Goal: Task Accomplishment & Management: Complete application form

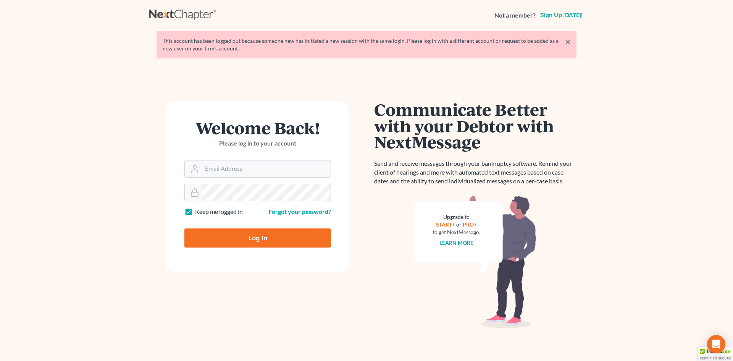
type input "[PERSON_NAME][EMAIL_ADDRESS][DOMAIN_NAME]"
click at [287, 240] on input "Log In" at bounding box center [258, 237] width 147 height 19
type input "Thinking..."
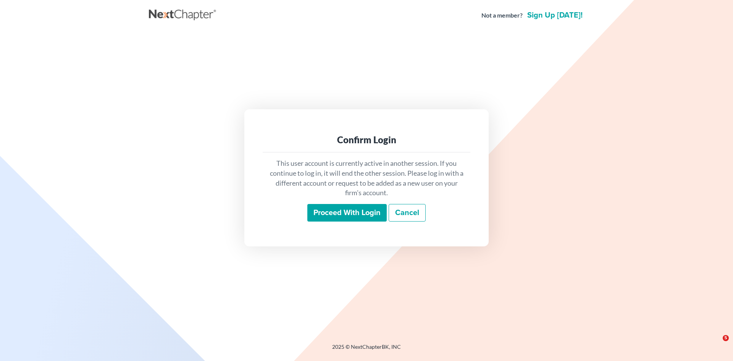
click at [351, 207] on input "Proceed with login" at bounding box center [347, 213] width 79 height 18
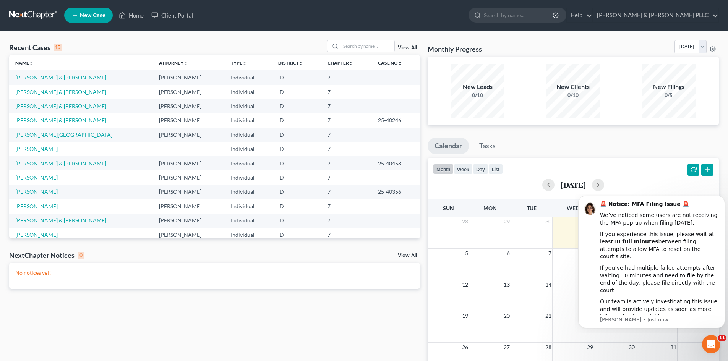
click at [87, 14] on span "New Case" at bounding box center [93, 16] width 26 height 6
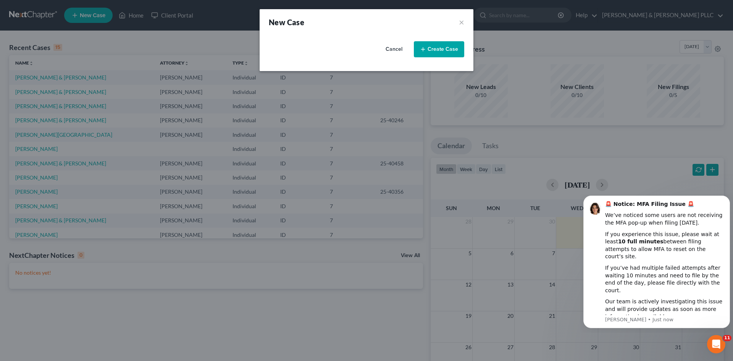
select select "23"
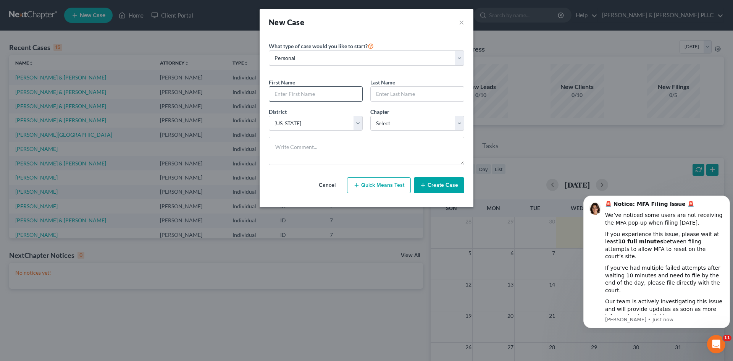
click at [336, 96] on input "text" at bounding box center [315, 94] width 93 height 15
type input "[PERSON_NAME]"
click at [458, 120] on select "Select 7 11 12 13" at bounding box center [418, 123] width 94 height 15
select select "0"
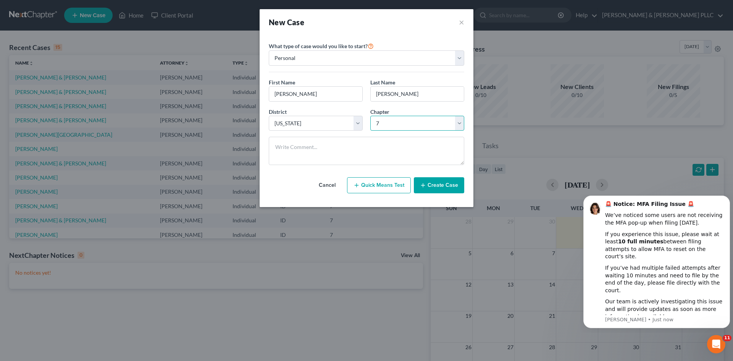
click at [371, 116] on select "Select 7 11 12 13" at bounding box center [418, 123] width 94 height 15
click at [444, 186] on button "Create Case" at bounding box center [439, 185] width 50 height 16
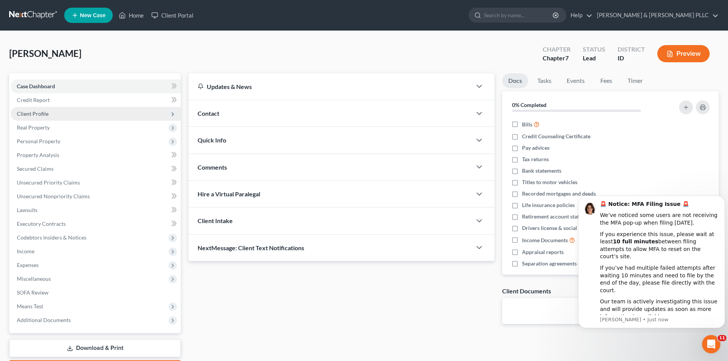
click at [45, 112] on span "Client Profile" at bounding box center [33, 113] width 32 height 6
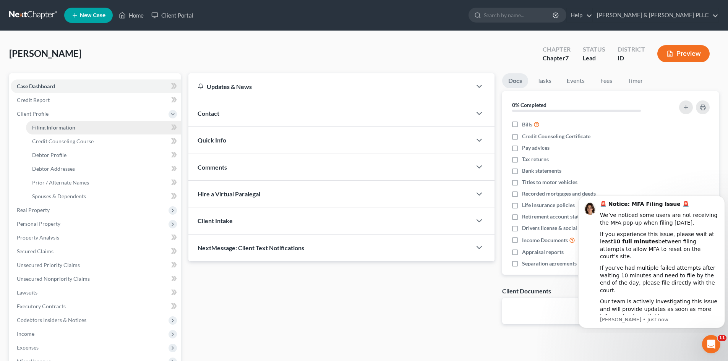
click at [49, 127] on span "Filing Information" at bounding box center [53, 127] width 43 height 6
select select "1"
select select "0"
select select "23"
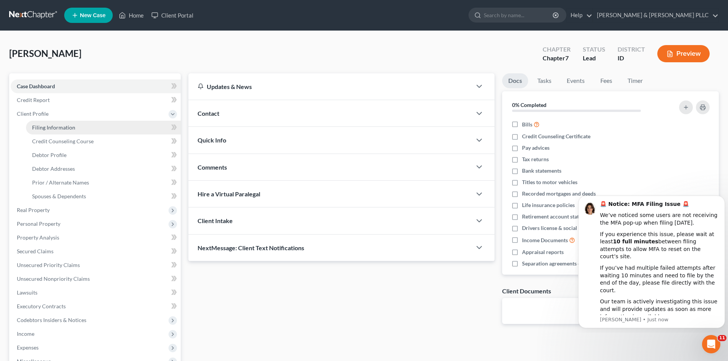
select select "13"
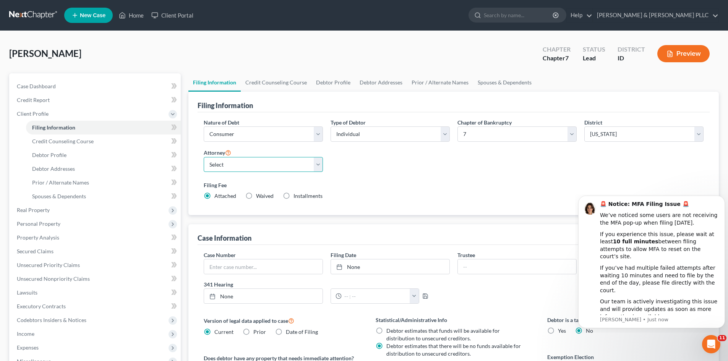
click at [317, 167] on select "Select [PERSON_NAME] - ID [PERSON_NAME] - MTB [PERSON_NAME] - ID" at bounding box center [263, 164] width 119 height 15
select select "2"
click at [204, 157] on select "Select [PERSON_NAME] - ID [PERSON_NAME] - MTB [PERSON_NAME] - ID" at bounding box center [263, 164] width 119 height 15
click at [83, 138] on span "Credit Counseling Course" at bounding box center [63, 141] width 62 height 6
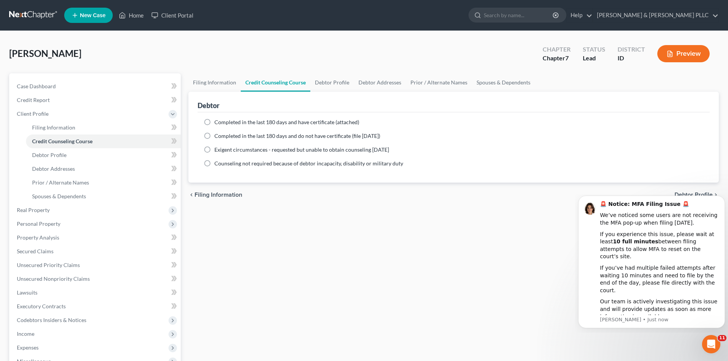
click at [214, 122] on label "Completed in the last 180 days and have certificate (attached)" at bounding box center [286, 122] width 145 height 8
click at [217, 122] on input "Completed in the last 180 days and have certificate (attached)" at bounding box center [219, 120] width 5 height 5
radio input "true"
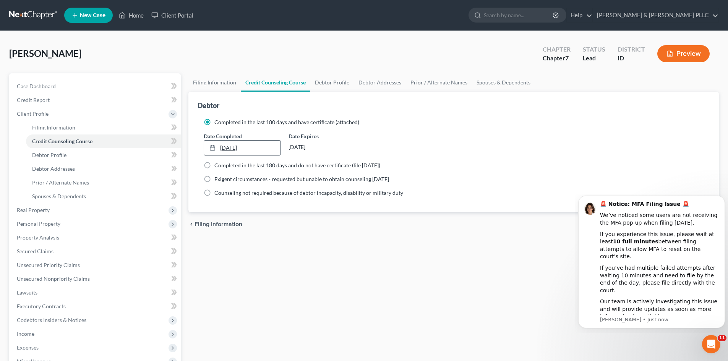
type input "[DATE]"
click at [233, 145] on link "[DATE]" at bounding box center [242, 148] width 76 height 15
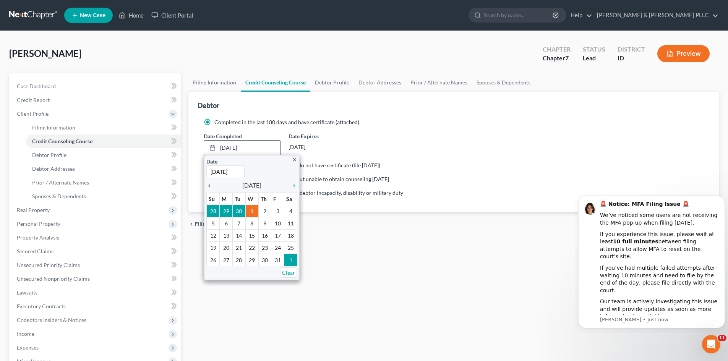
click at [210, 187] on icon "chevron_left" at bounding box center [211, 186] width 10 height 6
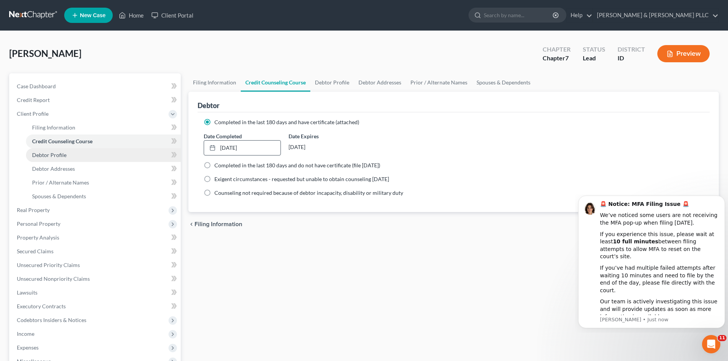
click at [66, 155] on link "Debtor Profile" at bounding box center [103, 155] width 155 height 14
select select "0"
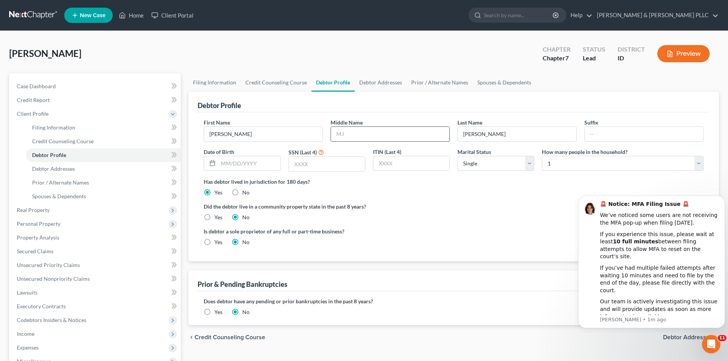
click at [348, 131] on input "text" at bounding box center [390, 134] width 118 height 15
type input "E."
click at [269, 164] on input "text" at bounding box center [249, 163] width 62 height 15
type input "[DATE]"
click at [302, 162] on input "text" at bounding box center [327, 164] width 76 height 15
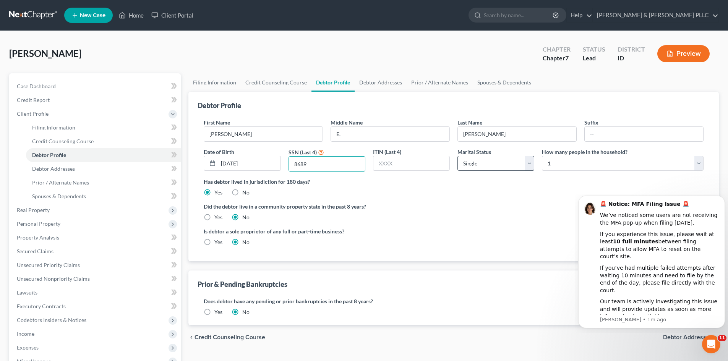
type input "8689"
click at [529, 162] on select "Select Single Married Separated Divorced Widowed" at bounding box center [495, 163] width 77 height 15
select select "1"
click at [457, 156] on select "Select Single Married Separated Divorced Widowed" at bounding box center [495, 163] width 77 height 15
click at [722, 200] on icon "Dismiss notification" at bounding box center [722, 198] width 4 height 4
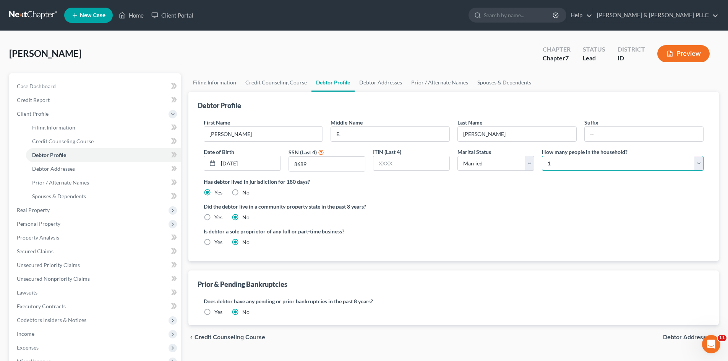
click at [694, 167] on select "Select 1 2 3 4 5 6 7 8 9 10 11 12 13 14 15 16 17 18 19 20" at bounding box center [623, 163] width 162 height 15
select select "4"
click at [542, 156] on select "Select 1 2 3 4 5 6 7 8 9 10 11 12 13 14 15 16 17 18 19 20" at bounding box center [623, 163] width 162 height 15
click at [214, 219] on label "Yes" at bounding box center [218, 218] width 8 height 8
click at [217, 219] on input "Yes" at bounding box center [219, 216] width 5 height 5
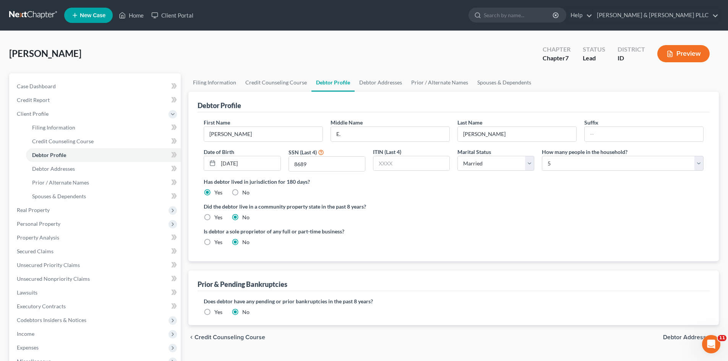
radio input "true"
radio input "false"
click at [60, 164] on link "Debtor Addresses" at bounding box center [103, 169] width 155 height 14
select select "0"
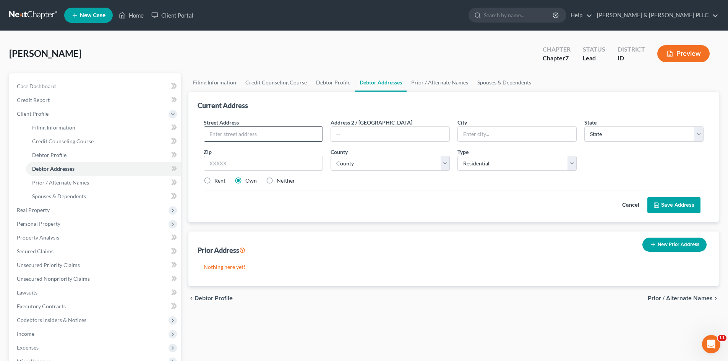
click at [251, 136] on input "text" at bounding box center [263, 134] width 118 height 15
type input "[STREET_ADDRESS]"
type input "Blackfoot"
select select "13"
type input "83221"
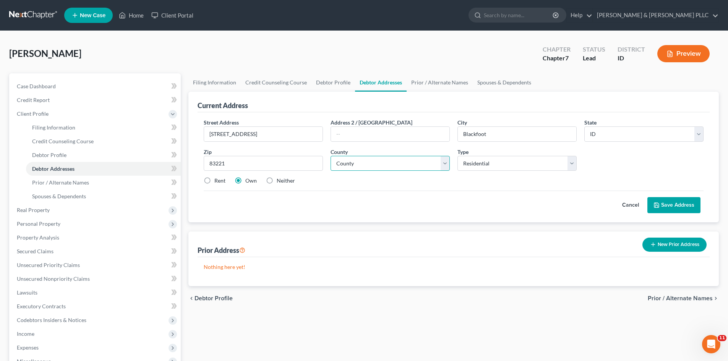
click at [446, 162] on select "County [GEOGRAPHIC_DATA] [GEOGRAPHIC_DATA] [GEOGRAPHIC_DATA] [GEOGRAPHIC_DATA] …" at bounding box center [389, 163] width 119 height 15
select select "5"
click at [330, 156] on select "County [GEOGRAPHIC_DATA] [GEOGRAPHIC_DATA] [GEOGRAPHIC_DATA] [GEOGRAPHIC_DATA] …" at bounding box center [389, 163] width 119 height 15
click at [682, 201] on button "Save Address" at bounding box center [673, 205] width 53 height 16
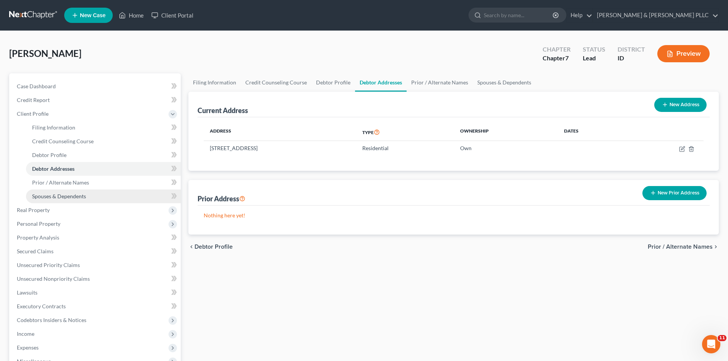
click at [83, 192] on link "Spouses & Dependents" at bounding box center [103, 196] width 155 height 14
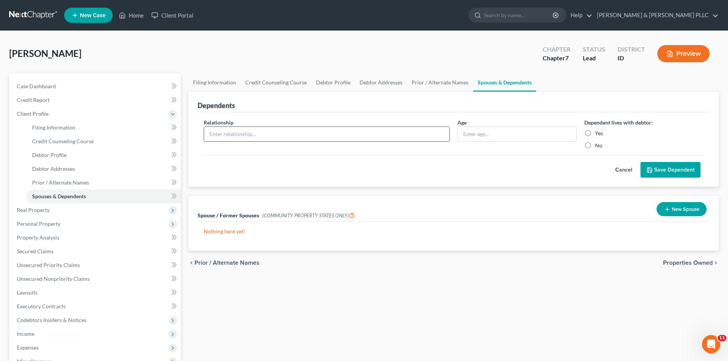
click at [296, 137] on input "text" at bounding box center [326, 134] width 245 height 15
type input "Child"
type input "15"
click at [595, 133] on label "Yes" at bounding box center [599, 134] width 8 height 8
click at [598, 133] on input "Yes" at bounding box center [600, 132] width 5 height 5
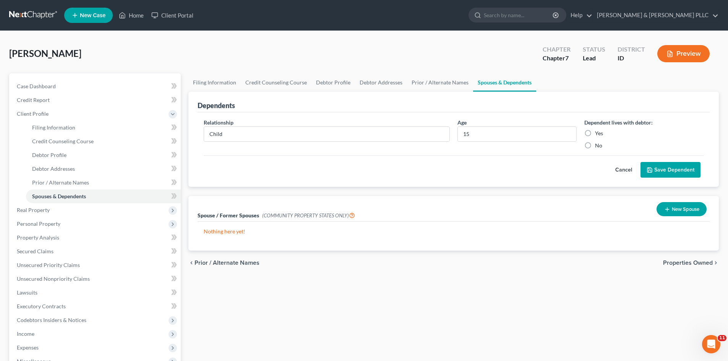
radio input "true"
click at [669, 170] on button "Save Dependent" at bounding box center [670, 170] width 60 height 16
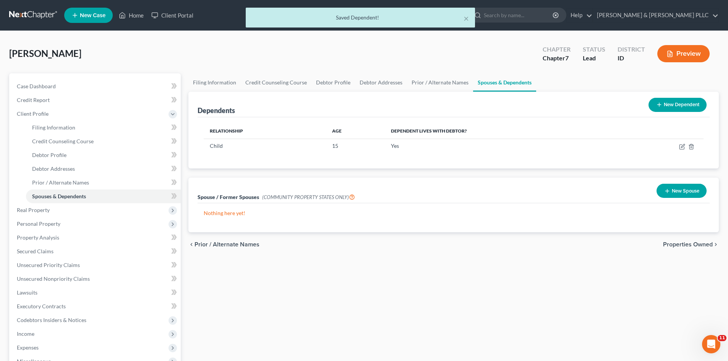
click at [684, 107] on button "New Dependent" at bounding box center [677, 105] width 58 height 14
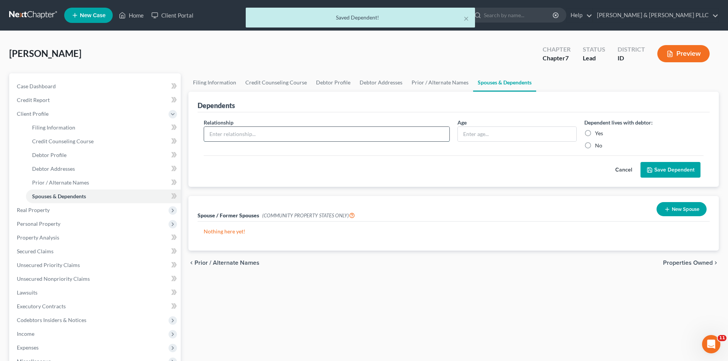
click at [423, 133] on input "text" at bounding box center [326, 134] width 245 height 15
type input "Child"
type input "9"
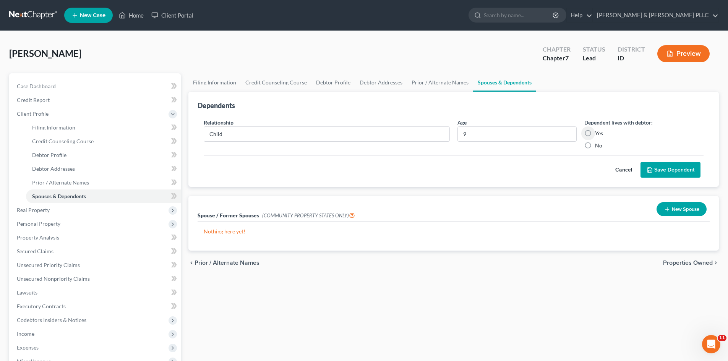
click at [595, 133] on label "Yes" at bounding box center [599, 134] width 8 height 8
click at [598, 133] on input "Yes" at bounding box center [600, 132] width 5 height 5
radio input "true"
click at [665, 169] on button "Save Dependent" at bounding box center [670, 170] width 60 height 16
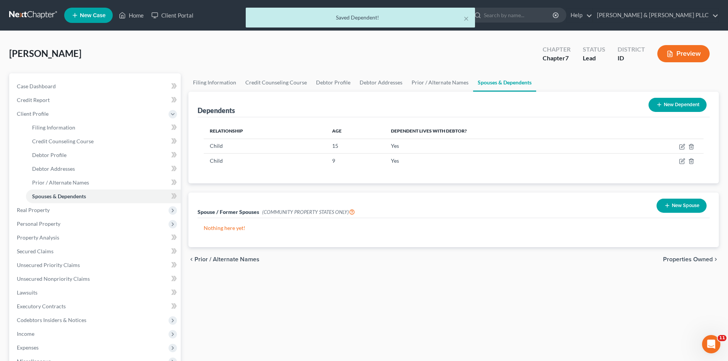
click at [680, 105] on button "New Dependent" at bounding box center [677, 105] width 58 height 14
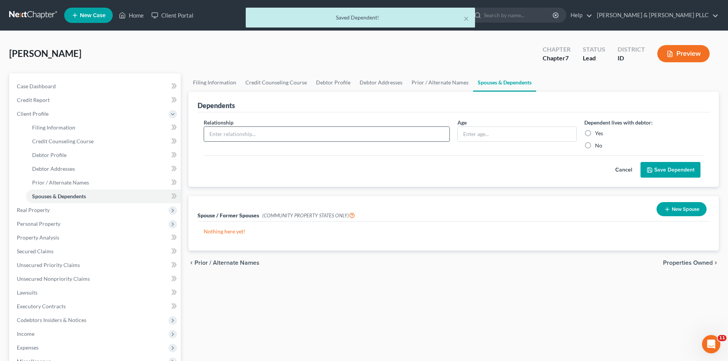
click at [414, 132] on input "text" at bounding box center [326, 134] width 245 height 15
type input "Child"
type input "15"
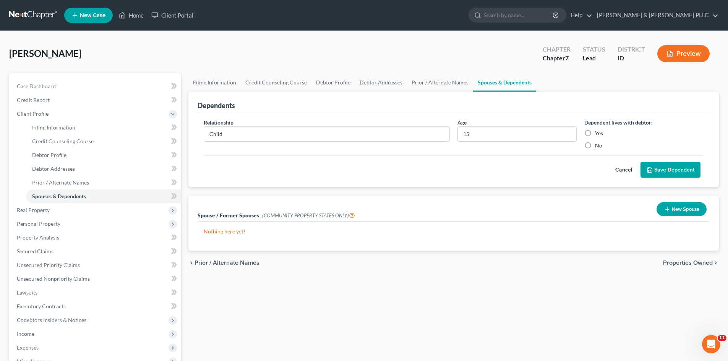
click at [595, 134] on label "Yes" at bounding box center [599, 134] width 8 height 8
click at [598, 134] on input "Yes" at bounding box center [600, 132] width 5 height 5
radio input "true"
click at [654, 165] on button "Save Dependent" at bounding box center [670, 170] width 60 height 16
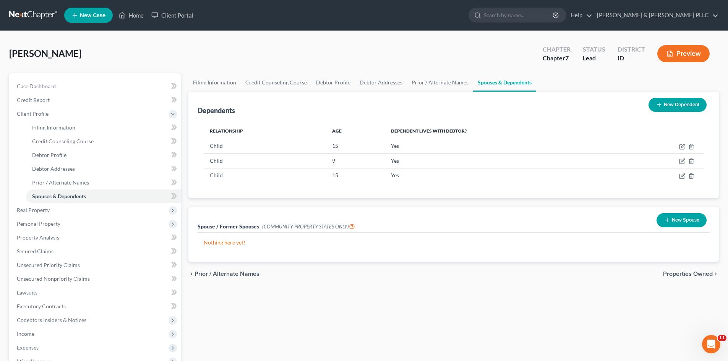
click at [682, 216] on button "New Spouse" at bounding box center [681, 220] width 50 height 14
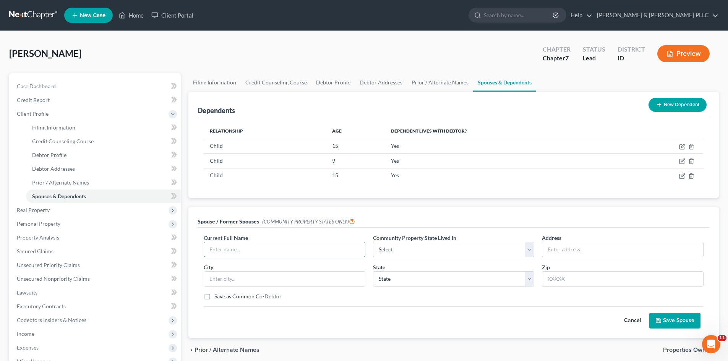
click at [326, 249] on input "text" at bounding box center [284, 249] width 161 height 15
type input "[PERSON_NAME]"
click at [528, 249] on select "Select AZ CA GU ID LA NV NM PR [GEOGRAPHIC_DATA] [GEOGRAPHIC_DATA] [GEOGRAPHIC_…" at bounding box center [454, 249] width 162 height 15
select select "3"
click at [373, 242] on select "Select AZ CA GU ID LA NV NM PR [GEOGRAPHIC_DATA] [GEOGRAPHIC_DATA] [GEOGRAPHIC_…" at bounding box center [454, 249] width 162 height 15
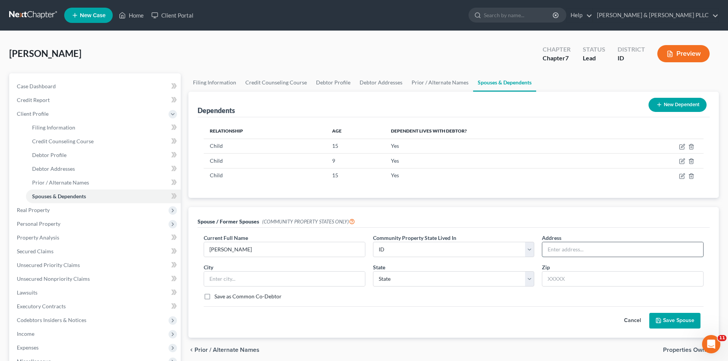
click at [547, 250] on input "text" at bounding box center [622, 249] width 161 height 15
type input "[STREET_ADDRESS]"
type input "Blackfoot"
select select "13"
type input "83221"
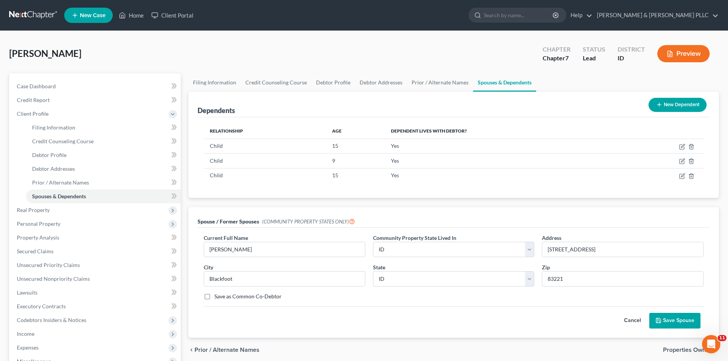
click at [692, 321] on button "Save Spouse" at bounding box center [674, 321] width 51 height 16
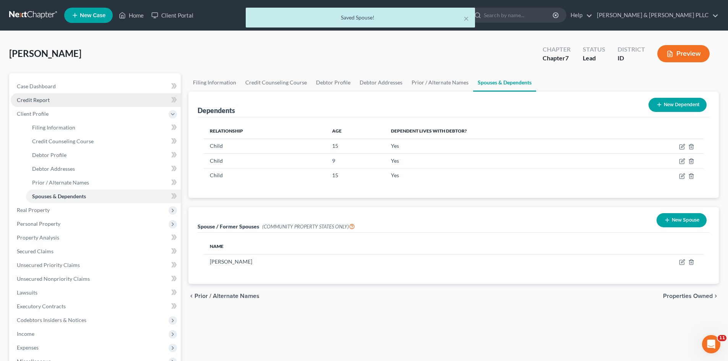
click at [36, 97] on span "Credit Report" at bounding box center [33, 100] width 33 height 6
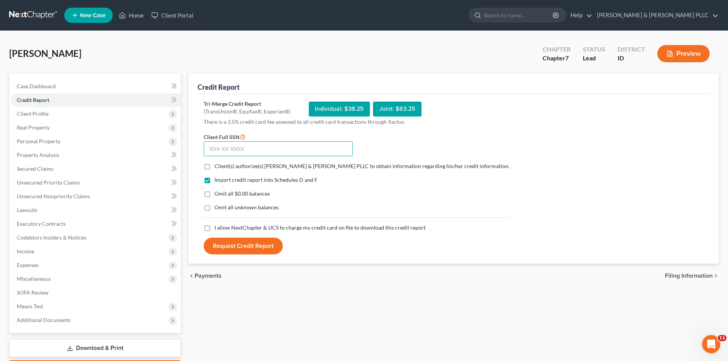
click at [251, 144] on input "text" at bounding box center [278, 148] width 149 height 15
type input "518-27-8689"
click at [214, 164] on label "Client(s) authorize(s) [PERSON_NAME] & [PERSON_NAME] PLLC to obtain information…" at bounding box center [361, 166] width 295 height 8
click at [217, 164] on input "Client(s) authorize(s) [PERSON_NAME] & [PERSON_NAME] PLLC to obtain information…" at bounding box center [219, 164] width 5 height 5
checkbox input "true"
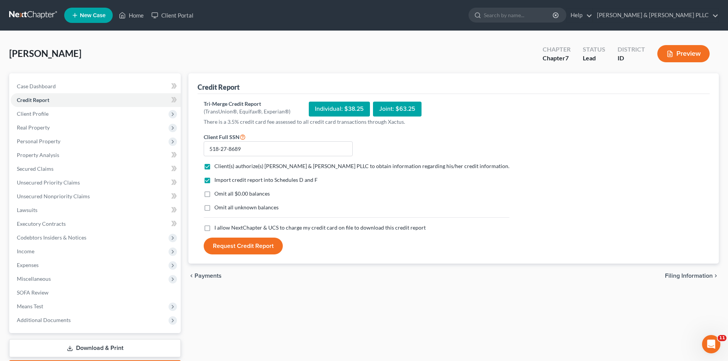
click at [214, 191] on label "Omit all $0.00 balances" at bounding box center [241, 194] width 55 height 8
click at [217, 191] on input "Omit all $0.00 balances" at bounding box center [219, 192] width 5 height 5
checkbox input "true"
click at [214, 227] on label "I allow NextChapter & UCS to charge my credit card on file to download this cre…" at bounding box center [319, 228] width 211 height 8
click at [217, 227] on input "I allow NextChapter & UCS to charge my credit card on file to download this cre…" at bounding box center [219, 226] width 5 height 5
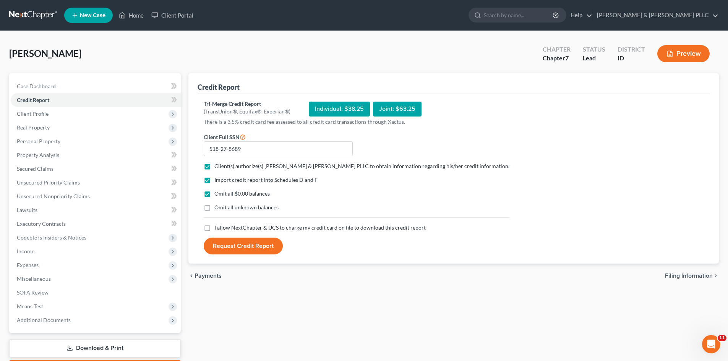
checkbox input "true"
click at [236, 242] on button "Request Credit Report" at bounding box center [243, 246] width 79 height 17
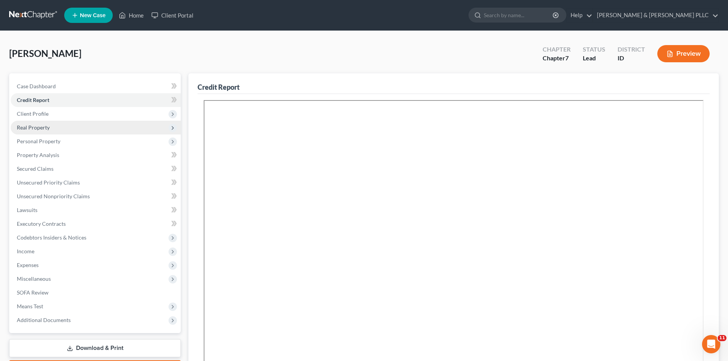
click at [42, 128] on span "Real Property" at bounding box center [33, 127] width 33 height 6
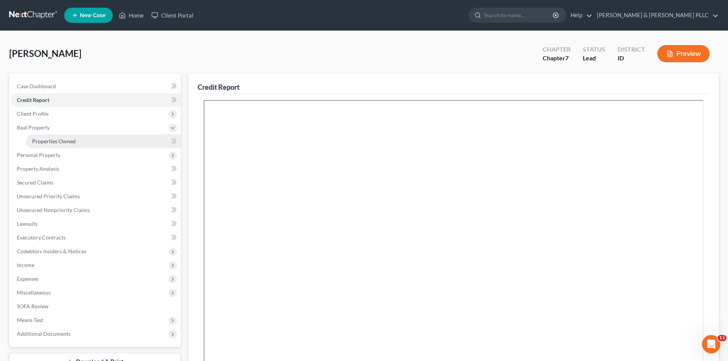
click at [56, 141] on span "Properties Owned" at bounding box center [54, 141] width 44 height 6
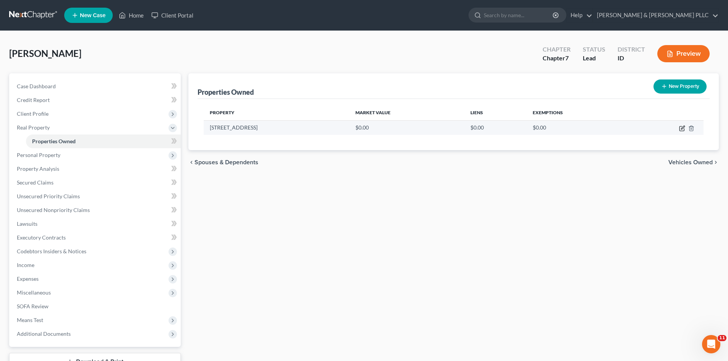
click at [683, 128] on icon "button" at bounding box center [682, 128] width 6 height 6
select select "13"
select select "5"
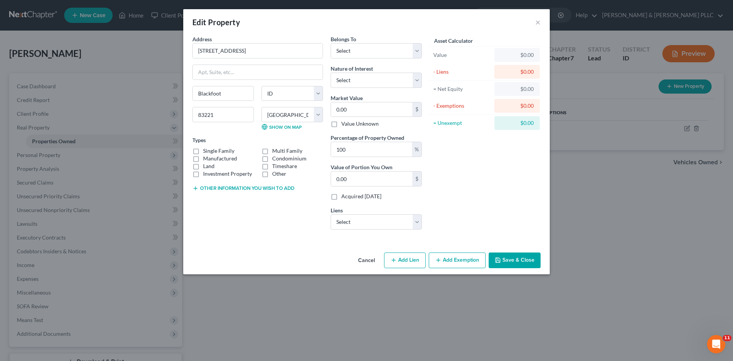
click at [203, 152] on label "Single Family" at bounding box center [218, 151] width 31 height 8
click at [206, 152] on input "Single Family" at bounding box center [208, 149] width 5 height 5
checkbox input "true"
click at [419, 52] on select "Select Debtor 1 Only Debtor 2 Only Debtor 1 And Debtor 2 Only At Least One Of T…" at bounding box center [376, 50] width 91 height 15
select select "4"
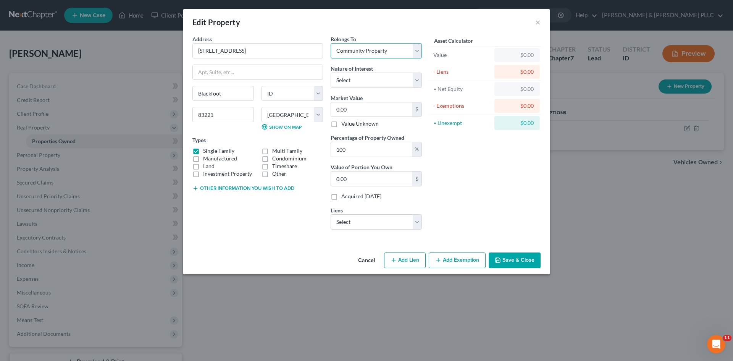
click at [331, 43] on select "Select Debtor 1 Only Debtor 2 Only Debtor 1 And Debtor 2 Only At Least One Of T…" at bounding box center [376, 50] width 91 height 15
click at [415, 85] on select "Select Fee Simple Joint Tenant Life Estate Equitable Interest Future Interest T…" at bounding box center [376, 80] width 91 height 15
select select "1"
click at [331, 73] on select "Select Fee Simple Joint Tenant Life Estate Equitable Interest Future Interest T…" at bounding box center [376, 80] width 91 height 15
click at [364, 109] on input "0.00" at bounding box center [371, 109] width 81 height 15
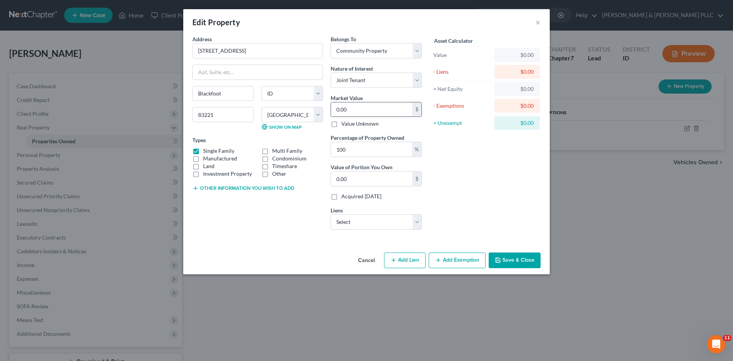
type input "4"
type input "4.00"
type input "44"
type input "44.00"
type input "445"
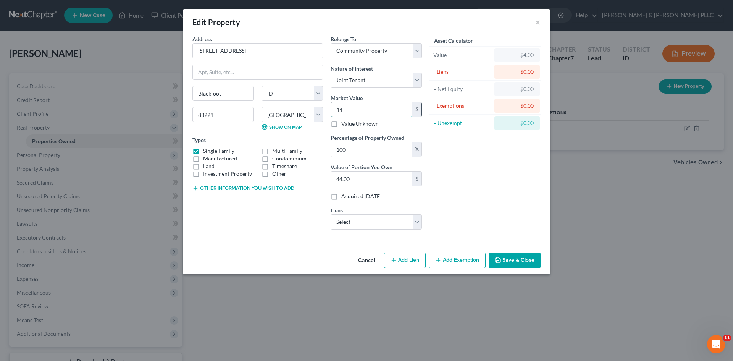
type input "445.00"
type input "4450"
type input "4,450.00"
type input "4,4500"
type input "44,500.00"
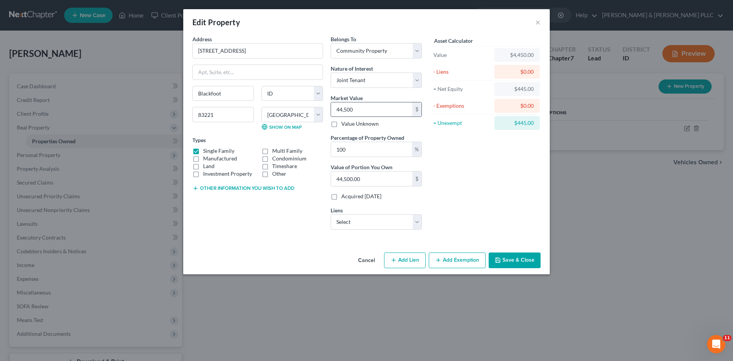
type input "44,5000"
type input "445,000.00"
click at [417, 226] on select "Select Id Centrl Cu - $184,895.00 The Bank Of Commerce - $42,606.00 Id Centrl C…" at bounding box center [376, 221] width 91 height 15
select select "0"
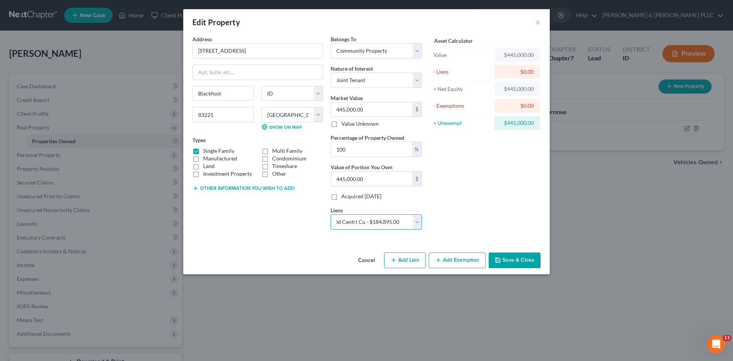
click at [331, 214] on select "Select Id Centrl Cu - $184,895.00 The Bank Of Commerce - $42,606.00 Id Centrl C…" at bounding box center [376, 221] width 91 height 15
select select
select select "13"
select select "0"
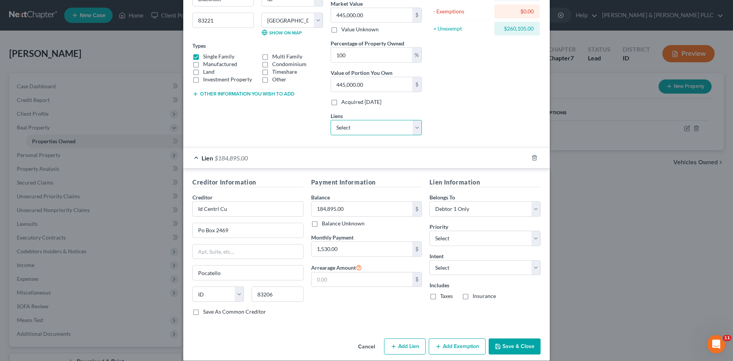
scroll to position [103, 0]
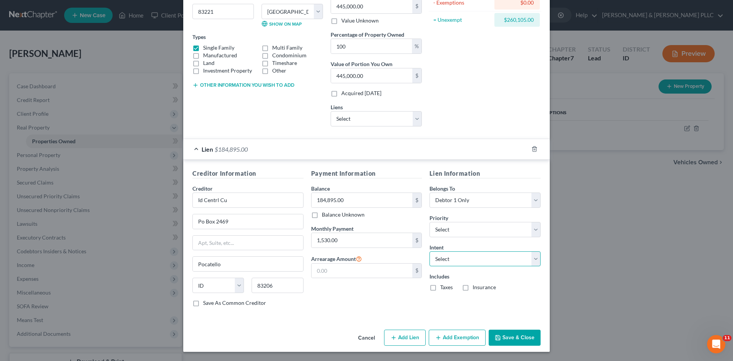
click at [532, 263] on select "Select Surrender Redeem Reaffirm Avoid Other" at bounding box center [485, 258] width 111 height 15
select select "2"
click at [430, 251] on select "Select Surrender Redeem Reaffirm Avoid Other" at bounding box center [485, 258] width 111 height 15
click at [536, 201] on select "Select Debtor 1 Only Debtor 2 Only Debtor 1 And Debtor 2 Only At Least One Of T…" at bounding box center [485, 200] width 111 height 15
select select "4"
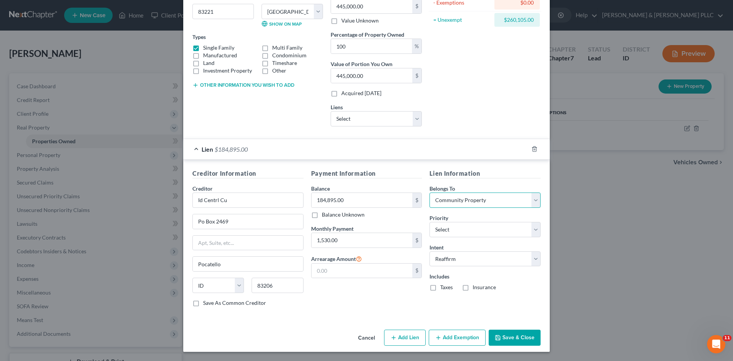
click at [430, 193] on select "Select Debtor 1 Only Debtor 2 Only Debtor 1 And Debtor 2 Only At Least One Of T…" at bounding box center [485, 200] width 111 height 15
click at [533, 230] on select "Select 1st 2nd 3rd 4th 5th 6th 7th 8th 9th 10th 11th 12th 13th 14th 15th 16th 1…" at bounding box center [485, 229] width 111 height 15
select select "0"
click at [430, 222] on select "Select 1st 2nd 3rd 4th 5th 6th 7th 8th 9th 10th 11th 12th 13th 14th 15th 16th 1…" at bounding box center [485, 229] width 111 height 15
click at [440, 287] on label "Taxes" at bounding box center [446, 287] width 13 height 8
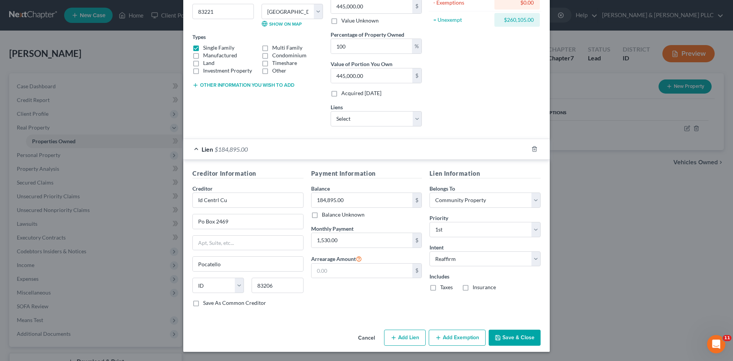
click at [444, 287] on input "Taxes" at bounding box center [446, 285] width 5 height 5
checkbox input "true"
click at [473, 288] on label "Insurance" at bounding box center [484, 287] width 23 height 8
click at [476, 288] on input "Insurance" at bounding box center [478, 285] width 5 height 5
checkbox input "true"
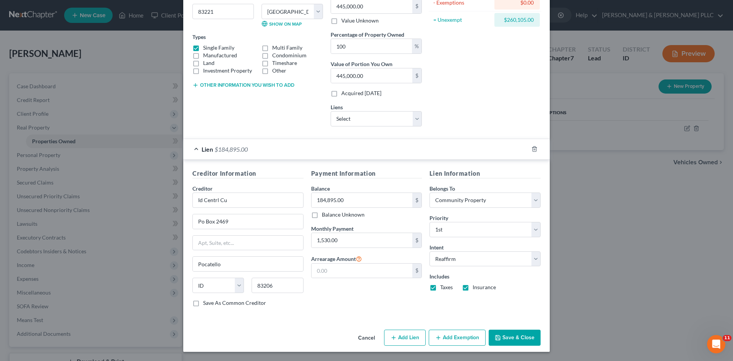
click at [513, 332] on button "Save & Close" at bounding box center [515, 338] width 52 height 16
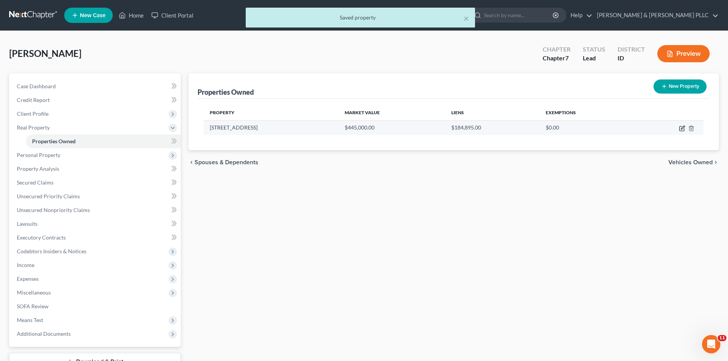
click at [682, 128] on icon "button" at bounding box center [682, 128] width 6 height 6
select select "13"
select select "5"
select select "4"
select select "1"
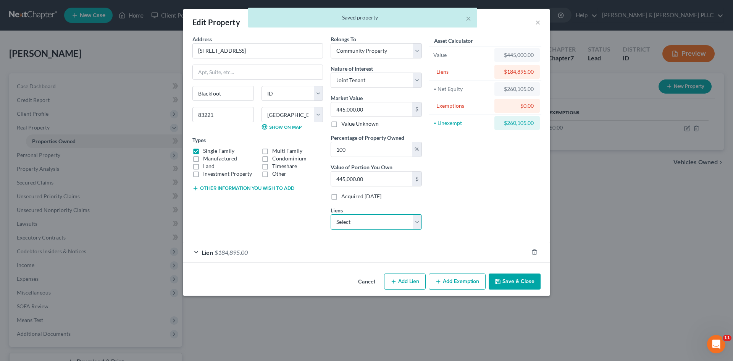
click at [416, 219] on select "Select The Bank Of Commerce - $42,606.00 Id Centrl Cu - $24,999.00" at bounding box center [376, 221] width 91 height 15
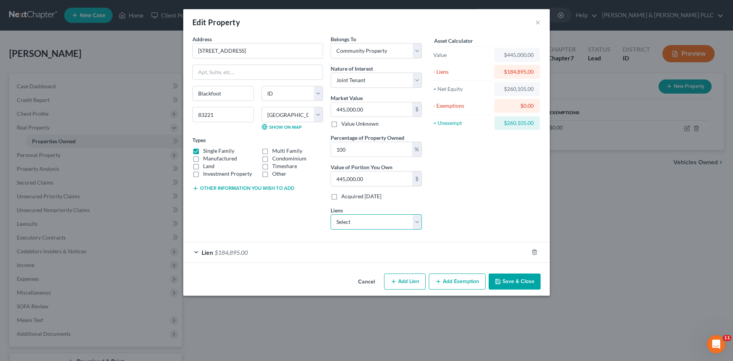
select select "1"
click at [331, 214] on select "Select The Bank Of Commerce - $42,606.00 Id Centrl Cu - $24,999.00" at bounding box center [376, 221] width 91 height 15
select select
select select "13"
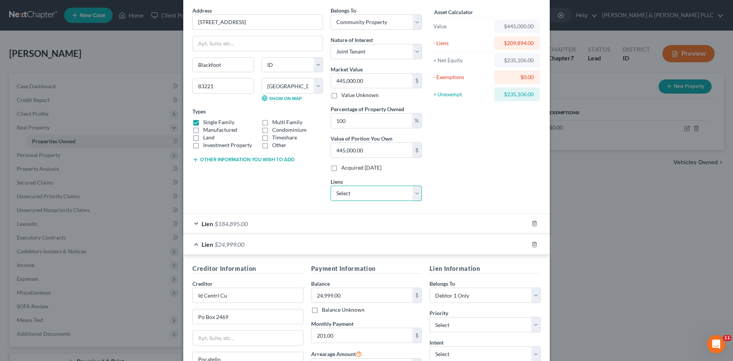
scroll to position [76, 0]
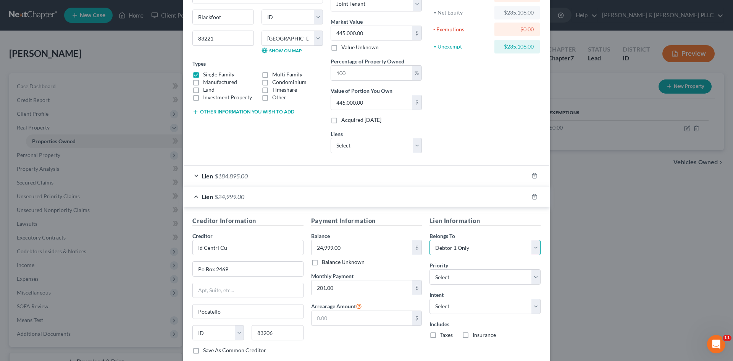
click at [530, 249] on select "Select Debtor 1 Only Debtor 2 Only Debtor 1 And Debtor 2 Only At Least One Of T…" at bounding box center [485, 247] width 111 height 15
select select "4"
click at [430, 240] on select "Select Debtor 1 Only Debtor 2 Only Debtor 1 And Debtor 2 Only At Least One Of T…" at bounding box center [485, 247] width 111 height 15
click at [533, 279] on select "Select 1st 2nd 3rd 4th 5th 6th 7th 8th 9th 10th 11th 12th 13th 14th 15th 16th 1…" at bounding box center [485, 276] width 111 height 15
select select "1"
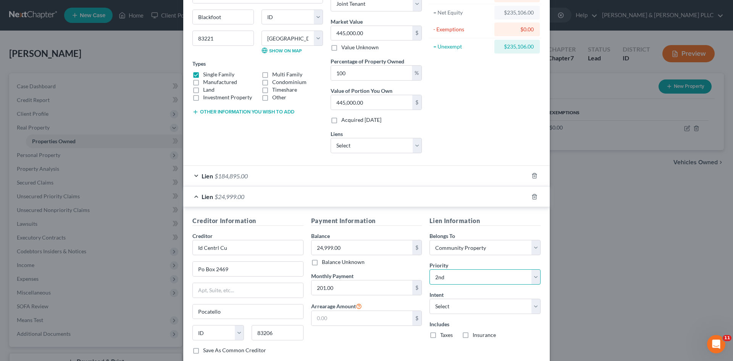
click at [430, 269] on select "Select 1st 2nd 3rd 4th 5th 6th 7th 8th 9th 10th 11th 12th 13th 14th 15th 16th 1…" at bounding box center [485, 276] width 111 height 15
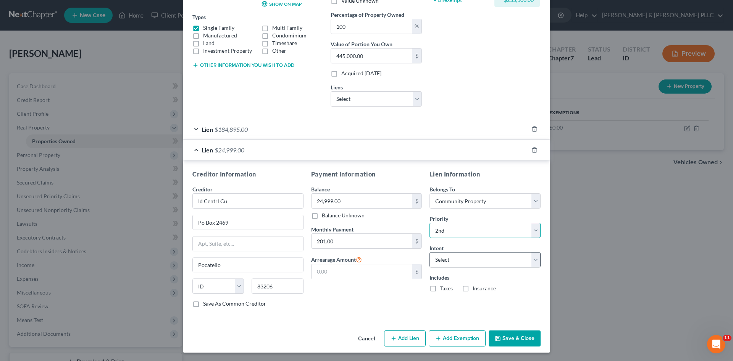
scroll to position [124, 0]
click at [531, 257] on select "Select Surrender Redeem Reaffirm Avoid Other" at bounding box center [485, 258] width 111 height 15
select select "2"
click at [430, 251] on select "Select Surrender Redeem Reaffirm Avoid Other" at bounding box center [485, 258] width 111 height 15
click at [465, 337] on button "Add Exemption" at bounding box center [457, 338] width 57 height 16
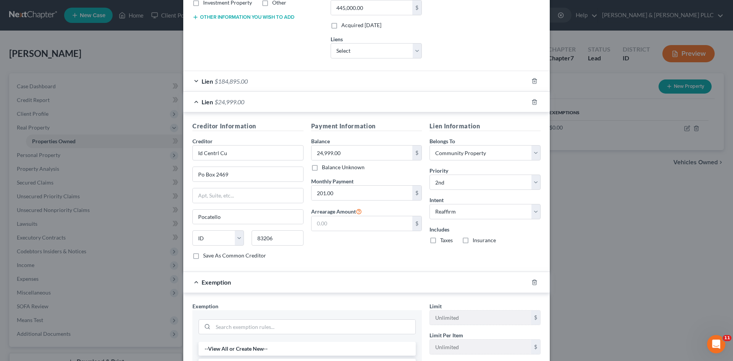
scroll to position [238, 0]
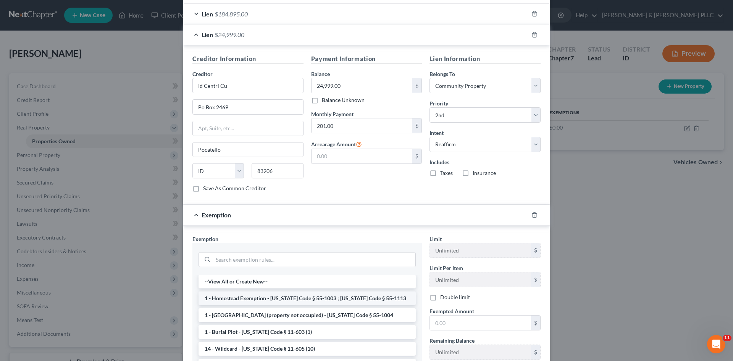
click at [356, 297] on li "1 - Homestead Exemption - [US_STATE] Code § 55-1003 ; [US_STATE] Code § 55-1113" at bounding box center [307, 298] width 217 height 14
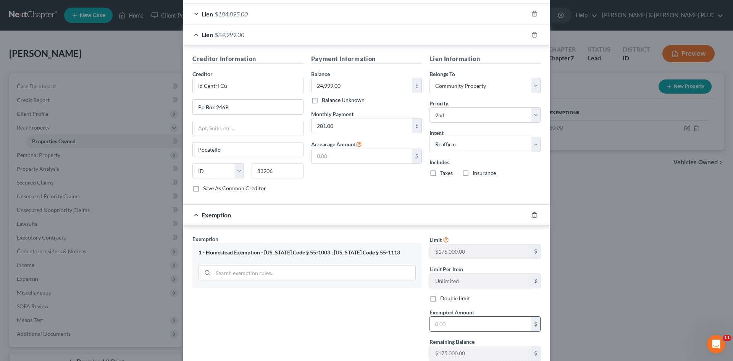
click at [459, 322] on input "text" at bounding box center [480, 324] width 101 height 15
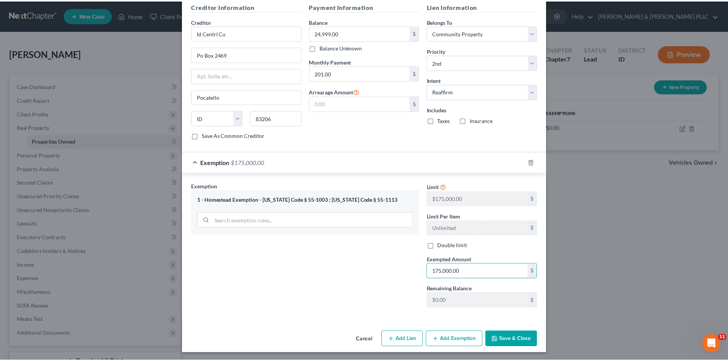
scroll to position [293, 0]
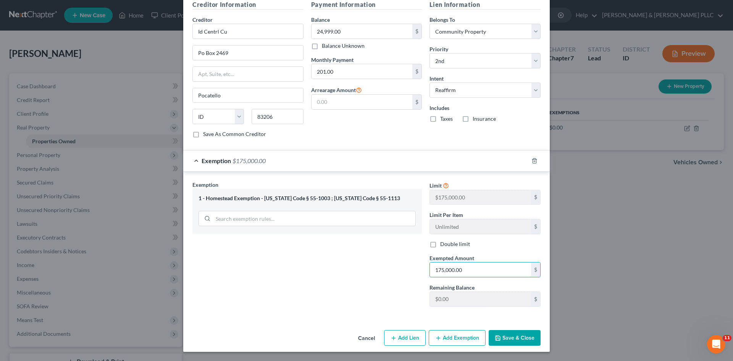
type input "175,000.00"
click at [502, 339] on button "Save & Close" at bounding box center [515, 338] width 52 height 16
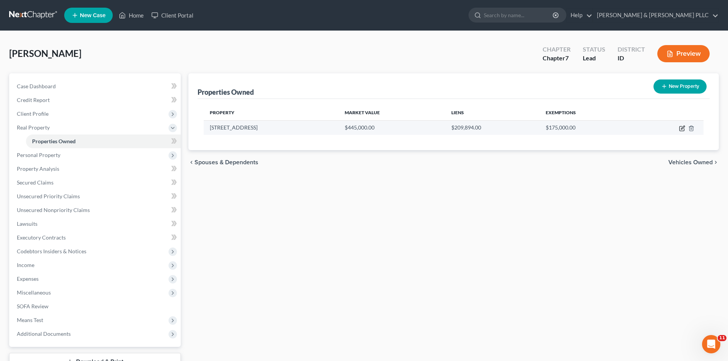
click at [685, 129] on icon "button" at bounding box center [682, 128] width 6 height 6
select select "13"
select select "5"
select select "4"
select select "1"
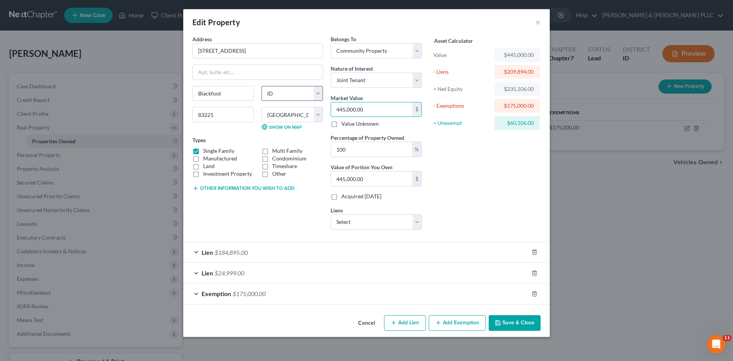
type input "3"
type input "3.00"
type input "37"
type input "37.00"
type input "375"
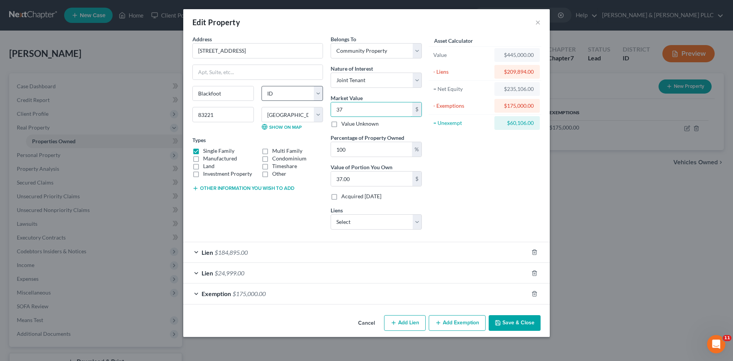
type input "375.00"
type input "3750"
type input "3,750.00"
type input "3,7500"
type input "37,500.00"
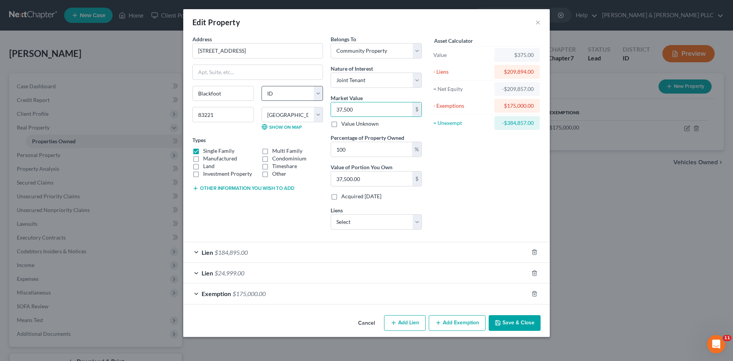
type input "37,5000"
type input "375,000.00"
click at [532, 324] on button "Save & Close" at bounding box center [515, 323] width 52 height 16
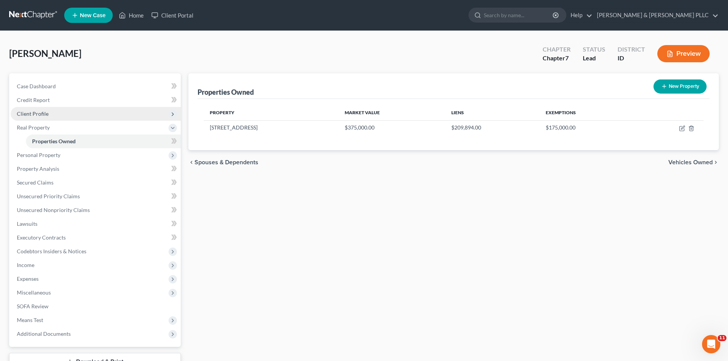
click at [42, 116] on span "Client Profile" at bounding box center [33, 113] width 32 height 6
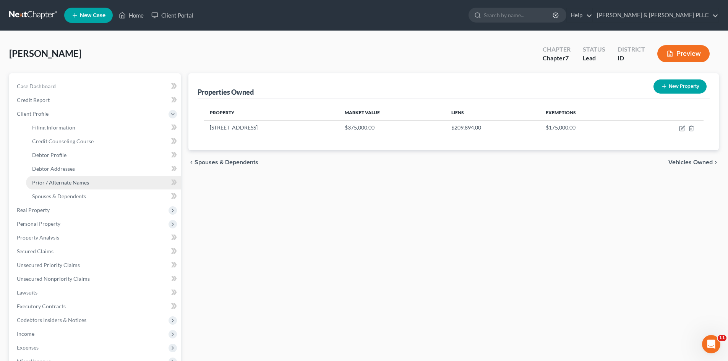
click at [84, 181] on span "Prior / Alternate Names" at bounding box center [60, 182] width 57 height 6
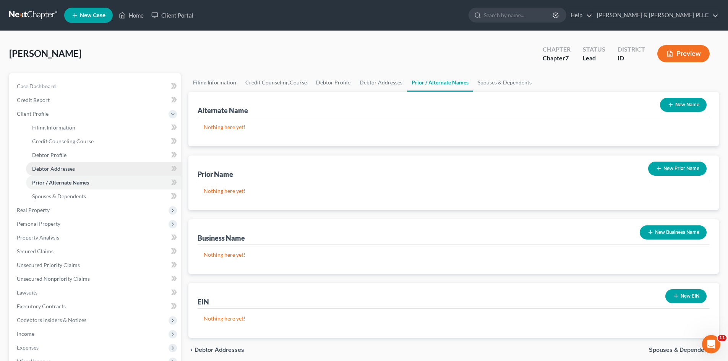
click at [57, 168] on span "Debtor Addresses" at bounding box center [53, 168] width 43 height 6
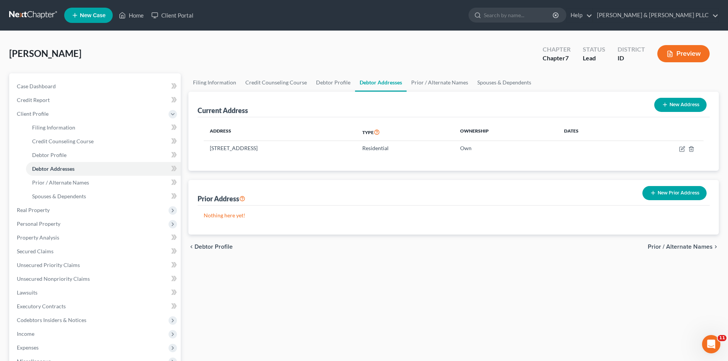
click at [681, 191] on button "New Prior Address" at bounding box center [674, 193] width 64 height 14
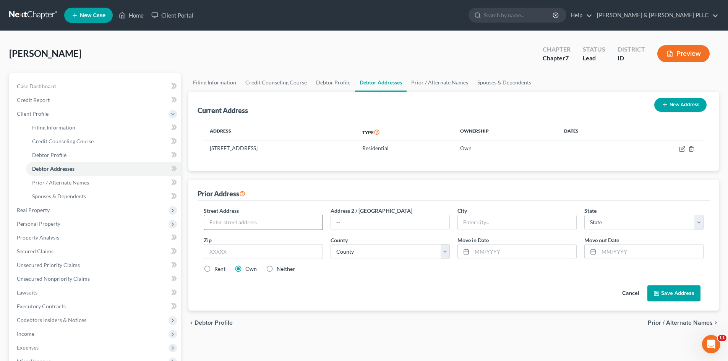
click at [301, 220] on input "text" at bounding box center [263, 222] width 118 height 15
type input "[STREET_ADDRESS][PERSON_NAME]"
type input "V"
type input "Blackfoot"
select select "13"
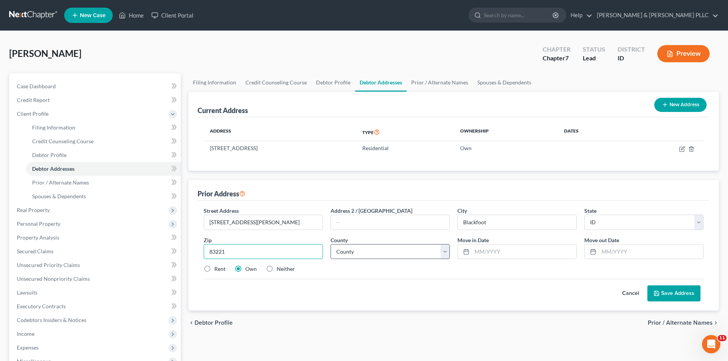
type input "83221"
click at [447, 253] on select "County [GEOGRAPHIC_DATA] [GEOGRAPHIC_DATA] [GEOGRAPHIC_DATA] [GEOGRAPHIC_DATA] …" at bounding box center [389, 251] width 119 height 15
select select "5"
click at [330, 244] on select "County [GEOGRAPHIC_DATA] [GEOGRAPHIC_DATA] [GEOGRAPHIC_DATA] [GEOGRAPHIC_DATA] …" at bounding box center [389, 251] width 119 height 15
click at [487, 249] on input "text" at bounding box center [524, 251] width 104 height 15
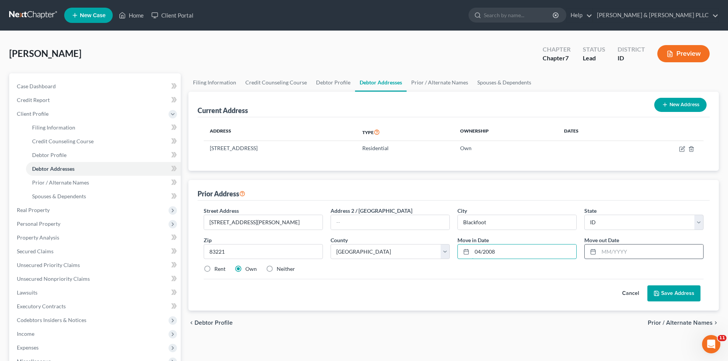
type input "04/2008"
click at [614, 253] on input "text" at bounding box center [651, 251] width 104 height 15
type input "08/2022"
click at [214, 267] on label "Rent" at bounding box center [219, 269] width 11 height 8
click at [217, 267] on input "Rent" at bounding box center [219, 267] width 5 height 5
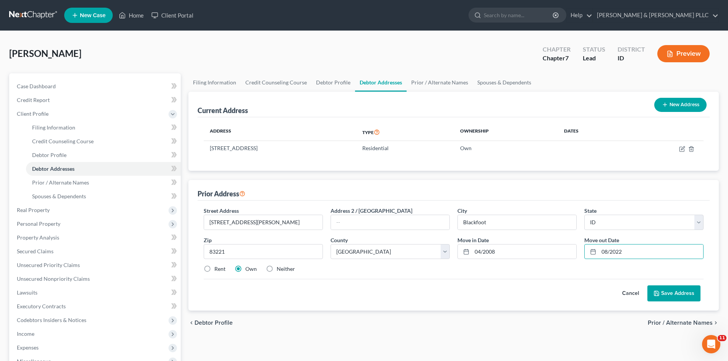
radio input "true"
click at [678, 291] on button "Save Address" at bounding box center [673, 293] width 53 height 16
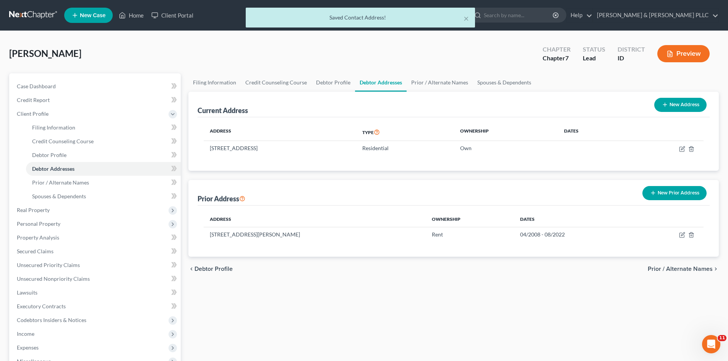
click at [684, 192] on button "New Prior Address" at bounding box center [674, 193] width 64 height 14
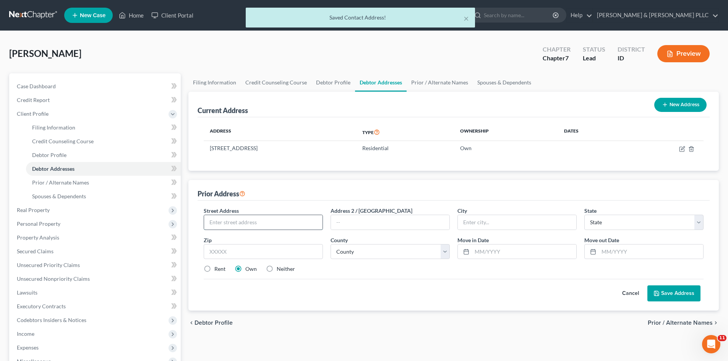
click at [304, 224] on input "text" at bounding box center [263, 222] width 118 height 15
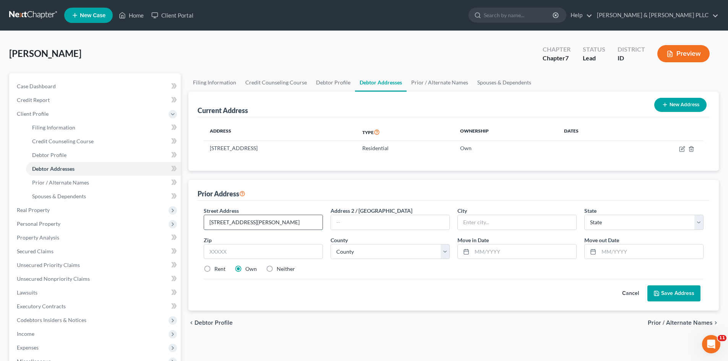
type input "[STREET_ADDRESS][PERSON_NAME]"
type input "Blackfoot"
select select "13"
type input "83221"
click at [445, 253] on select "County [GEOGRAPHIC_DATA] [GEOGRAPHIC_DATA] [GEOGRAPHIC_DATA] [GEOGRAPHIC_DATA] …" at bounding box center [389, 251] width 119 height 15
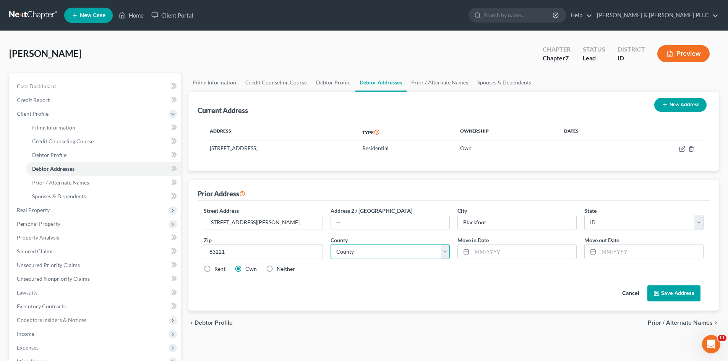
select select "5"
click at [330, 244] on select "County [GEOGRAPHIC_DATA] [GEOGRAPHIC_DATA] [GEOGRAPHIC_DATA] [GEOGRAPHIC_DATA] …" at bounding box center [389, 251] width 119 height 15
click at [214, 269] on label "Rent" at bounding box center [219, 269] width 11 height 8
click at [217, 269] on input "Rent" at bounding box center [219, 267] width 5 height 5
radio input "true"
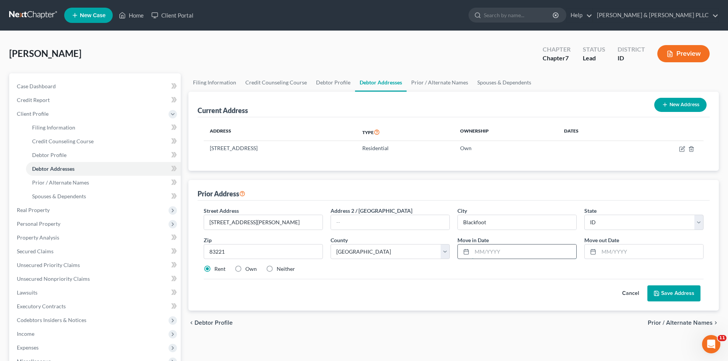
click at [494, 254] on input "text" at bounding box center [524, 251] width 104 height 15
type input "08/2022"
click at [608, 252] on input "text" at bounding box center [651, 251] width 104 height 15
type input "11/2022"
click at [682, 293] on button "Save Address" at bounding box center [673, 293] width 53 height 16
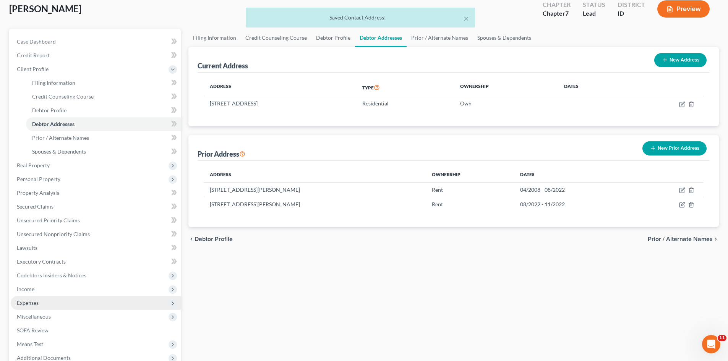
scroll to position [115, 0]
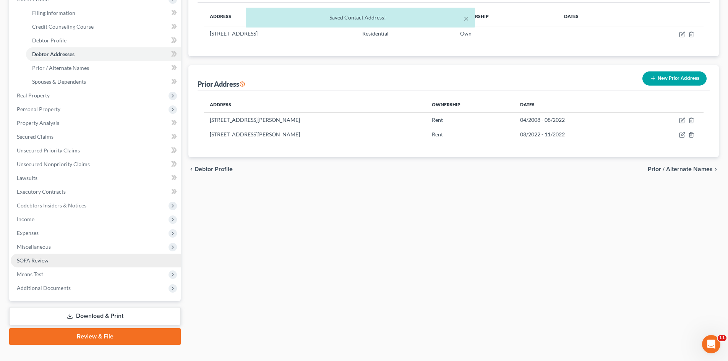
click at [33, 261] on span "SOFA Review" at bounding box center [33, 260] width 32 height 6
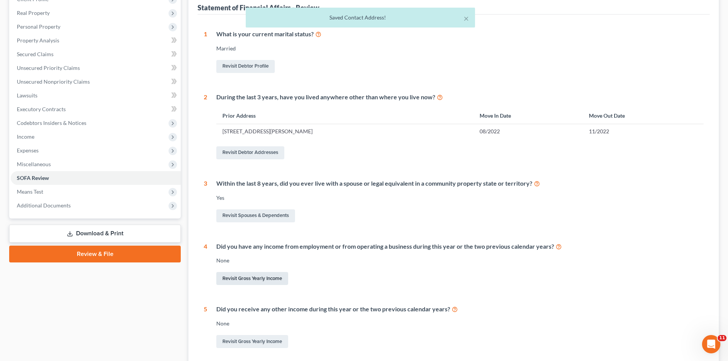
click at [261, 280] on link "Revisit Gross Yearly Income" at bounding box center [252, 278] width 72 height 13
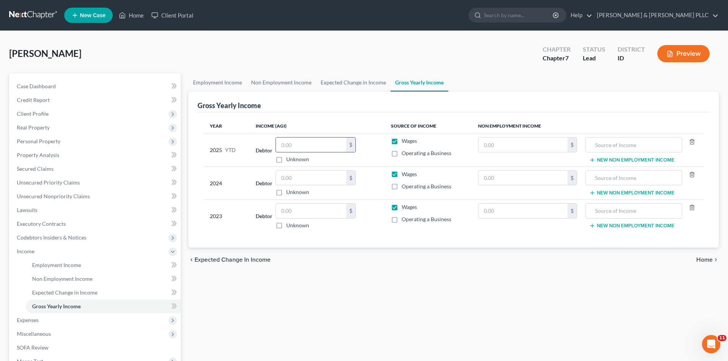
click at [310, 146] on input "text" at bounding box center [311, 145] width 70 height 15
type input "15,057.00"
click at [312, 173] on input "text" at bounding box center [311, 178] width 70 height 15
type input "34,843.00"
click at [305, 211] on input "text" at bounding box center [311, 211] width 70 height 15
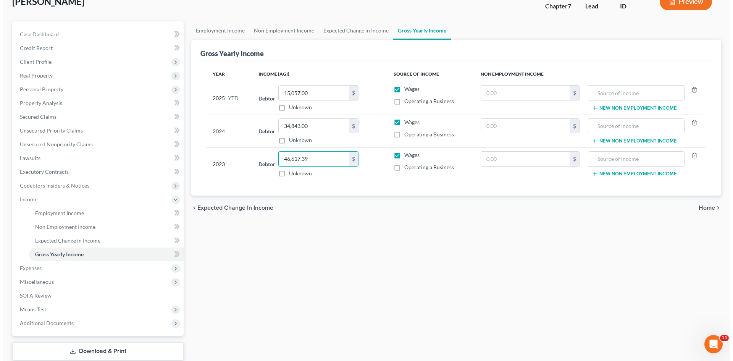
scroll to position [38, 0]
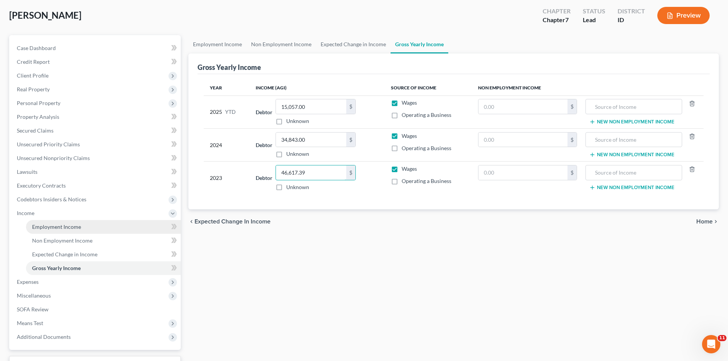
type input "46,617.39"
click at [47, 227] on span "Employment Income" at bounding box center [56, 226] width 49 height 6
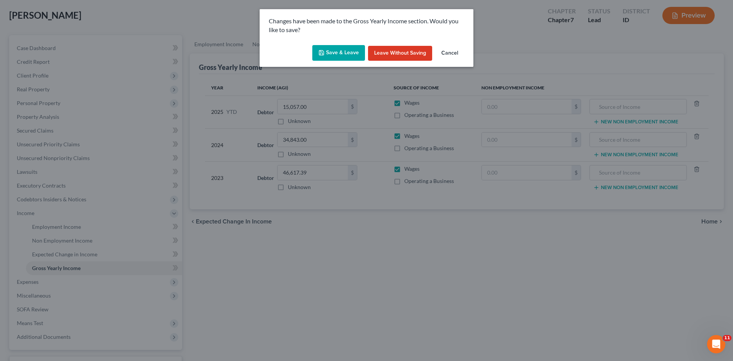
click at [333, 53] on button "Save & Leave" at bounding box center [338, 53] width 53 height 16
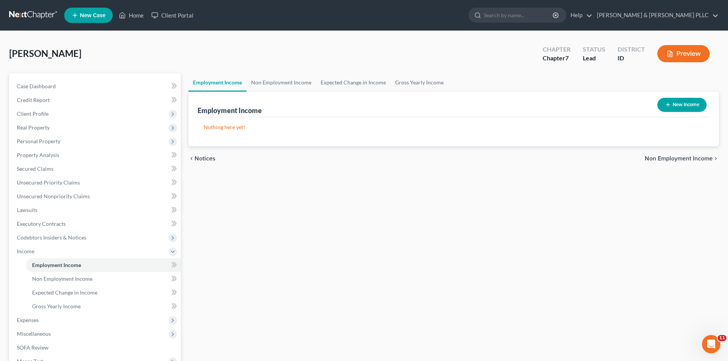
click at [680, 105] on button "New Income" at bounding box center [681, 105] width 49 height 14
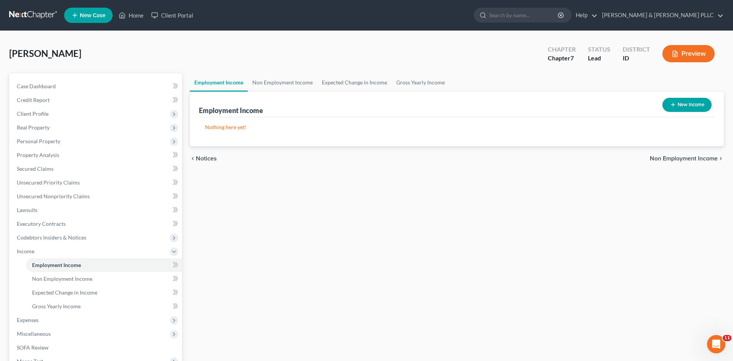
select select "0"
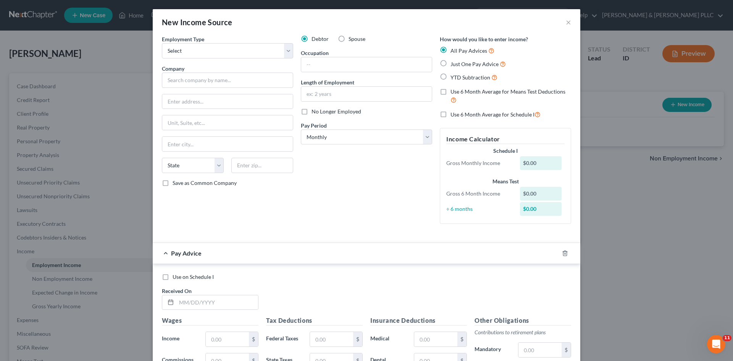
click at [570, 24] on div "New Income Source ×" at bounding box center [367, 22] width 428 height 26
click at [567, 23] on button "×" at bounding box center [568, 22] width 5 height 9
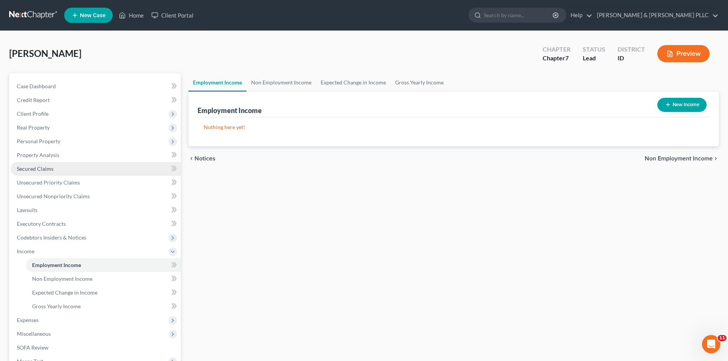
click at [49, 171] on span "Secured Claims" at bounding box center [35, 168] width 37 height 6
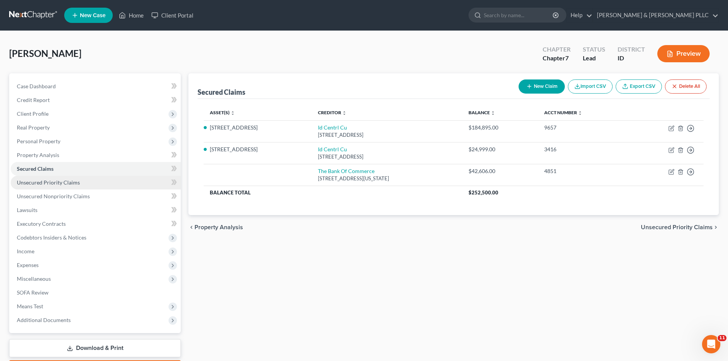
click at [49, 182] on span "Unsecured Priority Claims" at bounding box center [48, 182] width 63 height 6
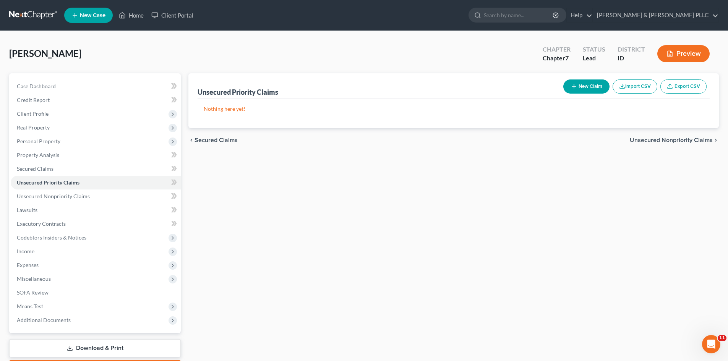
click at [578, 84] on button "New Claim" at bounding box center [586, 86] width 46 height 14
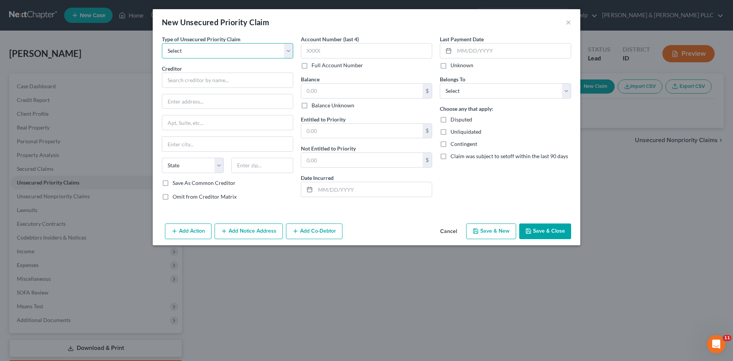
click at [290, 49] on select "Select Taxes & Other Government Units Domestic Support Obligations Extensions o…" at bounding box center [227, 50] width 131 height 15
select select "0"
click at [162, 43] on select "Select Taxes & Other Government Units Domestic Support Obligations Extensions o…" at bounding box center [227, 50] width 131 height 15
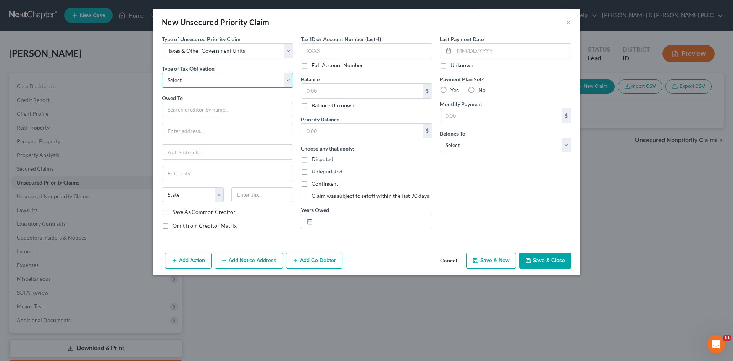
click at [286, 81] on select "Select Federal City State Franchise Tax Board Other" at bounding box center [227, 80] width 131 height 15
select select "0"
click at [162, 73] on select "Select Federal City State Franchise Tax Board Other" at bounding box center [227, 80] width 131 height 15
click at [276, 109] on input "text" at bounding box center [227, 109] width 131 height 15
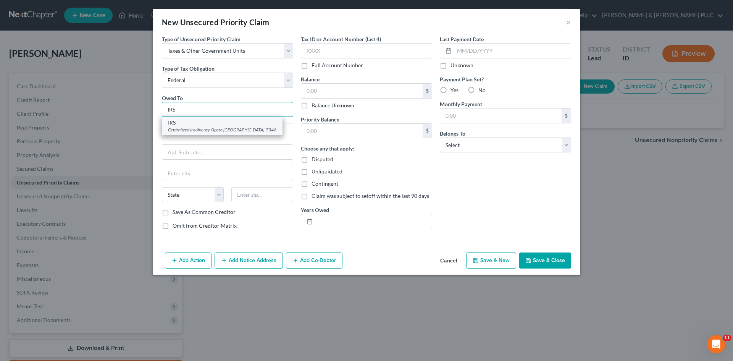
type input "IRS"
click at [252, 124] on div "IRS" at bounding box center [222, 123] width 108 height 8
type input "Centralized Insolvency Opera"
type input "PO Box 7346"
type input "[GEOGRAPHIC_DATA]"
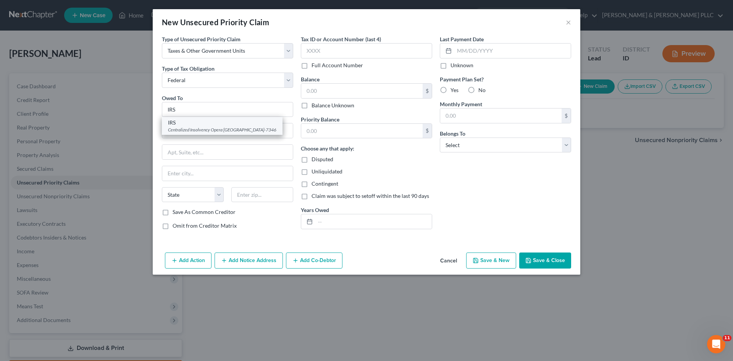
select select "39"
type input "19101-7346"
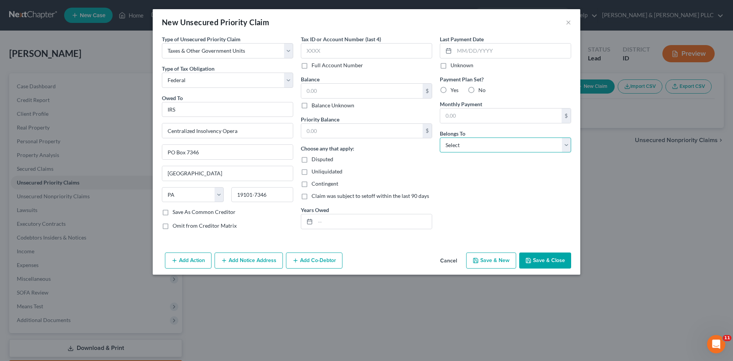
click at [568, 149] on select "Select Debtor 1 Only Debtor 2 Only Debtor 1 And Debtor 2 Only At Least One Of T…" at bounding box center [505, 145] width 131 height 15
select select "4"
click at [440, 138] on select "Select Debtor 1 Only Debtor 2 Only Debtor 1 And Debtor 2 Only At Least One Of T…" at bounding box center [505, 145] width 131 height 15
click at [552, 262] on button "Save & Close" at bounding box center [546, 261] width 52 height 16
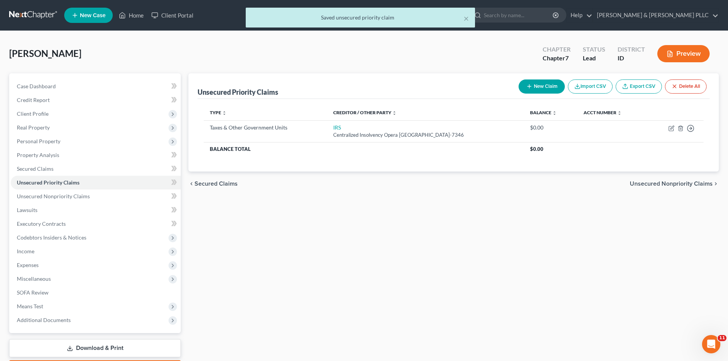
click at [535, 86] on button "New Claim" at bounding box center [541, 86] width 46 height 14
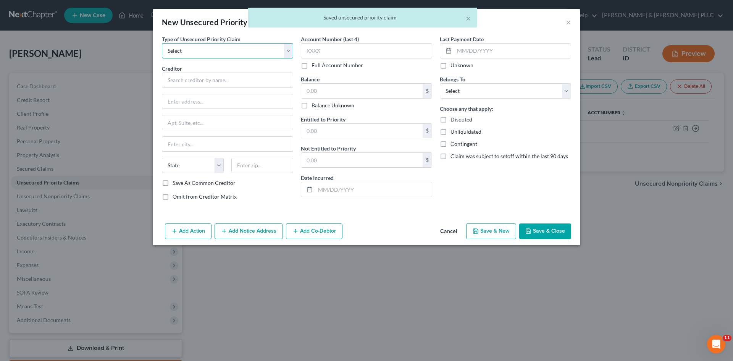
click at [286, 49] on select "Select Taxes & Other Government Units Domestic Support Obligations Extensions o…" at bounding box center [227, 50] width 131 height 15
select select "0"
click at [162, 43] on select "Select Taxes & Other Government Units Domestic Support Obligations Extensions o…" at bounding box center [227, 50] width 131 height 15
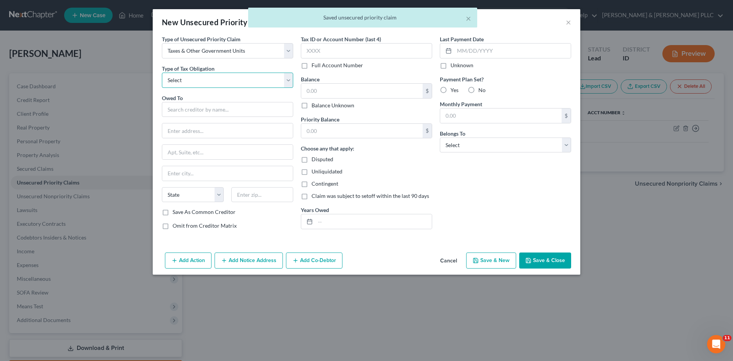
click at [286, 82] on select "Select Federal City State Franchise Tax Board Other" at bounding box center [227, 80] width 131 height 15
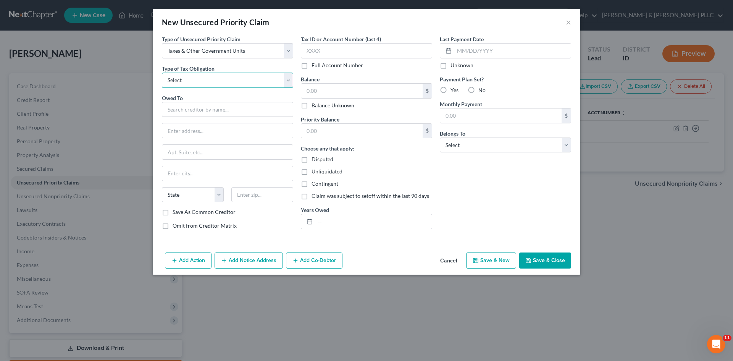
select select "2"
click at [162, 73] on select "Select Federal City State Franchise Tax Board Other" at bounding box center [227, 80] width 131 height 15
click at [204, 113] on input "text" at bounding box center [227, 109] width 131 height 15
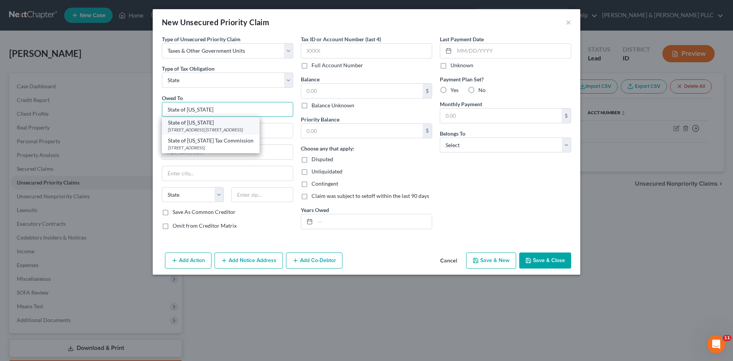
type input "State of [US_STATE]"
click at [202, 122] on div "State of [US_STATE]" at bounding box center [211, 123] width 86 height 8
type input "[STREET_ADDRESS]"
type input "PO Box 36"
type input "Boise"
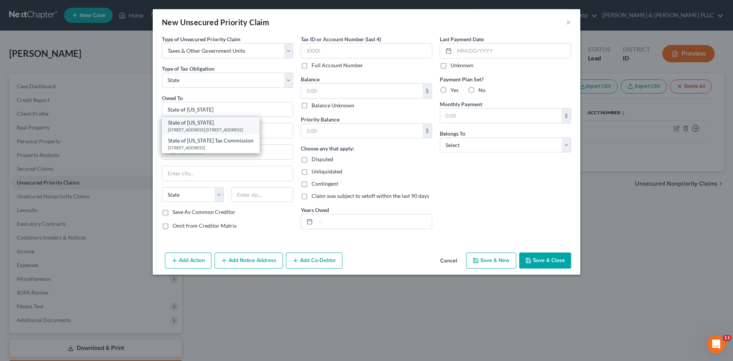
select select "13"
type input "83722-0410"
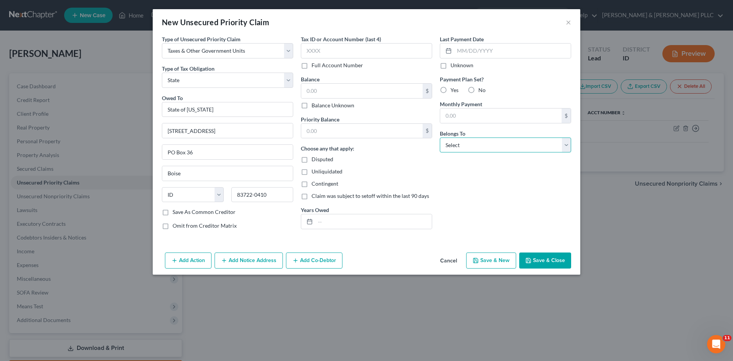
click at [568, 147] on select "Select Debtor 1 Only Debtor 2 Only Debtor 1 And Debtor 2 Only At Least One Of T…" at bounding box center [505, 145] width 131 height 15
select select "4"
click at [440, 138] on select "Select Debtor 1 Only Debtor 2 Only Debtor 1 And Debtor 2 Only At Least One Of T…" at bounding box center [505, 145] width 131 height 15
click at [548, 259] on button "Save & Close" at bounding box center [546, 261] width 52 height 16
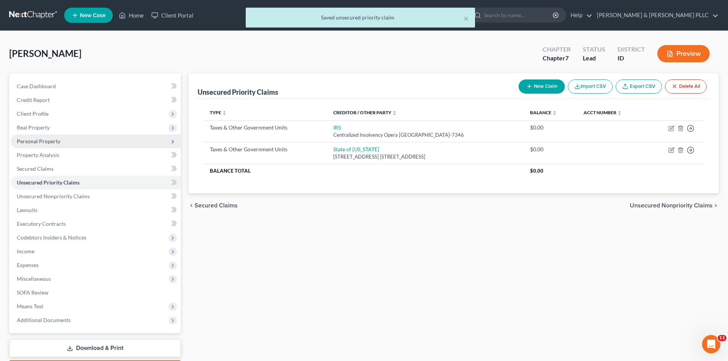
click at [51, 138] on span "Personal Property" at bounding box center [39, 141] width 44 height 6
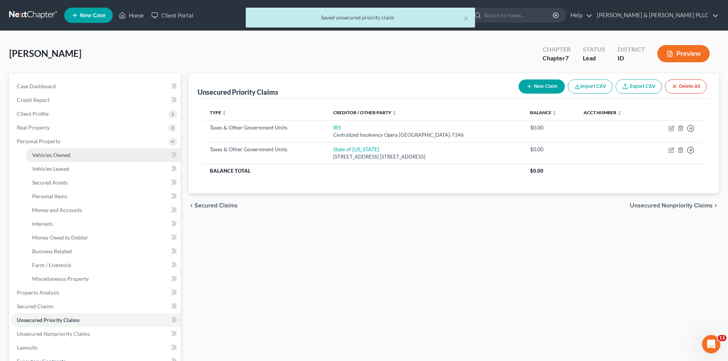
click at [58, 153] on span "Vehicles Owned" at bounding box center [51, 155] width 38 height 6
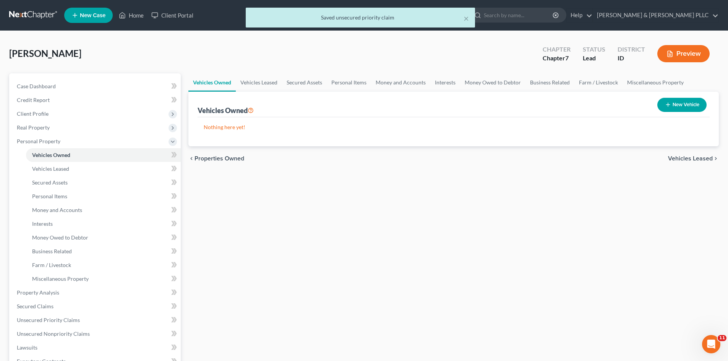
click at [687, 106] on button "New Vehicle" at bounding box center [681, 105] width 49 height 14
select select "0"
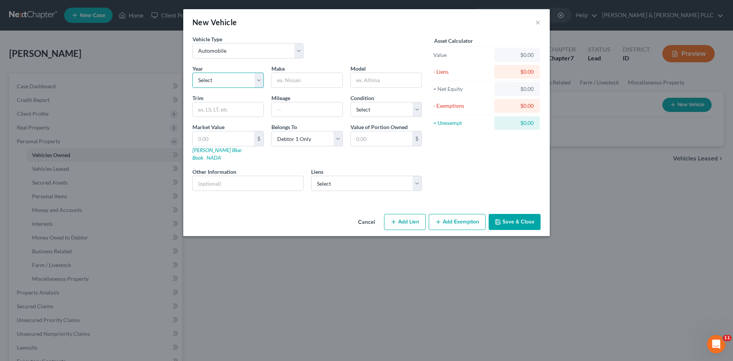
click at [259, 80] on select "Select 2026 2025 2024 2023 2022 2021 2020 2019 2018 2017 2016 2015 2014 2013 20…" at bounding box center [228, 80] width 71 height 15
select select "10"
click at [193, 73] on select "Select 2026 2025 2024 2023 2022 2021 2020 2019 2018 2017 2016 2015 2014 2013 20…" at bounding box center [228, 80] width 71 height 15
click at [312, 81] on input "text" at bounding box center [307, 80] width 71 height 15
type input "Toyota"
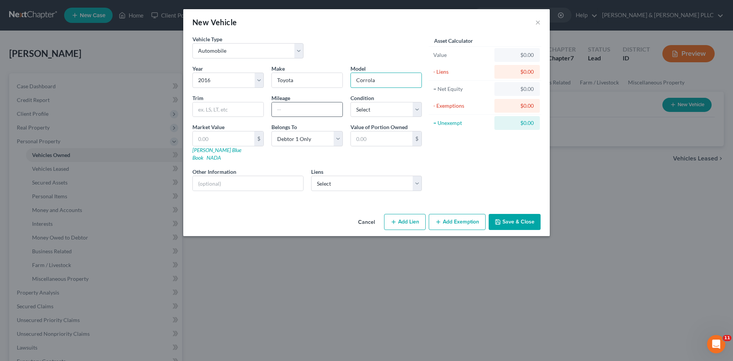
type input "Corrola"
click at [297, 104] on input "text" at bounding box center [307, 109] width 71 height 15
type input "133,000"
click at [416, 108] on select "Select Excellent Very Good Good Fair Poor" at bounding box center [386, 109] width 71 height 15
select select "2"
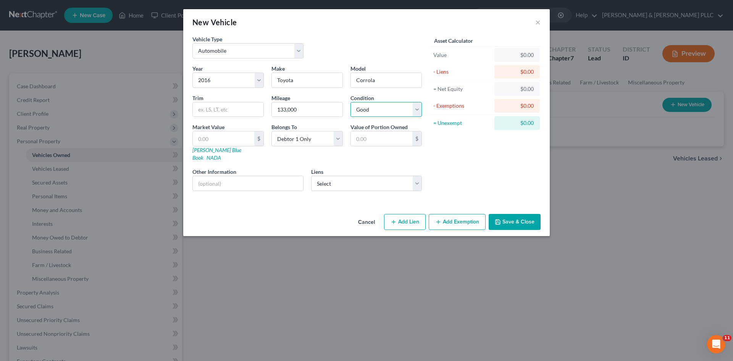
click at [351, 102] on select "Select Excellent Very Good Good Fair Poor" at bounding box center [386, 109] width 71 height 15
click at [237, 137] on input "text" at bounding box center [224, 138] width 62 height 15
type input "9"
type input "9.00"
type input "95"
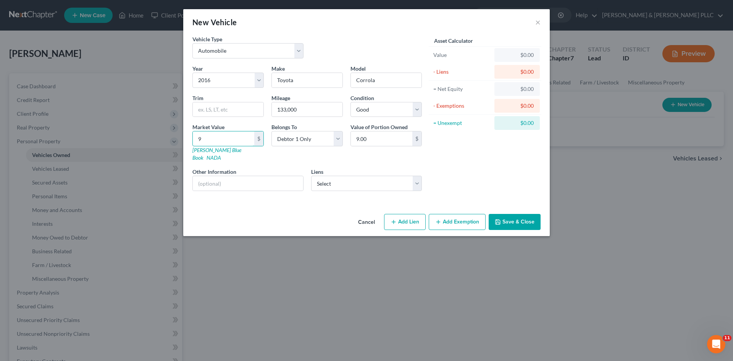
type input "95.00"
type input "950"
type input "950.00"
type input "9500"
type input "9,500.00"
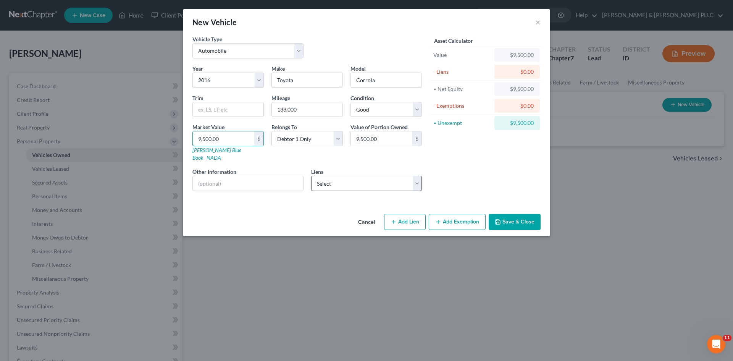
type input "9,500.00"
click at [417, 180] on select "Select The Bank Of Commerce - $42,606.00" at bounding box center [366, 183] width 111 height 15
select select "13"
select select "0"
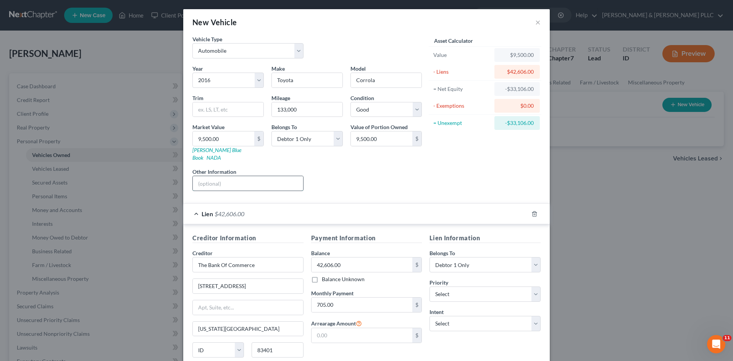
click at [274, 176] on input "text" at bounding box center [248, 183] width 110 height 15
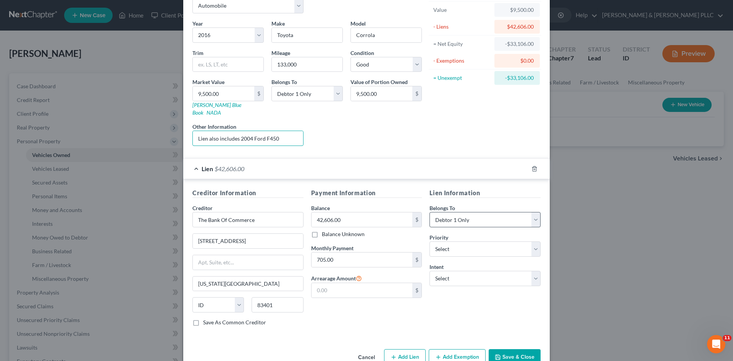
scroll to position [57, 0]
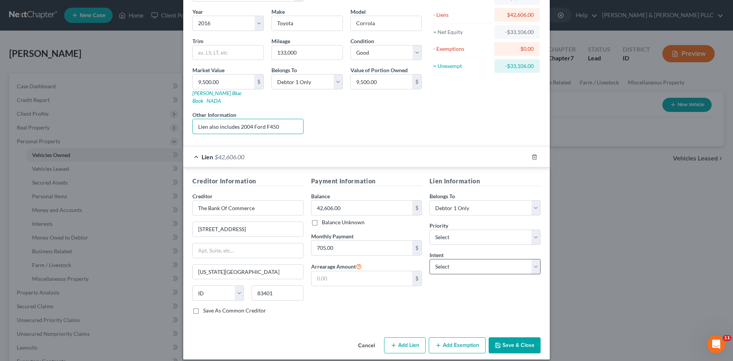
type input "Lien also includes 2004 Ford F450"
click at [532, 259] on select "Select Surrender Redeem Reaffirm Avoid Other" at bounding box center [485, 266] width 111 height 15
select select "2"
click at [430, 259] on select "Select Surrender Redeem Reaffirm Avoid Other" at bounding box center [485, 266] width 111 height 15
click at [505, 334] on div "Cancel Add Lien Add Lease Add Exemption Save & Close" at bounding box center [366, 346] width 367 height 25
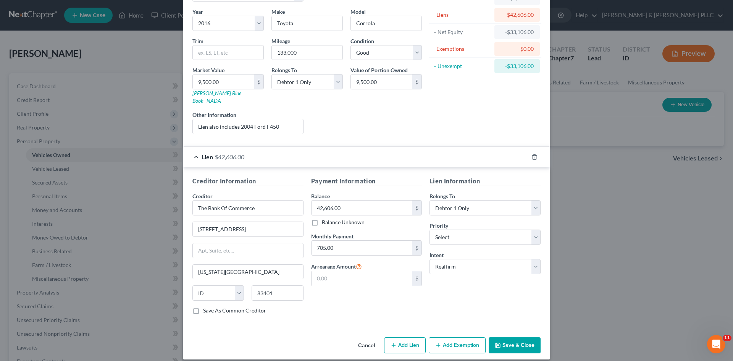
click at [506, 337] on button "Save & Close" at bounding box center [515, 345] width 52 height 16
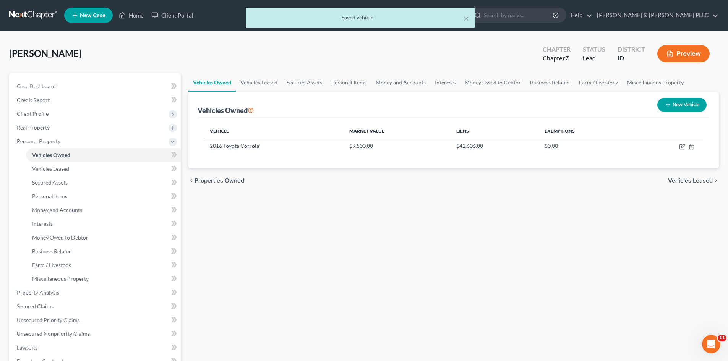
click at [681, 105] on button "New Vehicle" at bounding box center [681, 105] width 49 height 14
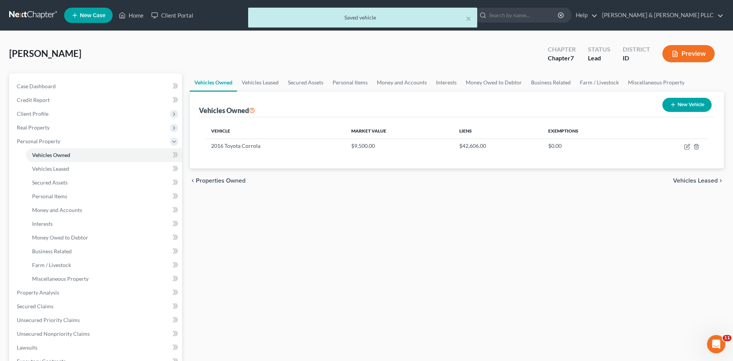
select select "0"
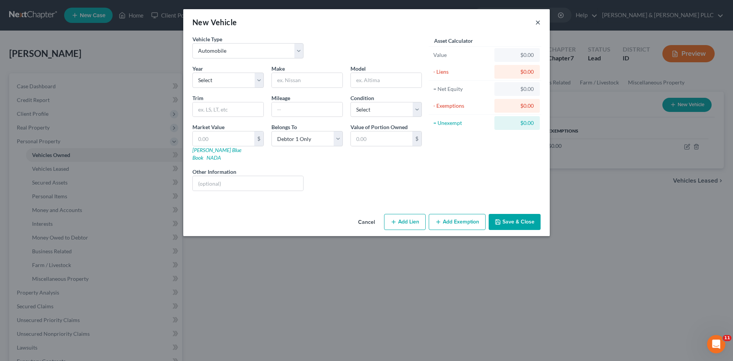
drag, startPoint x: 538, startPoint y: 22, endPoint x: 537, endPoint y: 34, distance: 12.2
click at [537, 22] on button "×" at bounding box center [538, 22] width 5 height 9
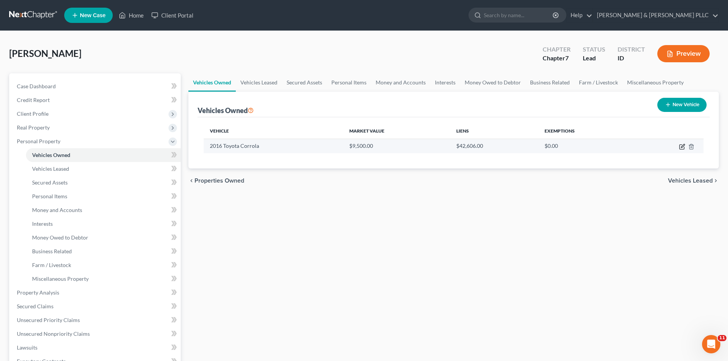
click at [682, 147] on icon "button" at bounding box center [682, 145] width 3 height 3
select select "0"
select select "10"
select select "2"
select select "0"
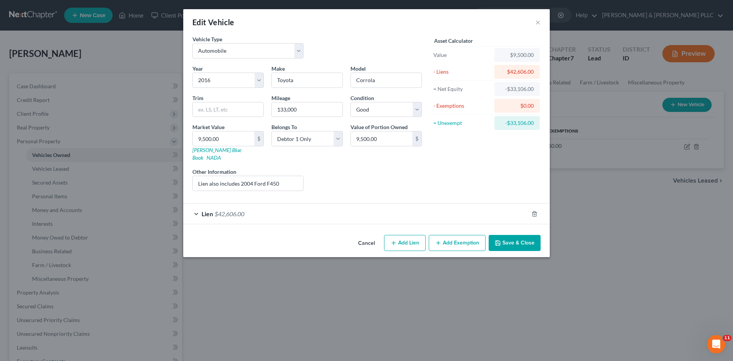
click at [472, 235] on button "Add Exemption" at bounding box center [457, 243] width 57 height 16
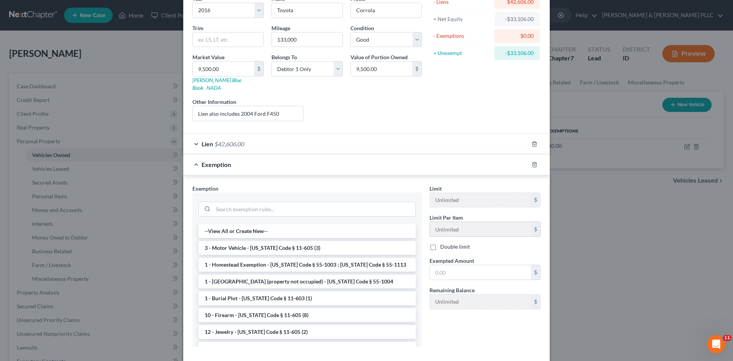
scroll to position [76, 0]
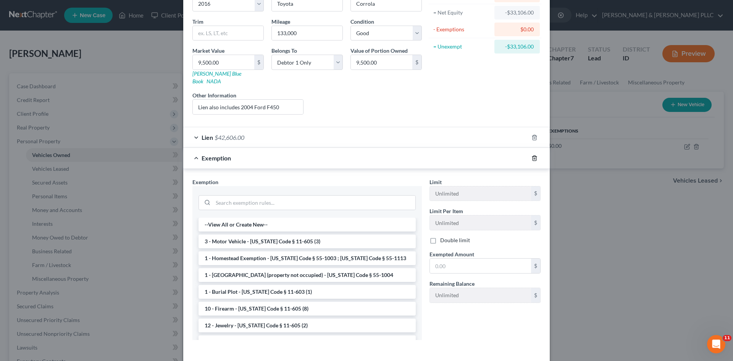
click at [533, 155] on icon "button" at bounding box center [534, 157] width 3 height 5
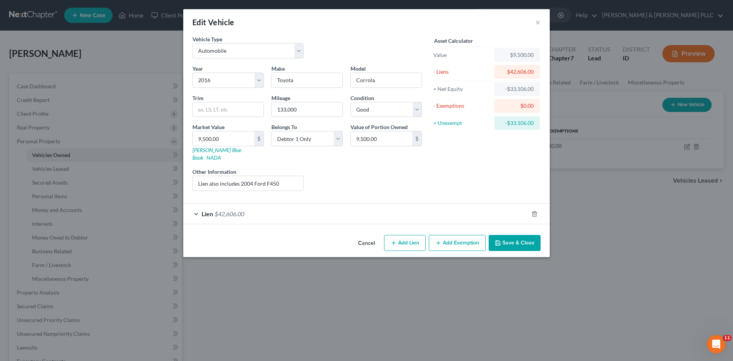
scroll to position [0, 0]
click at [524, 235] on button "Save & Close" at bounding box center [515, 243] width 52 height 16
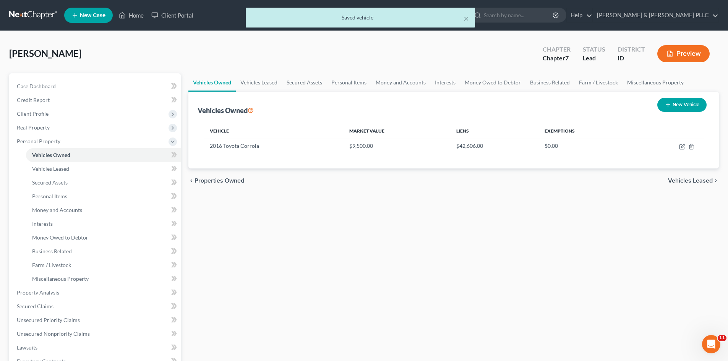
click at [679, 101] on button "New Vehicle" at bounding box center [681, 105] width 49 height 14
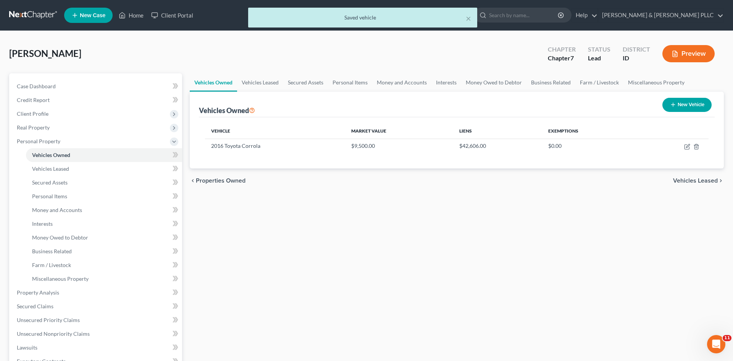
select select "0"
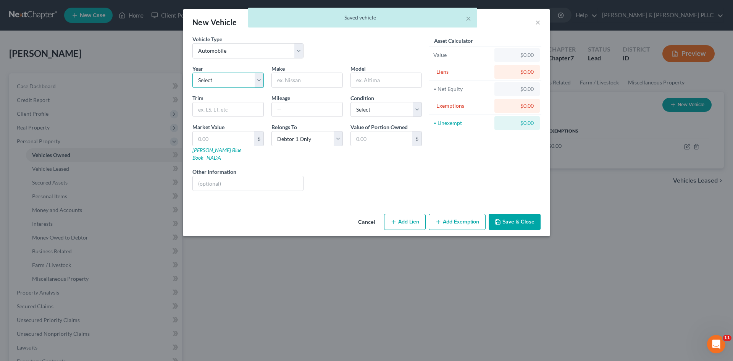
click at [261, 81] on select "Select 2026 2025 2024 2023 2022 2021 2020 2019 2018 2017 2016 2015 2014 2013 20…" at bounding box center [228, 80] width 71 height 15
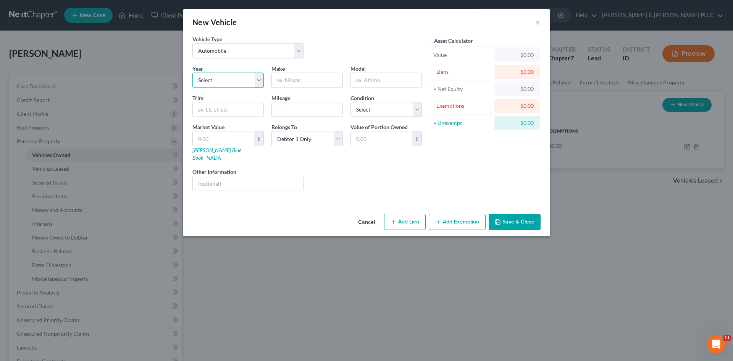
select select "22"
click at [193, 73] on select "Select 2026 2025 2024 2023 2022 2021 2020 2019 2018 2017 2016 2015 2014 2013 20…" at bounding box center [228, 80] width 71 height 15
drag, startPoint x: 307, startPoint y: 81, endPoint x: 311, endPoint y: 75, distance: 7.2
click at [308, 79] on input "text" at bounding box center [307, 80] width 71 height 15
type input "Ford"
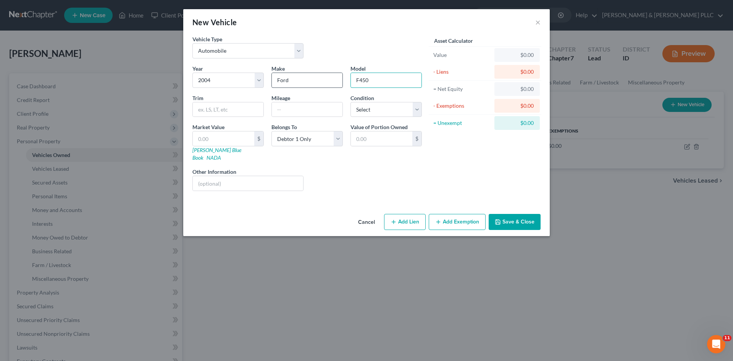
type input "F450"
type input "280,000"
click at [416, 109] on select "Select Excellent Very Good Good Fair Poor" at bounding box center [386, 109] width 71 height 15
select select "3"
click at [351, 102] on select "Select Excellent Very Good Good Fair Poor" at bounding box center [386, 109] width 71 height 15
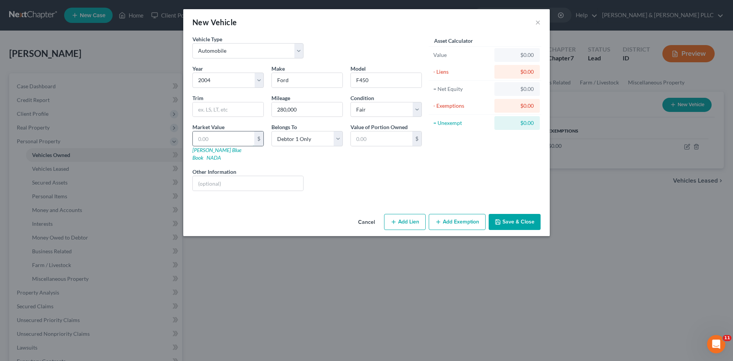
click at [249, 139] on input "text" at bounding box center [224, 138] width 62 height 15
type input "3"
type input "3.00"
type input "30"
type input "30.00"
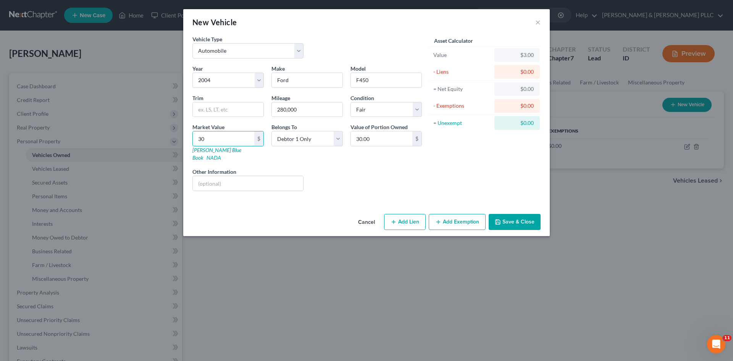
type input "300"
type input "300.00"
type input "3000"
type input "3,000.00"
type input "3,0000"
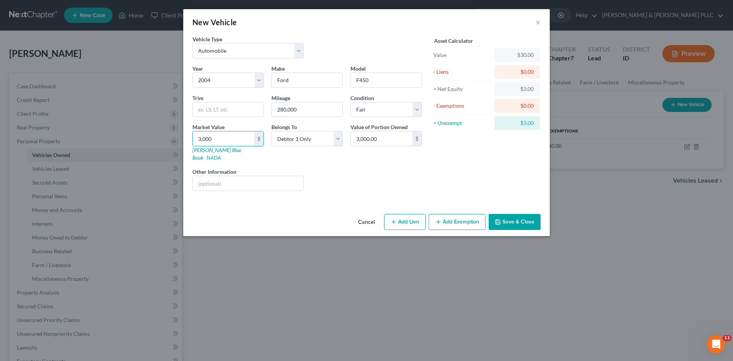
type input "30,000.00"
click at [414, 214] on button "Add Lien" at bounding box center [405, 222] width 42 height 16
select select "0"
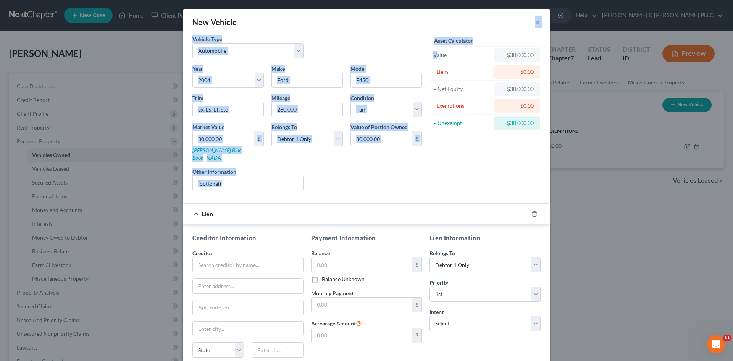
drag, startPoint x: 384, startPoint y: 28, endPoint x: 436, endPoint y: 52, distance: 56.4
click at [436, 51] on div "New Vehicle × Vehicle Type Select Automobile Truck Trailer Watercraft Aircraft …" at bounding box center [366, 212] width 367 height 407
click at [507, 29] on div "New Vehicle ×" at bounding box center [366, 22] width 367 height 26
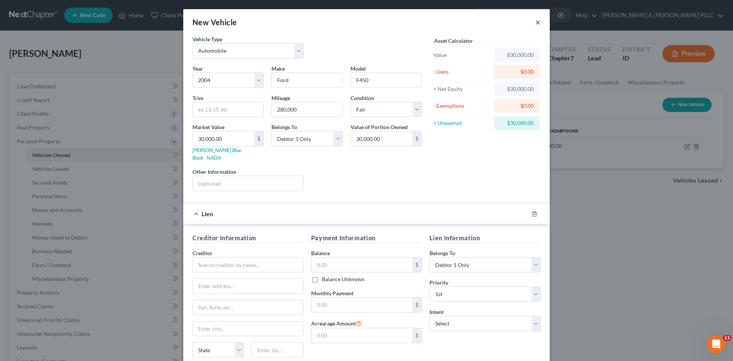
click at [536, 24] on button "×" at bounding box center [538, 22] width 5 height 9
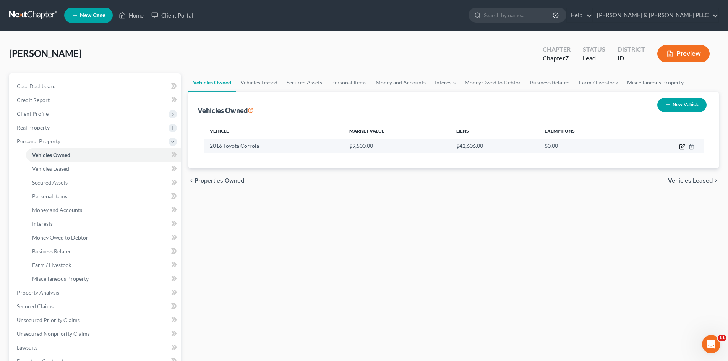
click at [682, 146] on icon "button" at bounding box center [682, 145] width 3 height 3
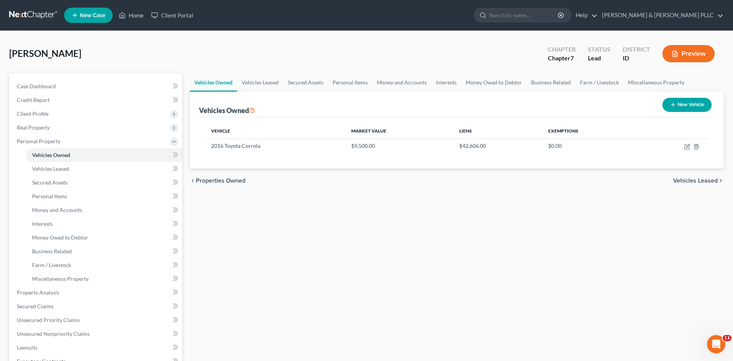
select select "0"
select select "10"
select select "2"
select select "0"
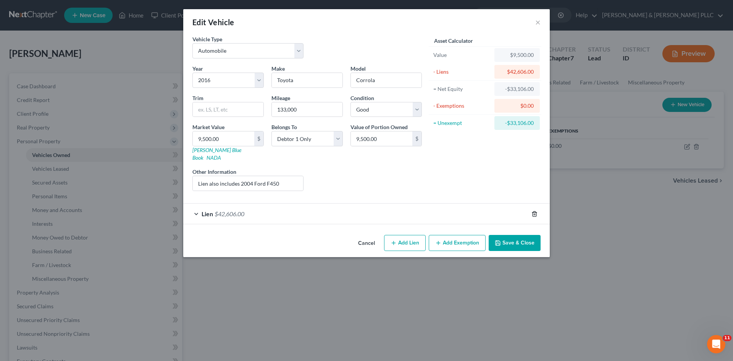
click at [535, 214] on line "button" at bounding box center [535, 215] width 0 height 2
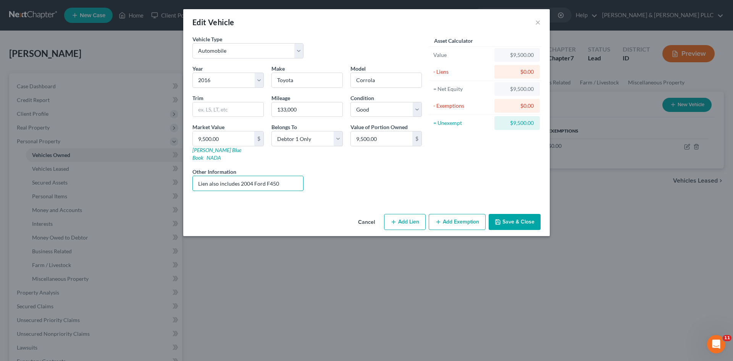
drag, startPoint x: 285, startPoint y: 175, endPoint x: 107, endPoint y: 162, distance: 178.1
click at [112, 163] on div "Edit Vehicle × Vehicle Type Select Automobile Truck Trailer Watercraft Aircraft…" at bounding box center [366, 180] width 733 height 361
type input "I"
type input "Loan for this car is part of loan from Bank of Commerce"
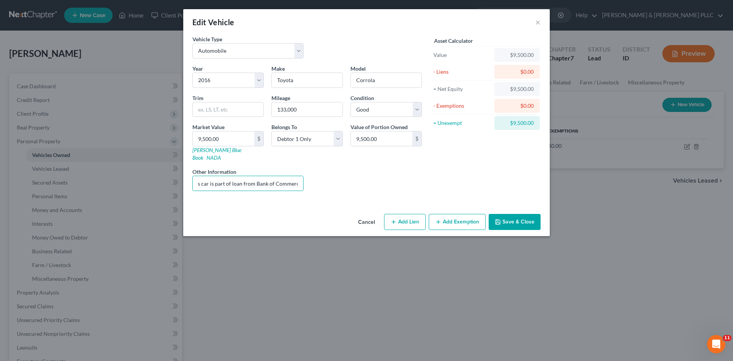
click at [463, 216] on button "Add Exemption" at bounding box center [457, 222] width 57 height 16
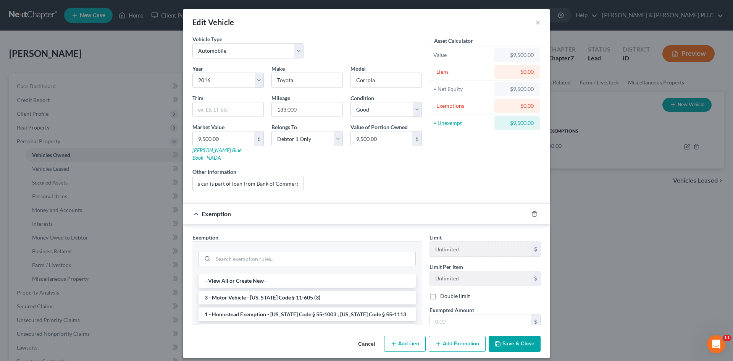
scroll to position [0, 0]
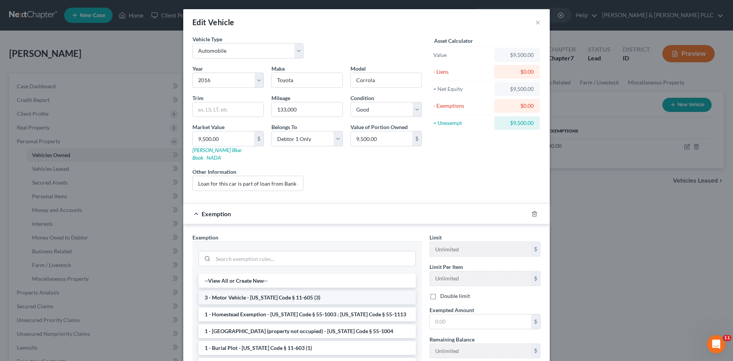
click at [322, 291] on li "3 - Motor Vehicle - [US_STATE] Code § 11-605 (3)" at bounding box center [307, 298] width 217 height 14
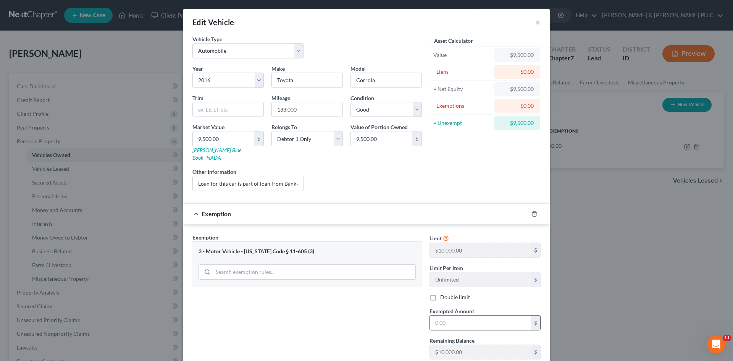
click at [451, 317] on input "text" at bounding box center [480, 323] width 101 height 15
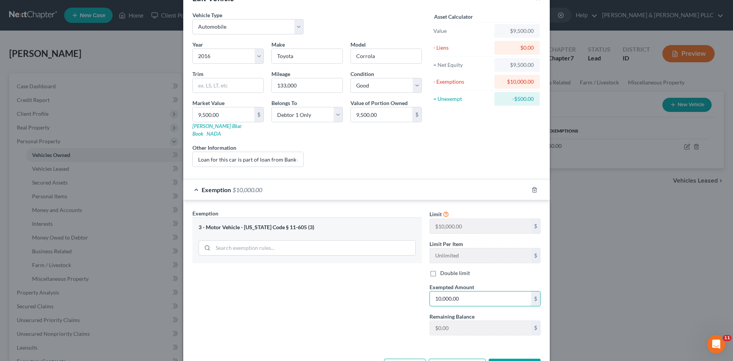
scroll to position [45, 0]
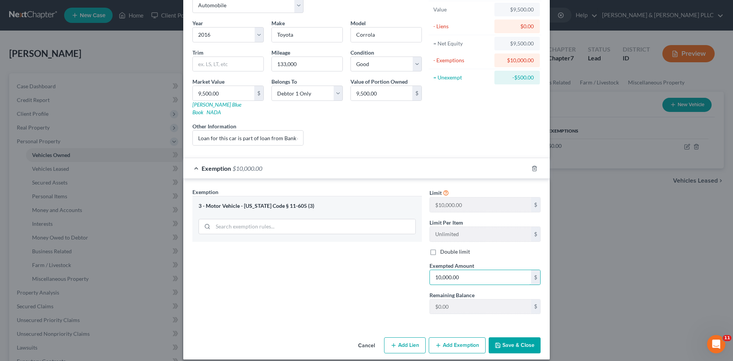
type input "10,000.00"
drag, startPoint x: 514, startPoint y: 332, endPoint x: 509, endPoint y: 323, distance: 10.1
click at [513, 337] on button "Save & Close" at bounding box center [515, 345] width 52 height 16
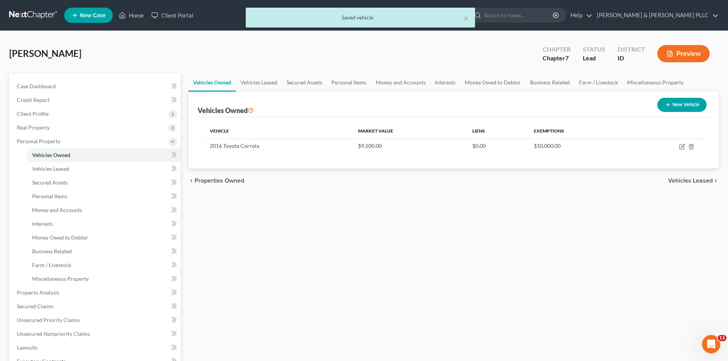
click at [695, 107] on button "New Vehicle" at bounding box center [681, 105] width 49 height 14
select select "0"
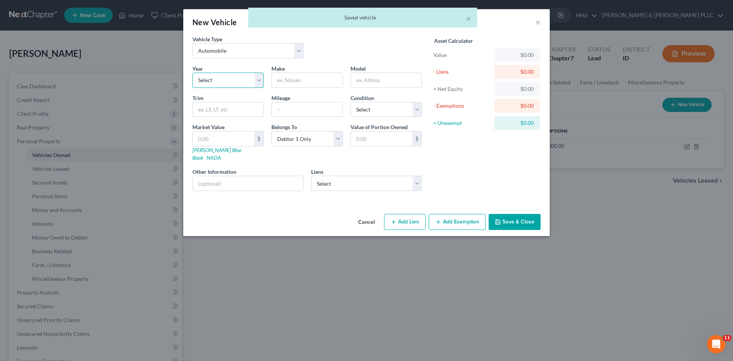
click at [258, 76] on select "Select 2026 2025 2024 2023 2022 2021 2020 2019 2018 2017 2016 2015 2014 2013 20…" at bounding box center [228, 80] width 71 height 15
select select "22"
click at [193, 73] on select "Select 2026 2025 2024 2023 2022 2021 2020 2019 2018 2017 2016 2015 2014 2013 20…" at bounding box center [228, 80] width 71 height 15
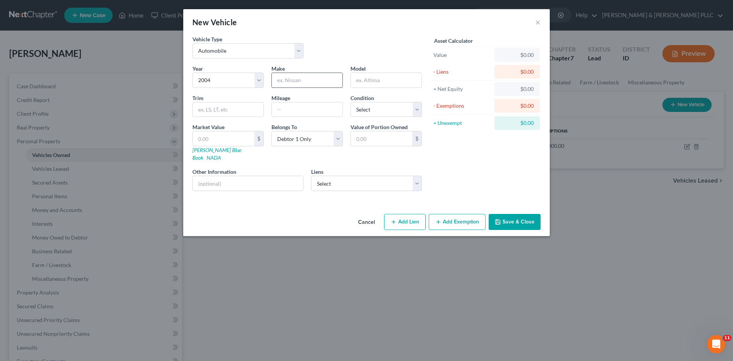
click at [299, 81] on input "text" at bounding box center [307, 80] width 71 height 15
type input "Ford"
type input "F450"
type input "280,000"
click at [415, 107] on select "Select Excellent Very Good Good Fair Poor" at bounding box center [386, 109] width 71 height 15
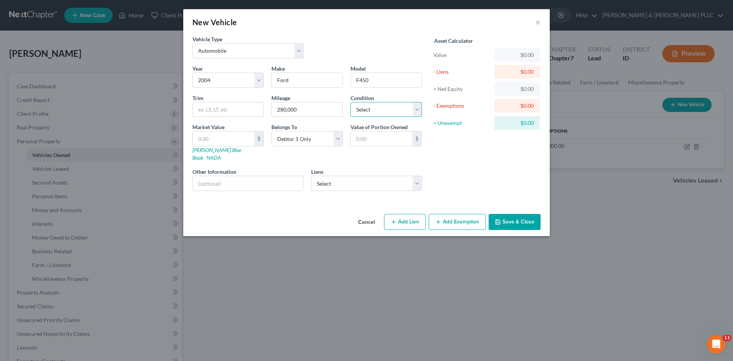
select select "3"
click at [351, 102] on select "Select Excellent Very Good Good Fair Poor" at bounding box center [386, 109] width 71 height 15
click at [249, 134] on input "text" at bounding box center [224, 138] width 62 height 15
click at [418, 176] on select "Select The Bank Of Commerce - $42,606.00" at bounding box center [366, 183] width 111 height 15
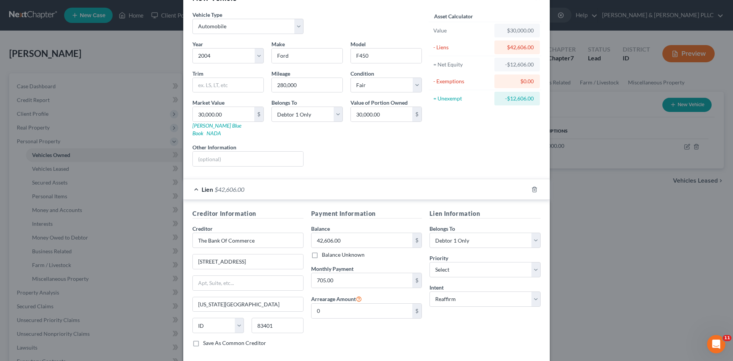
scroll to position [57, 0]
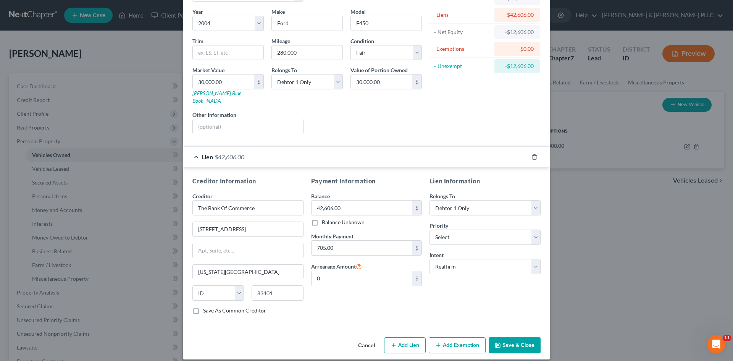
click at [464, 340] on button "Add Exemption" at bounding box center [457, 345] width 57 height 16
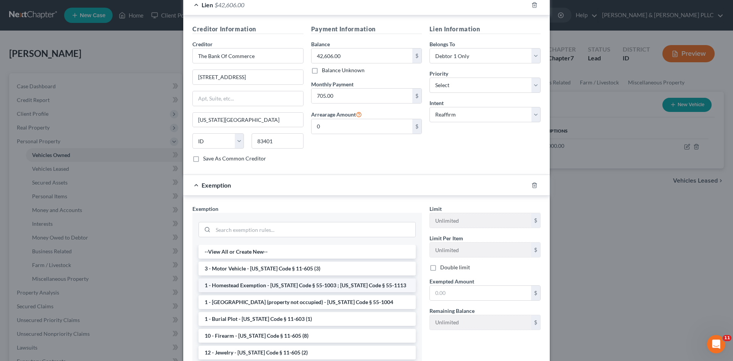
scroll to position [210, 0]
click at [367, 261] on li "3 - Motor Vehicle - [US_STATE] Code § 11-605 (3)" at bounding box center [307, 268] width 217 height 14
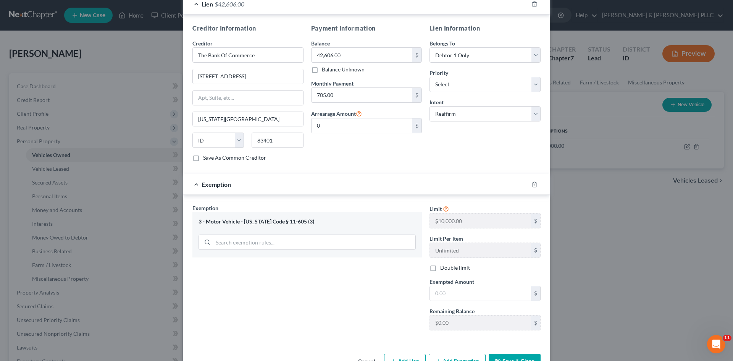
click at [464, 293] on div "Limit $10,000.00 $ Limit Per Item Unlimited $ Double limit Exempted Amount * $ …" at bounding box center [485, 270] width 119 height 132
click at [468, 289] on input "text" at bounding box center [480, 293] width 101 height 15
click at [518, 354] on button "Save & Close" at bounding box center [515, 362] width 52 height 16
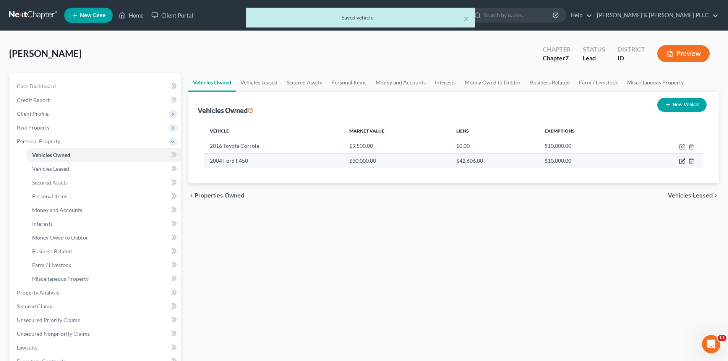
click at [682, 163] on icon "button" at bounding box center [682, 161] width 6 height 6
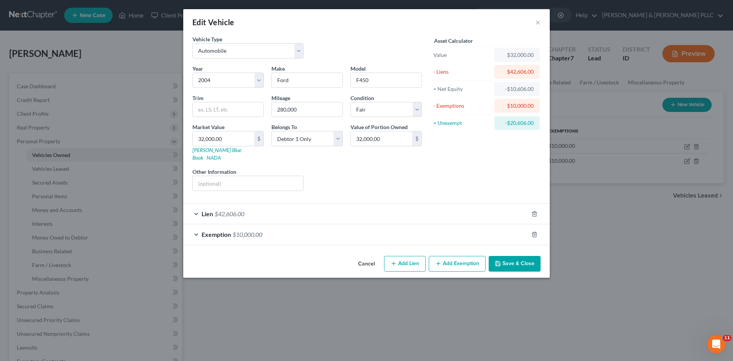
click at [506, 256] on button "Save & Close" at bounding box center [515, 264] width 52 height 16
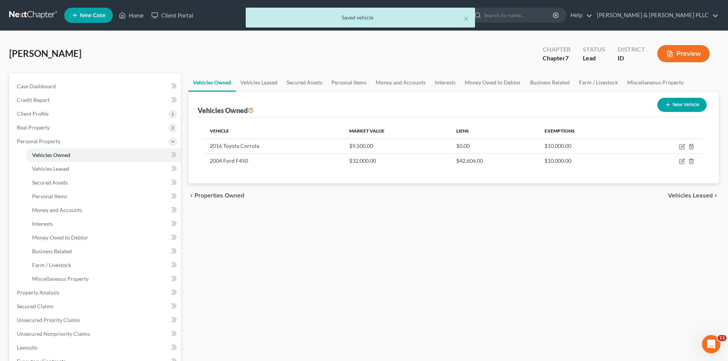
click at [669, 108] on button "New Vehicle" at bounding box center [681, 105] width 49 height 14
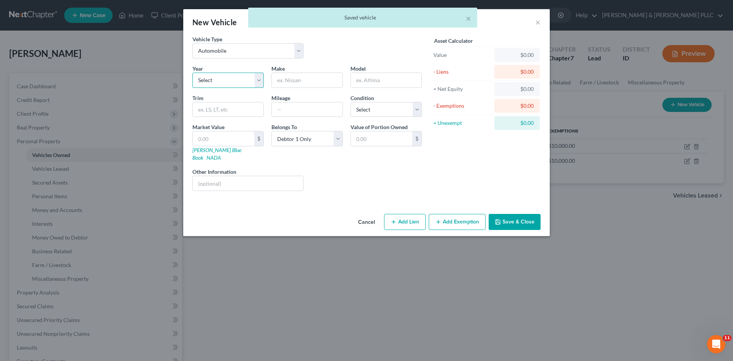
click at [257, 81] on select "Select 2026 2025 2024 2023 2022 2021 2020 2019 2018 2017 2016 2015 2014 2013 20…" at bounding box center [228, 80] width 71 height 15
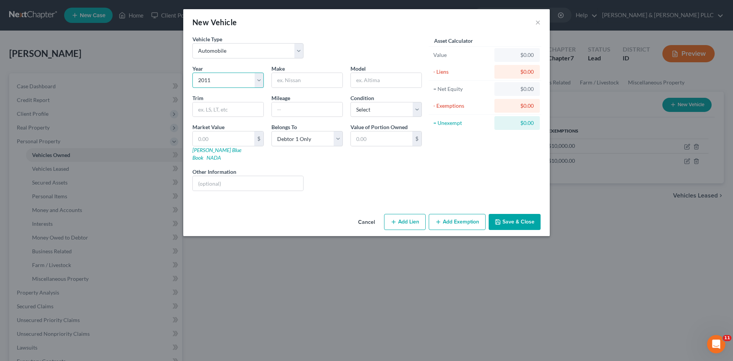
click at [193, 73] on select "Select 2026 2025 2024 2023 2022 2021 2020 2019 2018 2017 2016 2015 2014 2013 20…" at bounding box center [228, 80] width 71 height 15
click at [316, 78] on input "text" at bounding box center [307, 80] width 71 height 15
click at [418, 110] on select "Select Excellent Very Good Good Fair Poor" at bounding box center [386, 109] width 71 height 15
click at [351, 102] on select "Select Excellent Very Good Good Fair Poor" at bounding box center [386, 109] width 71 height 15
click at [226, 136] on input "text" at bounding box center [224, 138] width 62 height 15
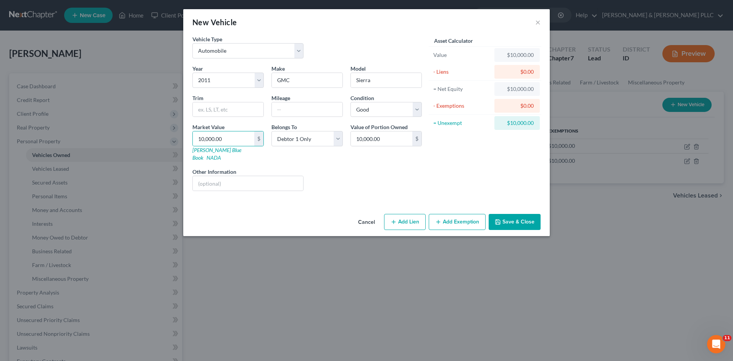
click at [513, 216] on button "Save & Close" at bounding box center [515, 222] width 52 height 16
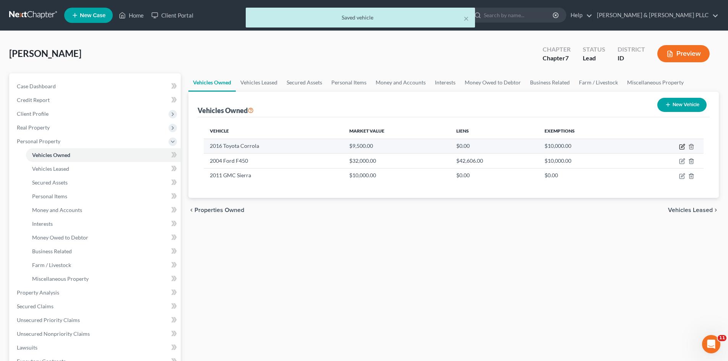
click at [682, 148] on icon "button" at bounding box center [682, 147] width 6 height 6
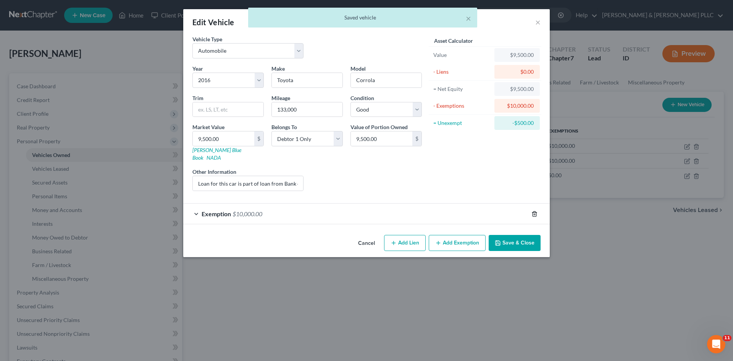
click at [536, 211] on icon "button" at bounding box center [534, 213] width 3 height 5
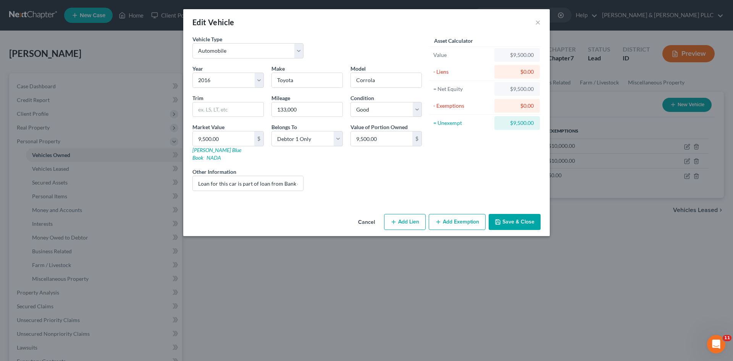
click at [518, 214] on button "Save & Close" at bounding box center [515, 222] width 52 height 16
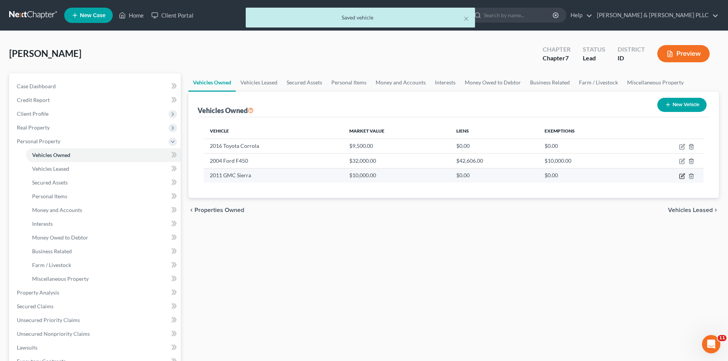
click at [683, 176] on icon "button" at bounding box center [682, 176] width 6 height 6
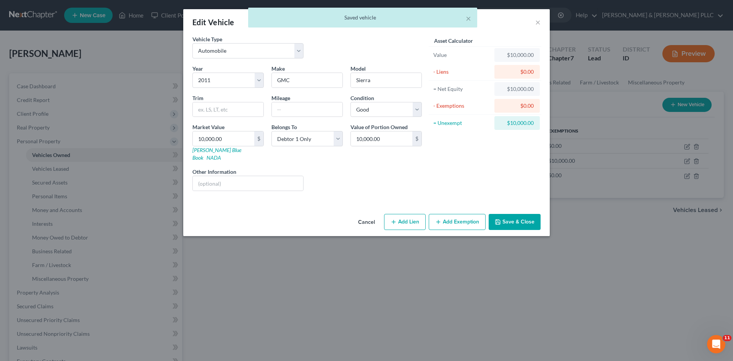
click at [465, 215] on button "Add Exemption" at bounding box center [457, 222] width 57 height 16
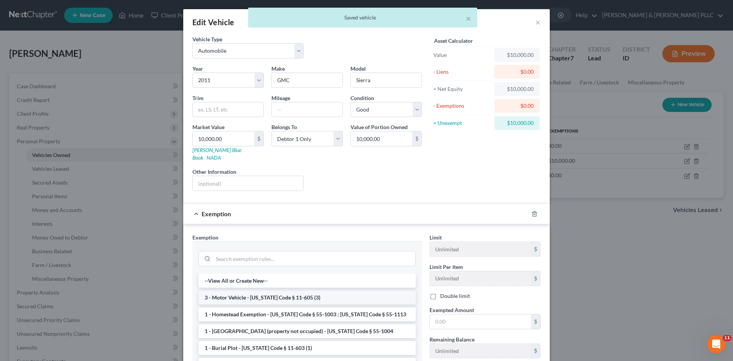
click at [385, 291] on li "3 - Motor Vehicle - [US_STATE] Code § 11-605 (3)" at bounding box center [307, 298] width 217 height 14
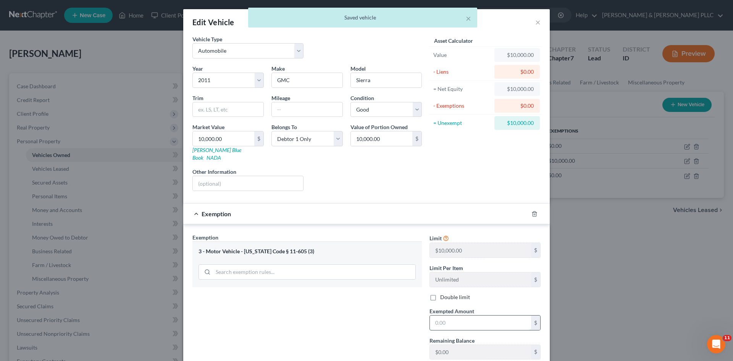
click at [441, 316] on input "text" at bounding box center [480, 323] width 101 height 15
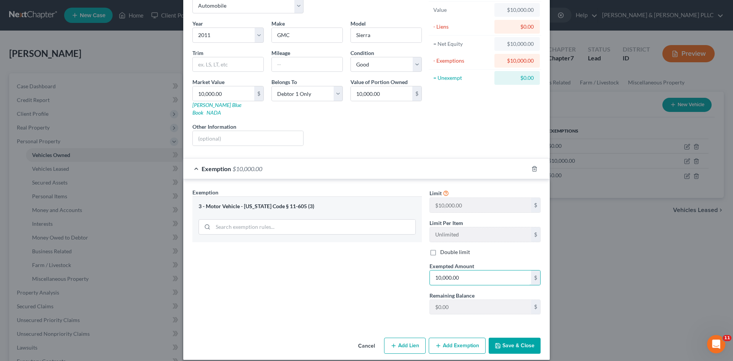
scroll to position [45, 0]
click at [514, 337] on button "Save & Close" at bounding box center [515, 345] width 52 height 16
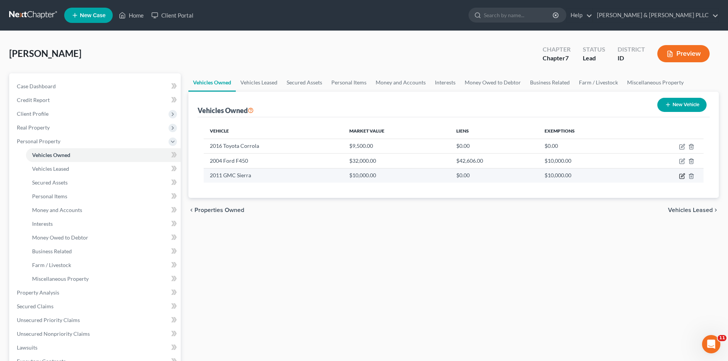
click at [682, 177] on icon "button" at bounding box center [682, 176] width 6 height 6
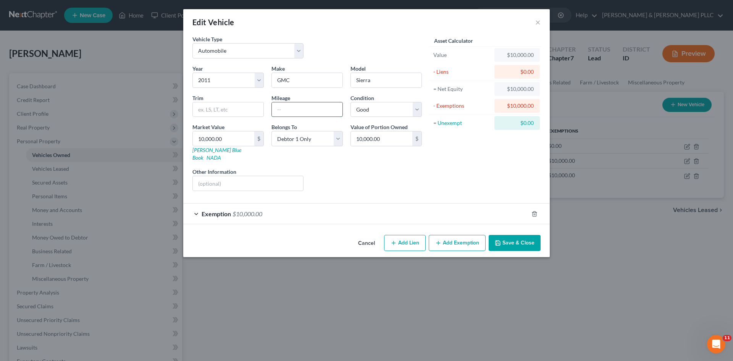
click at [325, 110] on input "text" at bounding box center [307, 109] width 71 height 15
click at [504, 235] on button "Save & Close" at bounding box center [515, 243] width 52 height 16
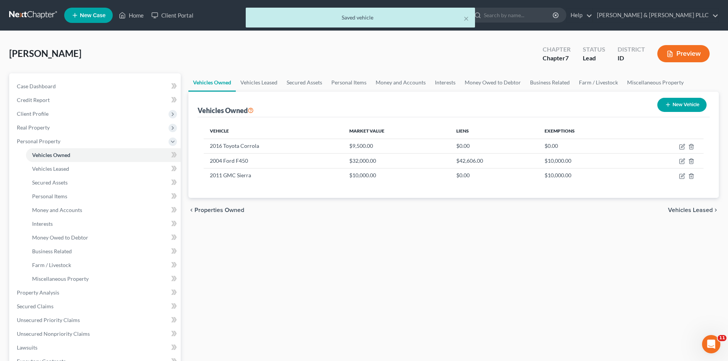
click at [685, 107] on button "New Vehicle" at bounding box center [681, 105] width 49 height 14
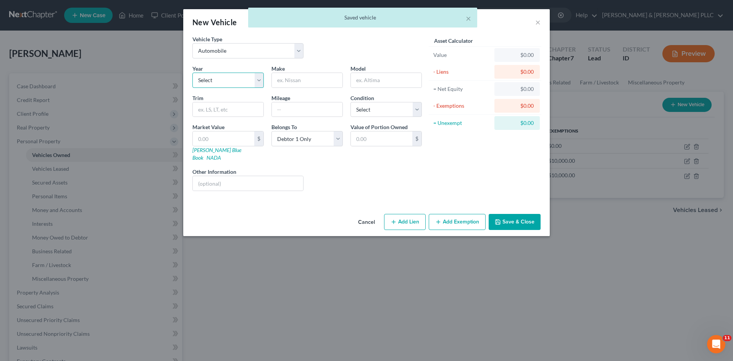
click at [257, 81] on select "Select 2026 2025 2024 2023 2022 2021 2020 2019 2018 2017 2016 2015 2014 2013 20…" at bounding box center [228, 80] width 71 height 15
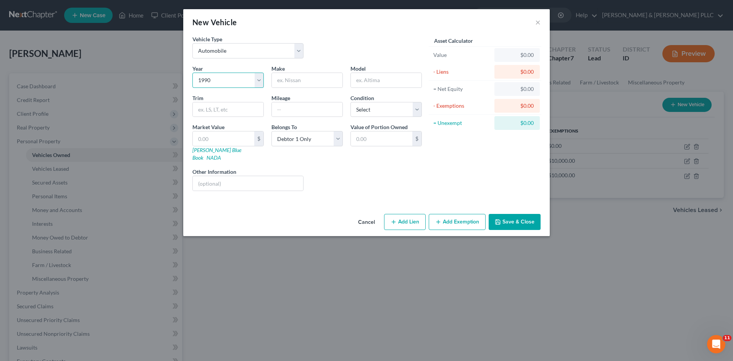
click at [193, 73] on select "Select 2026 2025 2024 2023 2022 2021 2020 2019 2018 2017 2016 2015 2014 2013 20…" at bounding box center [228, 80] width 71 height 15
click at [294, 86] on div "Year Select 2026 2025 2024 2023 2022 2021 2020 2019 2018 2017 2016 2015 2014 20…" at bounding box center [307, 131] width 237 height 133
click at [294, 84] on input "text" at bounding box center [307, 80] width 71 height 15
click at [416, 112] on select "Select Excellent Very Good Good Fair Poor" at bounding box center [386, 109] width 71 height 15
click at [351, 102] on select "Select Excellent Very Good Good Fair Poor" at bounding box center [386, 109] width 71 height 15
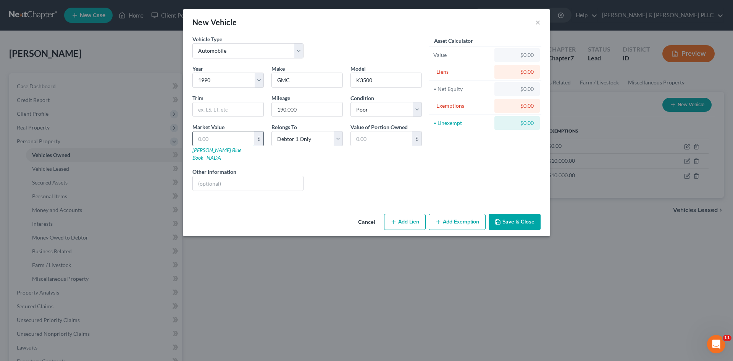
click at [220, 139] on input "text" at bounding box center [224, 138] width 62 height 15
click at [523, 215] on button "Save & Close" at bounding box center [515, 222] width 52 height 16
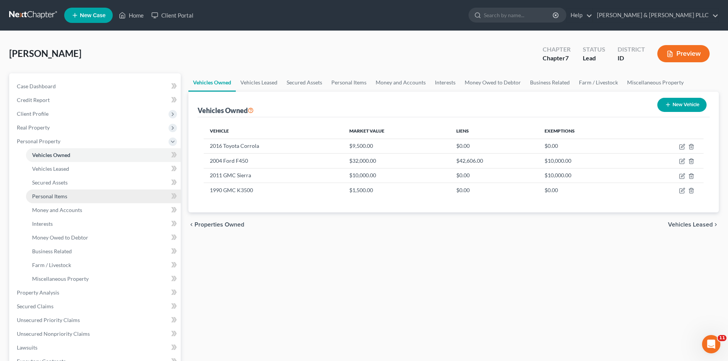
drag, startPoint x: 58, startPoint y: 198, endPoint x: 68, endPoint y: 190, distance: 12.8
click at [58, 198] on span "Personal Items" at bounding box center [49, 196] width 35 height 6
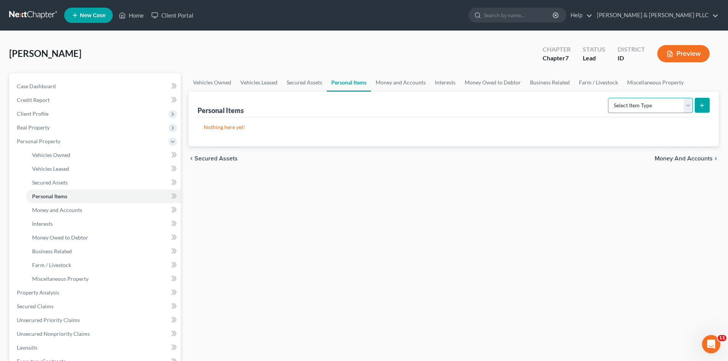
click at [688, 105] on select "Select Item Type Clothing Collectibles Of Value Electronics Firearms Household …" at bounding box center [650, 105] width 85 height 15
click at [609, 98] on select "Select Item Type Clothing Collectibles Of Value Electronics Firearms Household …" at bounding box center [650, 105] width 85 height 15
click at [700, 105] on icon "submit" at bounding box center [702, 105] width 6 height 6
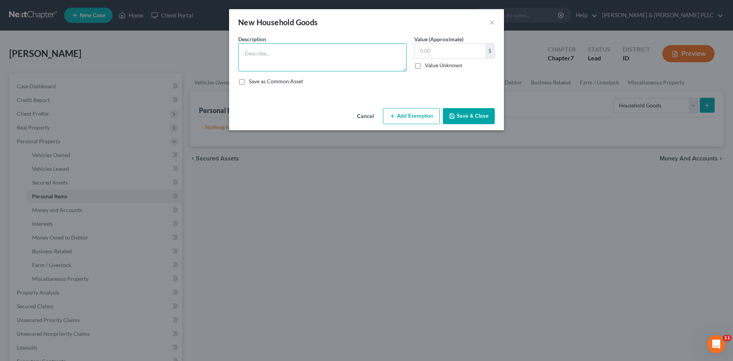
click at [294, 47] on textarea at bounding box center [322, 57] width 168 height 28
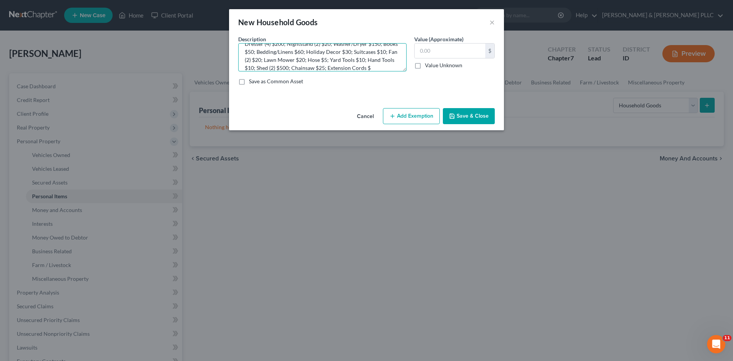
scroll to position [82, 0]
click at [464, 115] on button "Save & Close" at bounding box center [469, 116] width 52 height 16
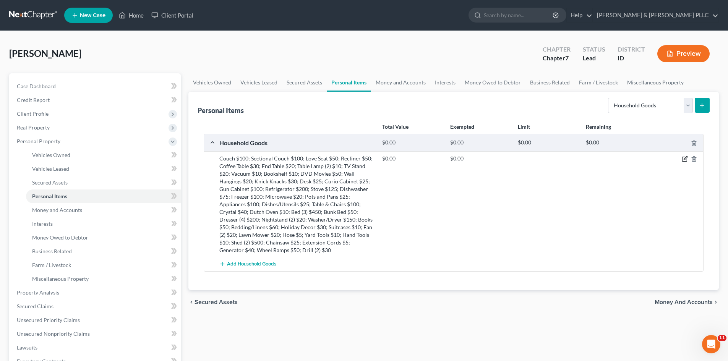
click at [683, 159] on icon "button" at bounding box center [685, 159] width 6 height 6
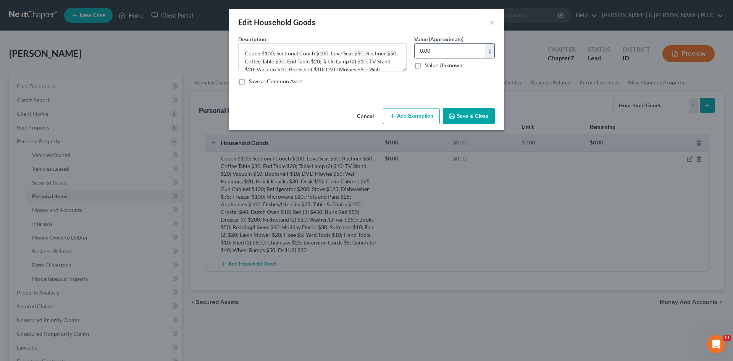
click at [453, 49] on input "0.00" at bounding box center [450, 51] width 71 height 15
click at [425, 112] on button "Add Exemption" at bounding box center [411, 116] width 57 height 16
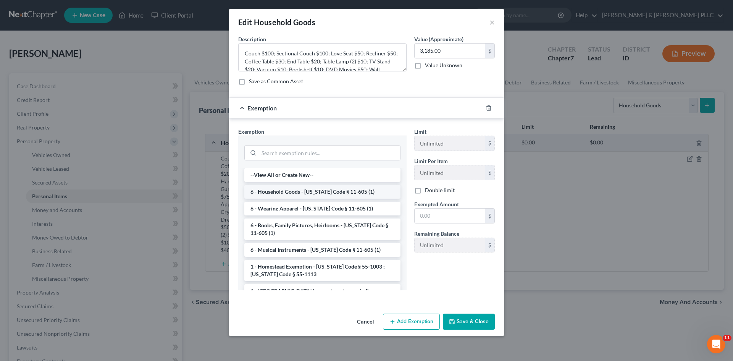
click at [351, 189] on li "6 - Household Goods - [US_STATE] Code § 11-605 (1)" at bounding box center [322, 192] width 156 height 14
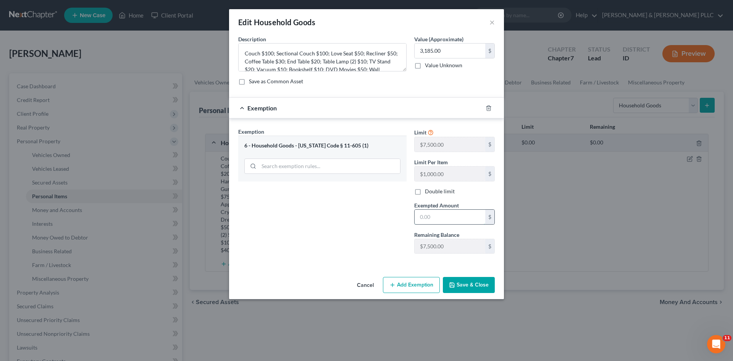
click at [434, 215] on input "text" at bounding box center [450, 217] width 71 height 15
click at [463, 278] on button "Save & Close" at bounding box center [469, 285] width 52 height 16
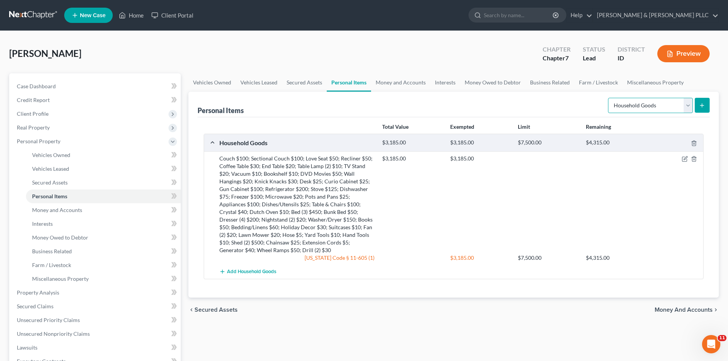
click at [688, 107] on select "Select Item Type Clothing Collectibles Of Value Electronics Firearms Household …" at bounding box center [650, 105] width 85 height 15
click at [609, 98] on select "Select Item Type Clothing Collectibles Of Value Electronics Firearms Household …" at bounding box center [650, 105] width 85 height 15
click at [701, 106] on icon "submit" at bounding box center [702, 105] width 6 height 6
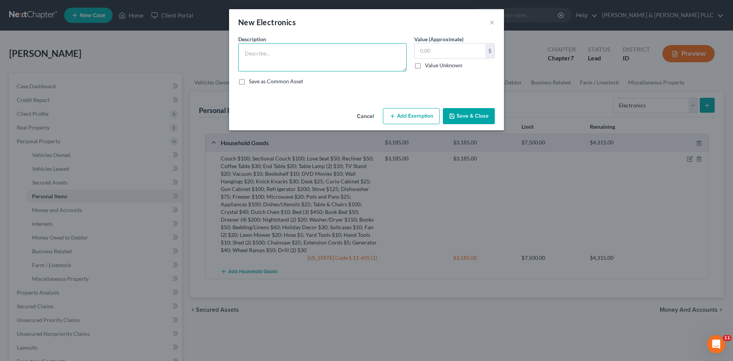
click at [364, 50] on textarea at bounding box center [322, 57] width 168 height 28
click at [471, 52] on input "text" at bounding box center [450, 51] width 71 height 15
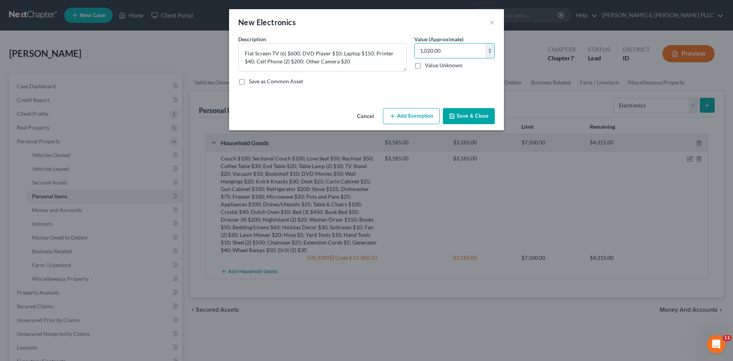
click at [421, 111] on button "Add Exemption" at bounding box center [411, 116] width 57 height 16
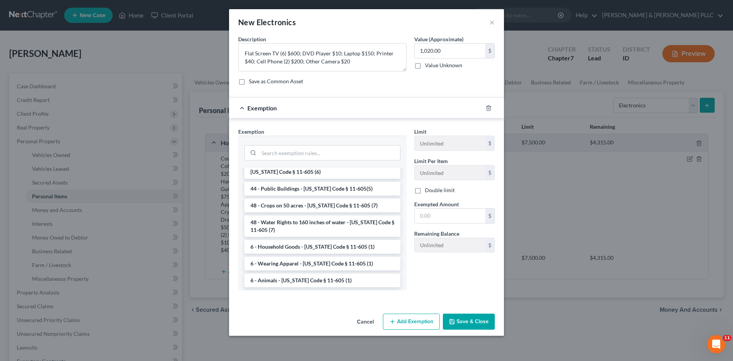
scroll to position [931, 0]
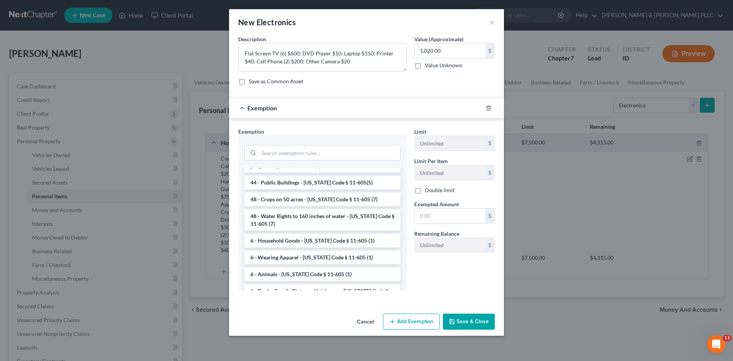
click at [346, 234] on li "6 - Household Goods - [US_STATE] Code § 11-605 (1)" at bounding box center [322, 241] width 156 height 14
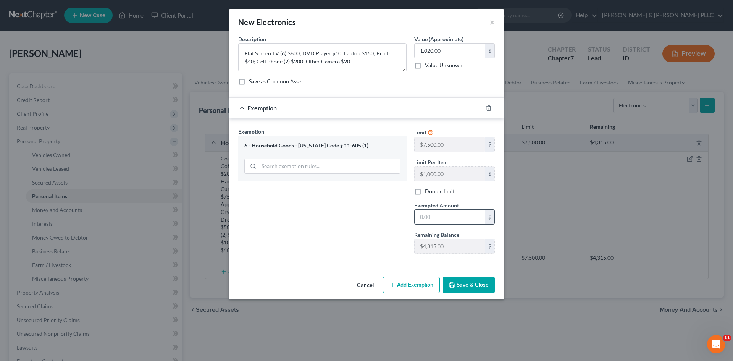
click at [431, 219] on input "text" at bounding box center [450, 217] width 71 height 15
click at [468, 282] on button "Save & Close" at bounding box center [469, 285] width 52 height 16
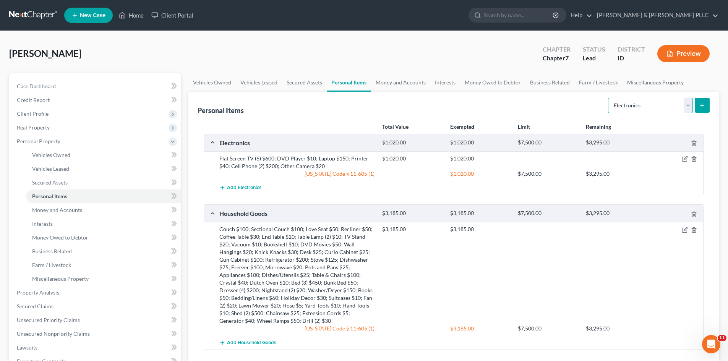
click at [683, 110] on select "Select Item Type Clothing Collectibles Of Value Electronics Firearms Household …" at bounding box center [650, 105] width 85 height 15
click at [609, 98] on select "Select Item Type Clothing Collectibles Of Value Electronics Firearms Household …" at bounding box center [650, 105] width 85 height 15
click at [700, 107] on icon "submit" at bounding box center [702, 105] width 6 height 6
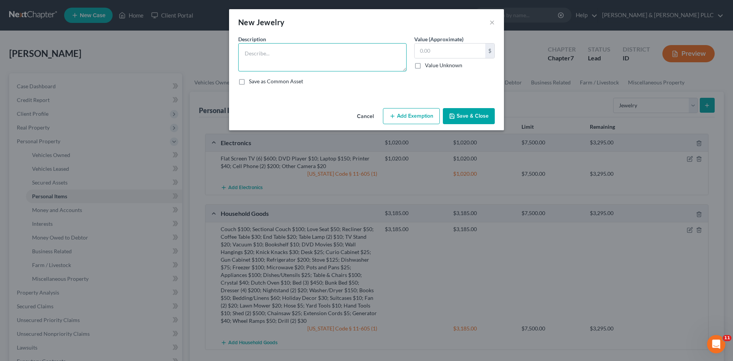
click at [329, 47] on textarea at bounding box center [322, 57] width 168 height 28
click at [406, 112] on button "Add Exemption" at bounding box center [411, 116] width 57 height 16
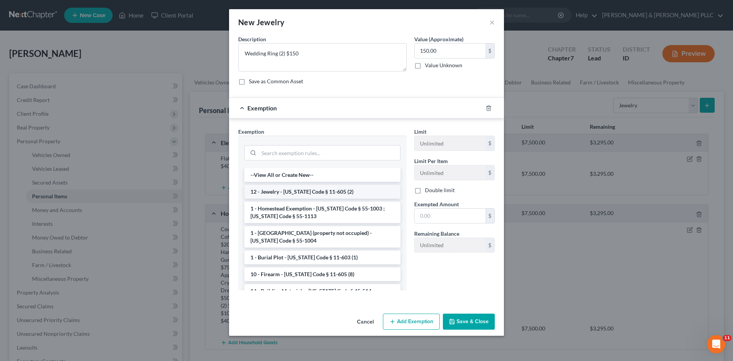
click at [365, 189] on li "12 - Jewelry - [US_STATE] Code § 11-605 (2)" at bounding box center [322, 192] width 156 height 14
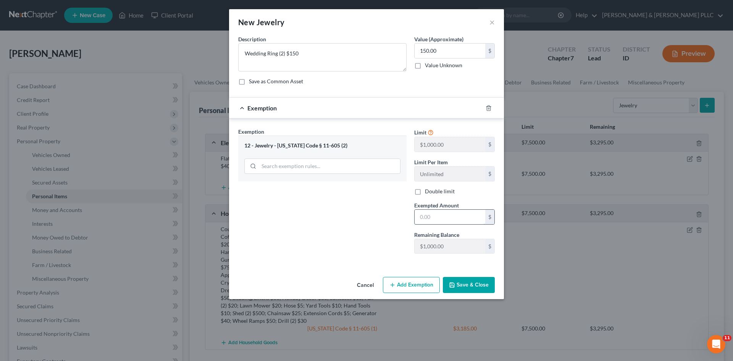
click at [442, 221] on input "text" at bounding box center [450, 217] width 71 height 15
click at [470, 289] on button "Save & Close" at bounding box center [469, 285] width 52 height 16
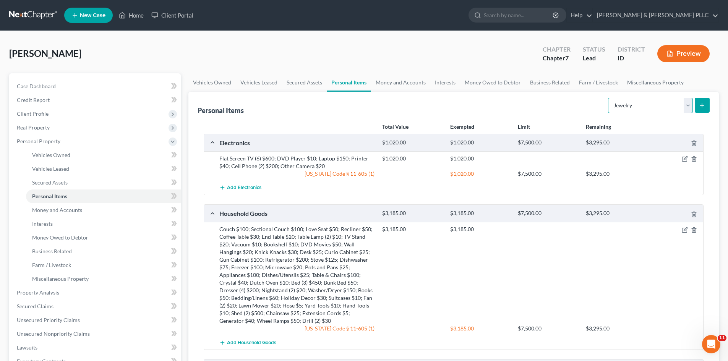
click at [685, 108] on select "Select Item Type Clothing Collectibles Of Value Electronics Firearms Household …" at bounding box center [650, 105] width 85 height 15
click at [609, 98] on select "Select Item Type Clothing Collectibles Of Value Electronics Firearms Household …" at bounding box center [650, 105] width 85 height 15
click at [703, 104] on icon "submit" at bounding box center [702, 105] width 6 height 6
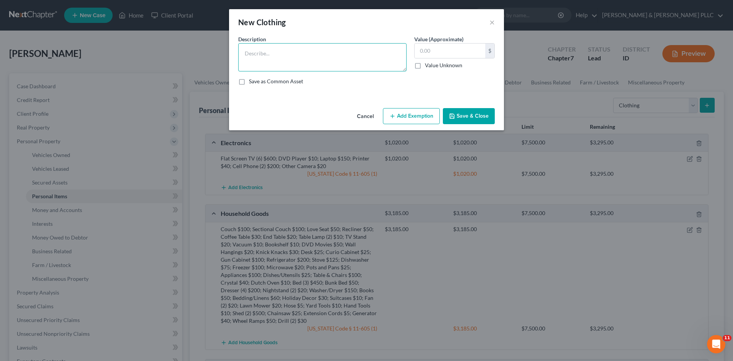
click at [362, 47] on textarea at bounding box center [322, 57] width 168 height 28
click at [430, 52] on input "text" at bounding box center [450, 51] width 71 height 15
click at [426, 112] on button "Add Exemption" at bounding box center [411, 116] width 57 height 16
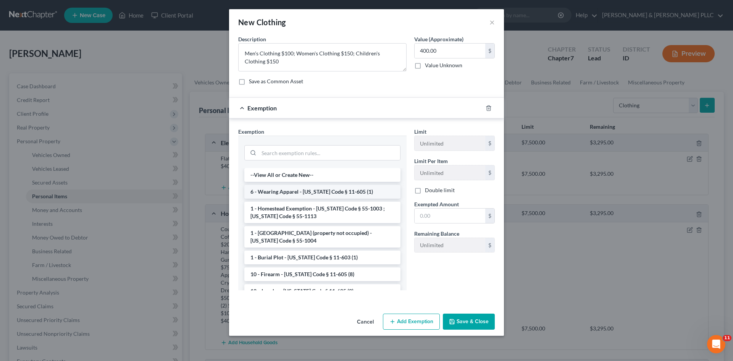
drag, startPoint x: 359, startPoint y: 191, endPoint x: 377, endPoint y: 195, distance: 18.4
click at [360, 191] on li "6 - Wearing Apparel - [US_STATE] Code § 11-605 (1)" at bounding box center [322, 192] width 156 height 14
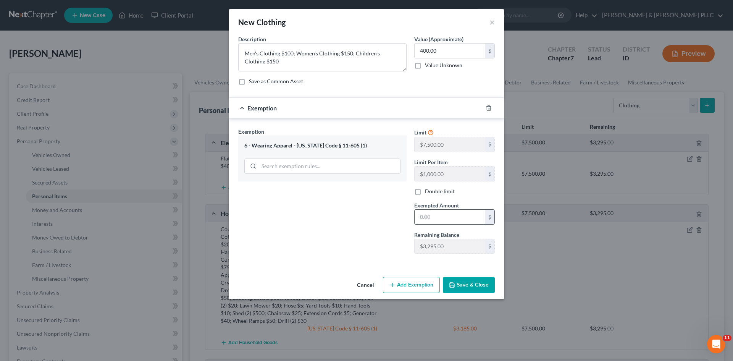
click at [426, 214] on input "text" at bounding box center [450, 217] width 71 height 15
click at [468, 286] on button "Save & Close" at bounding box center [469, 285] width 52 height 16
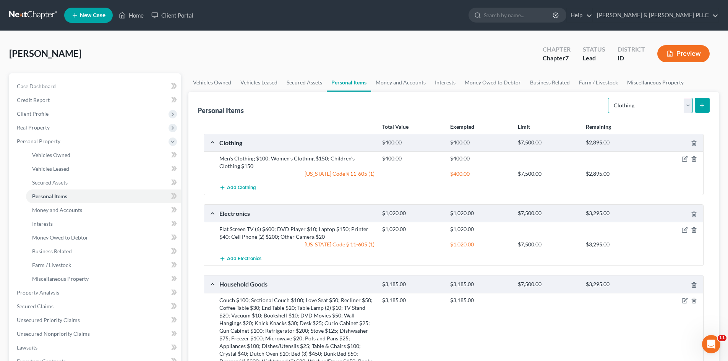
click at [688, 108] on select "Select Item Type Clothing Collectibles Of Value Electronics Firearms Household …" at bounding box center [650, 105] width 85 height 15
click at [609, 98] on select "Select Item Type Clothing Collectibles Of Value Electronics Firearms Household …" at bounding box center [650, 105] width 85 height 15
click at [702, 101] on button "submit" at bounding box center [702, 105] width 15 height 15
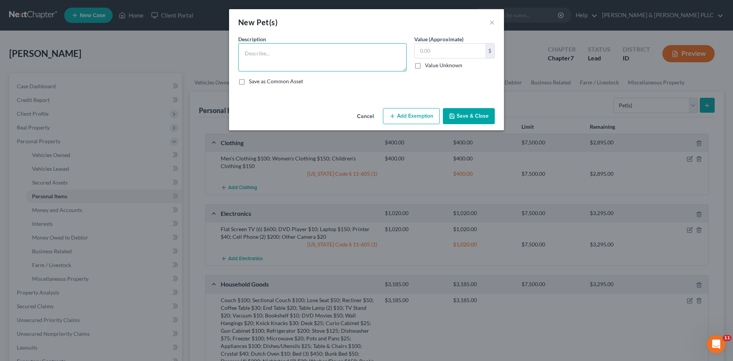
click at [319, 57] on textarea at bounding box center [322, 57] width 168 height 28
click at [402, 115] on button "Add Exemption" at bounding box center [411, 116] width 57 height 16
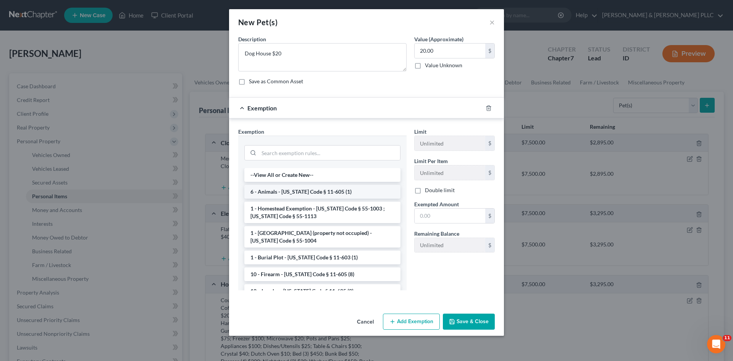
click at [358, 189] on li "6 - Animals - [US_STATE] Code § 11-605 (1)" at bounding box center [322, 192] width 156 height 14
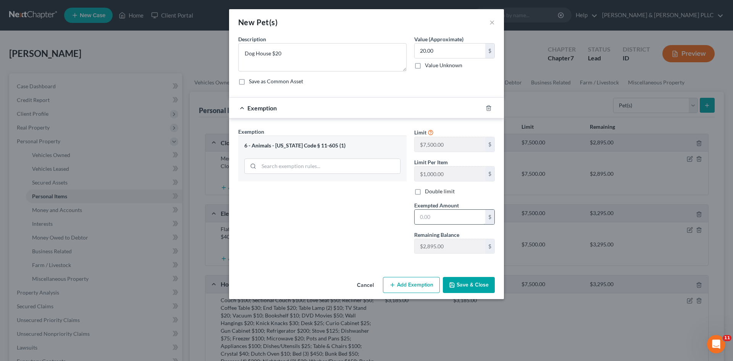
click at [429, 214] on input "text" at bounding box center [450, 217] width 71 height 15
click at [463, 287] on button "Save & Close" at bounding box center [469, 285] width 52 height 16
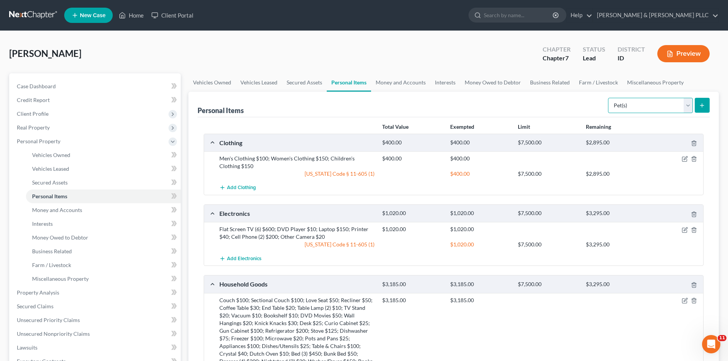
click at [687, 109] on select "Select Item Type Clothing Collectibles Of Value Electronics Firearms Household …" at bounding box center [650, 105] width 85 height 15
click at [609, 98] on select "Select Item Type Clothing Collectibles Of Value Electronics Firearms Household …" at bounding box center [650, 105] width 85 height 15
click at [702, 108] on button "submit" at bounding box center [702, 105] width 15 height 15
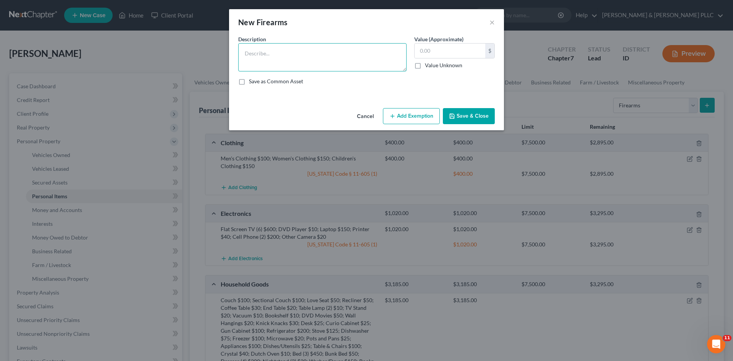
click at [280, 56] on textarea at bounding box center [322, 57] width 168 height 28
click at [274, 53] on textarea "308 [PERSON_NAME] $200" at bounding box center [322, 57] width 168 height 28
click at [470, 49] on input "text" at bounding box center [450, 51] width 71 height 15
click at [429, 118] on button "Add Exemption" at bounding box center [411, 116] width 57 height 16
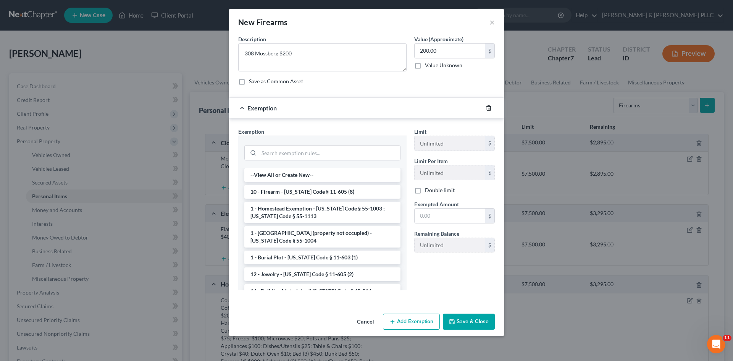
click at [488, 107] on icon "button" at bounding box center [489, 108] width 6 height 6
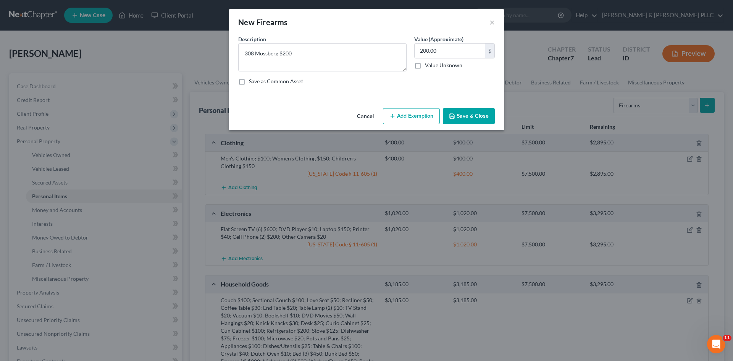
click at [460, 113] on button "Save & Close" at bounding box center [469, 116] width 52 height 16
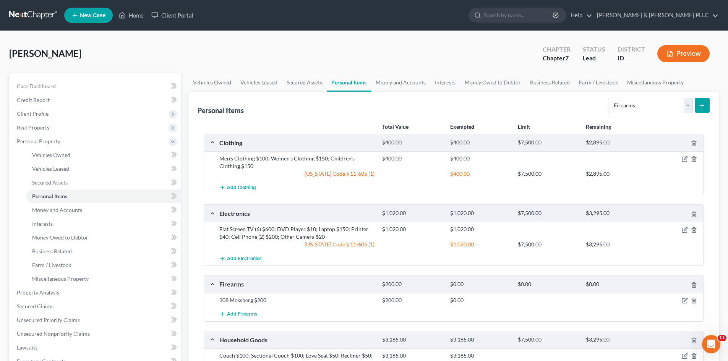
click at [240, 315] on span "Add Firearms" at bounding box center [242, 314] width 30 height 6
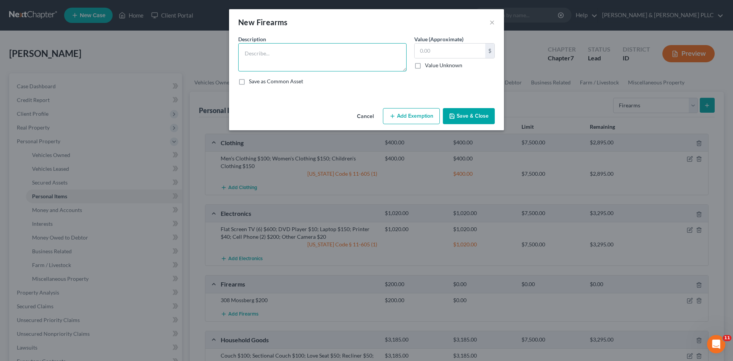
click at [309, 57] on textarea at bounding box center [322, 57] width 168 height 28
click at [473, 113] on button "Save & Close" at bounding box center [469, 116] width 52 height 16
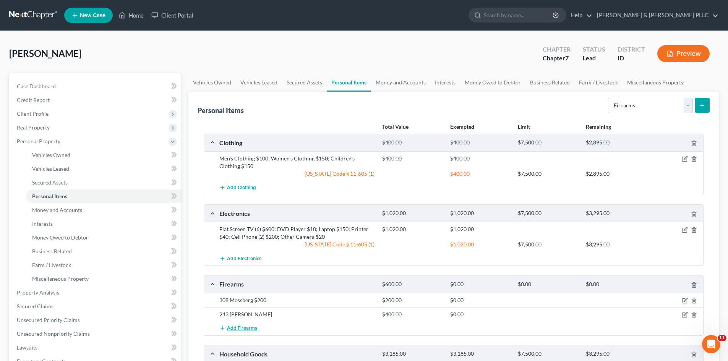
click at [250, 324] on button "Add Firearms" at bounding box center [238, 328] width 38 height 14
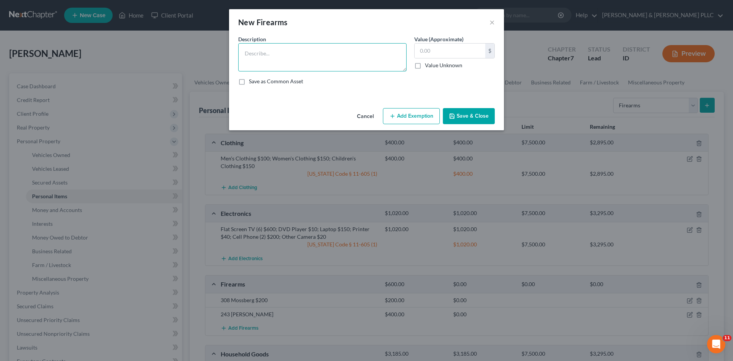
click at [328, 59] on textarea at bounding box center [322, 57] width 168 height 28
click at [478, 112] on button "Save & Close" at bounding box center [469, 116] width 52 height 16
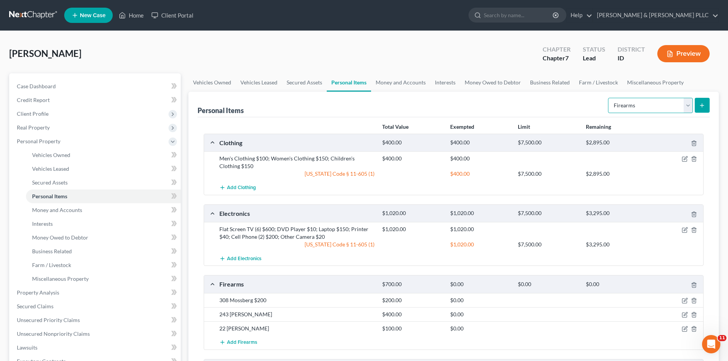
click at [688, 107] on select "Select Item Type Clothing Collectibles Of Value Electronics Firearms Household …" at bounding box center [650, 105] width 85 height 15
click at [609, 98] on select "Select Item Type Clothing Collectibles Of Value Electronics Firearms Household …" at bounding box center [650, 105] width 85 height 15
click at [705, 102] on button "submit" at bounding box center [702, 105] width 15 height 15
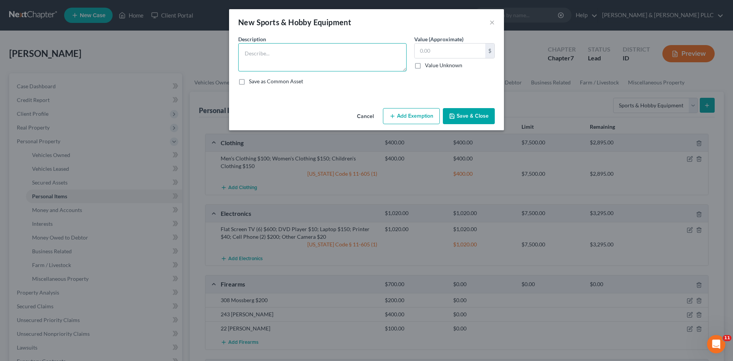
click at [268, 50] on textarea at bounding box center [322, 57] width 168 height 28
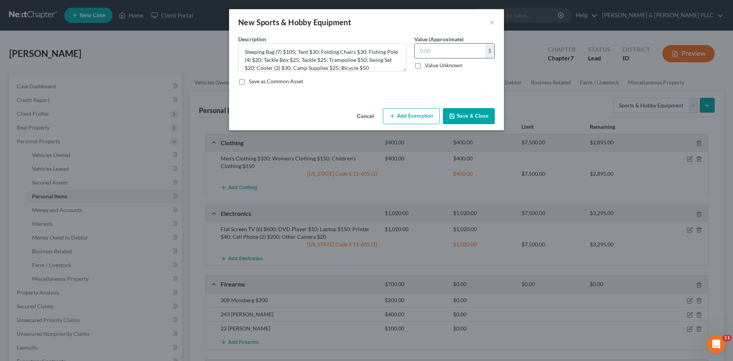
click at [439, 52] on input "text" at bounding box center [450, 51] width 71 height 15
click at [418, 114] on button "Add Exemption" at bounding box center [411, 116] width 57 height 16
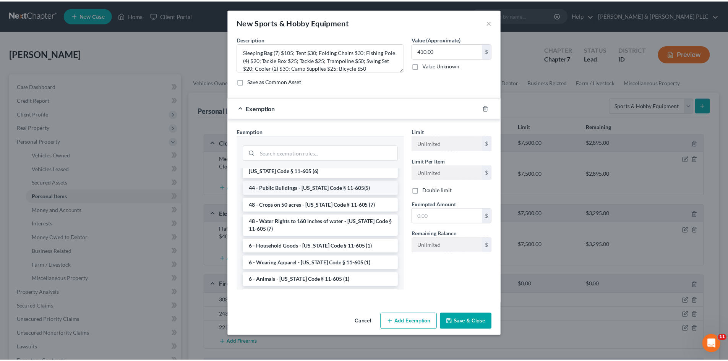
scroll to position [947, 0]
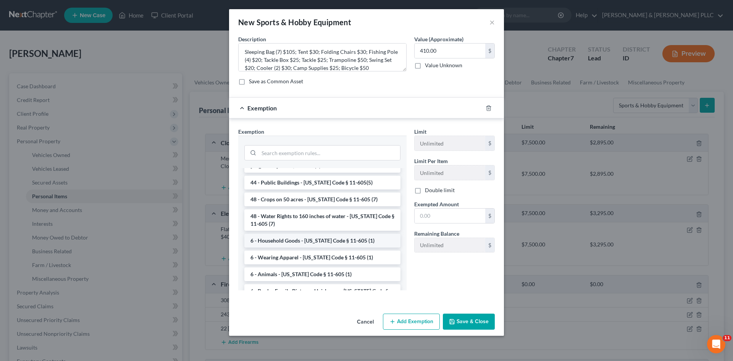
click at [336, 234] on li "6 - Household Goods - [US_STATE] Code § 11-605 (1)" at bounding box center [322, 241] width 156 height 14
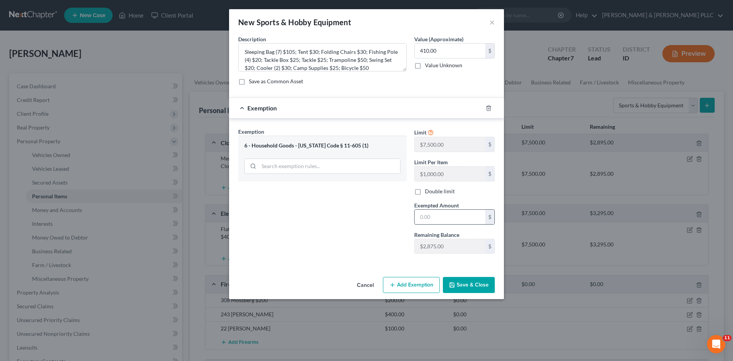
click at [450, 222] on input "text" at bounding box center [450, 217] width 71 height 15
click at [465, 283] on button "Save & Close" at bounding box center [469, 285] width 52 height 16
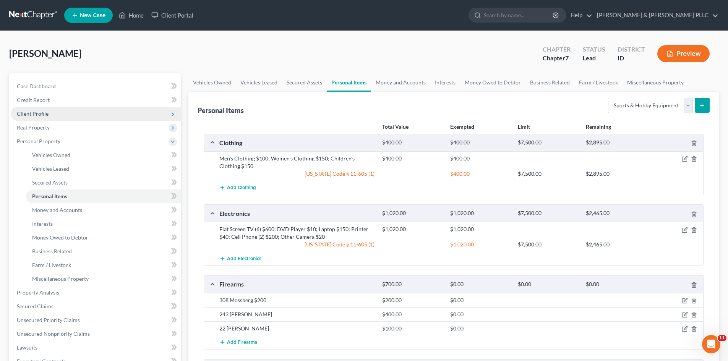
click at [43, 113] on span "Client Profile" at bounding box center [33, 113] width 32 height 6
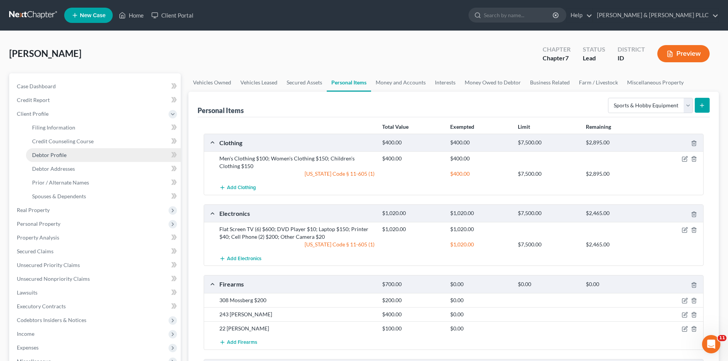
click at [63, 154] on span "Debtor Profile" at bounding box center [49, 155] width 34 height 6
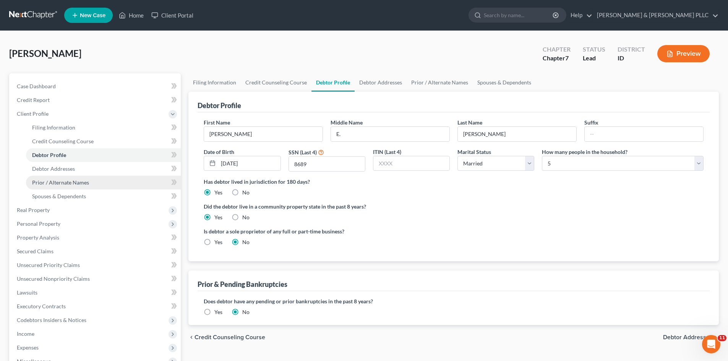
click at [66, 180] on span "Prior / Alternate Names" at bounding box center [60, 182] width 57 height 6
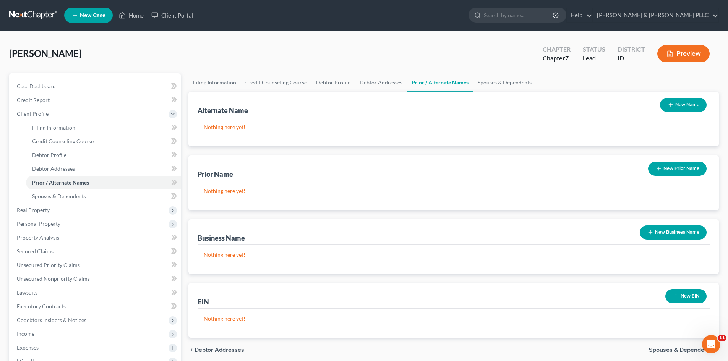
click at [667, 168] on button "New Prior Name" at bounding box center [677, 169] width 58 height 14
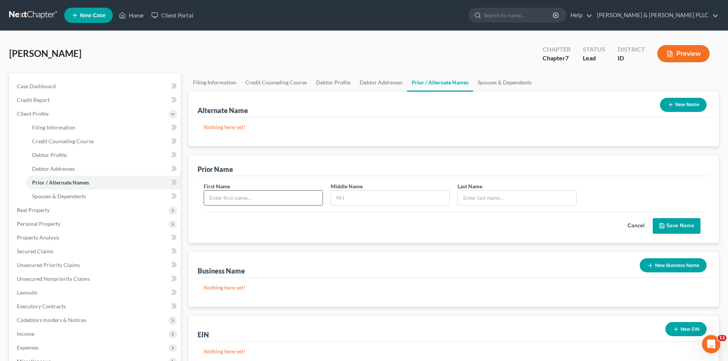
click at [307, 195] on input "text" at bounding box center [263, 198] width 118 height 15
click at [680, 231] on button "Save Name" at bounding box center [676, 226] width 48 height 16
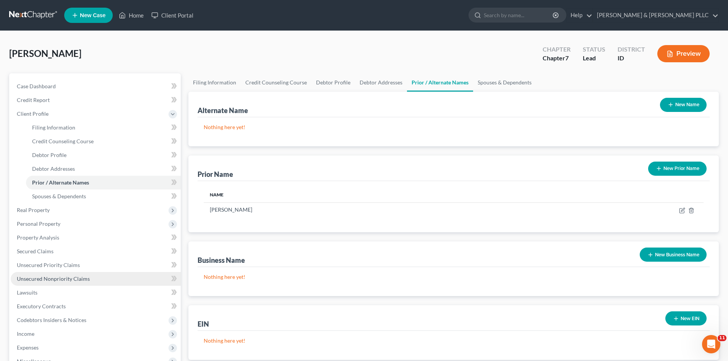
click at [79, 278] on span "Unsecured Nonpriority Claims" at bounding box center [53, 278] width 73 height 6
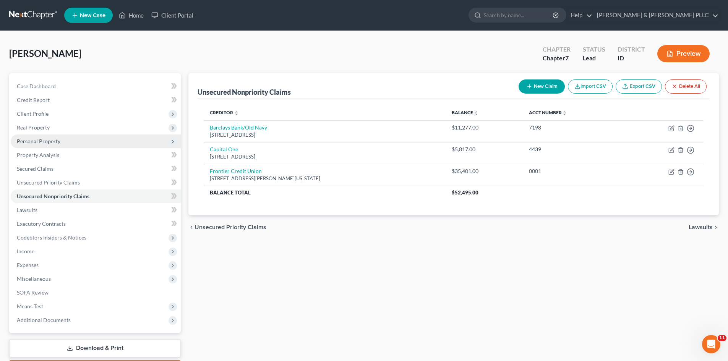
click at [52, 144] on span "Personal Property" at bounding box center [39, 141] width 44 height 6
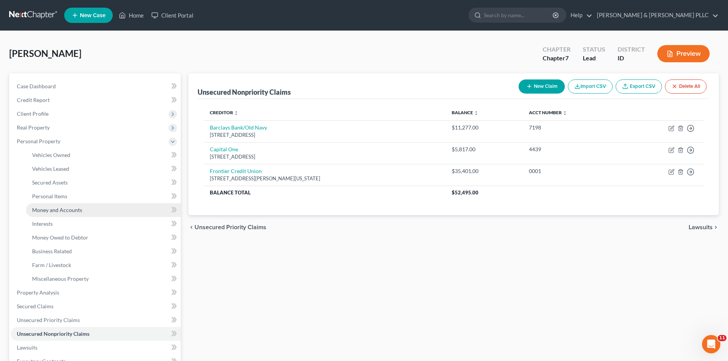
click at [67, 207] on span "Money and Accounts" at bounding box center [57, 210] width 50 height 6
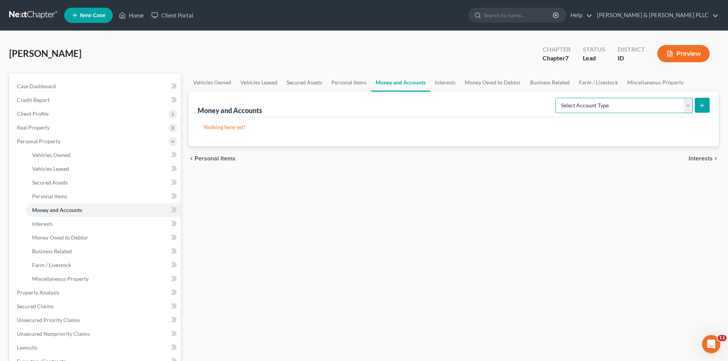
click at [684, 105] on select "Select Account Type Brokerage Cash on Hand Certificates of Deposit Checking Acc…" at bounding box center [624, 105] width 138 height 15
click at [557, 98] on select "Select Account Type Brokerage Cash on Hand Certificates of Deposit Checking Acc…" at bounding box center [624, 105] width 138 height 15
click at [699, 107] on icon "submit" at bounding box center [702, 105] width 6 height 6
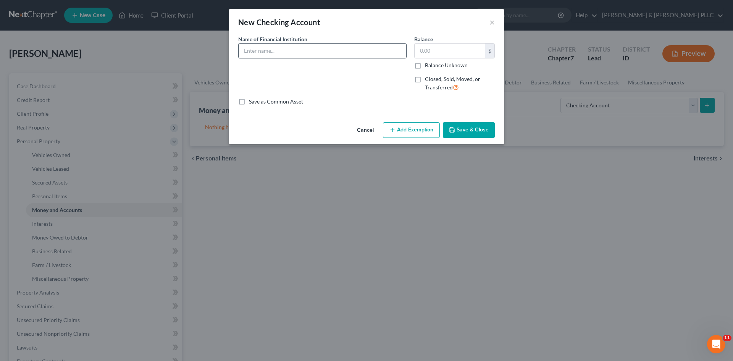
click at [353, 53] on input "text" at bounding box center [323, 51] width 168 height 15
click at [459, 129] on button "Save & Close" at bounding box center [469, 130] width 52 height 16
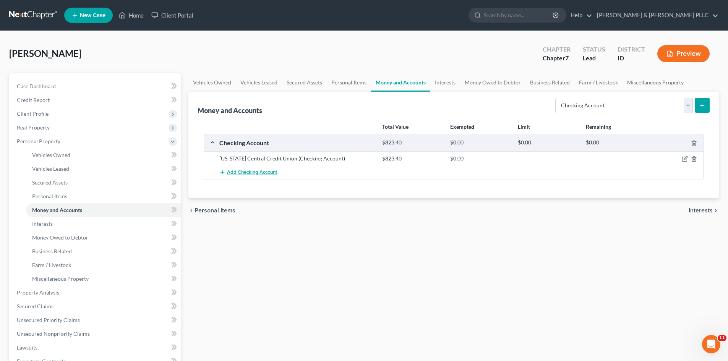
click at [253, 172] on span "Add Checking Account" at bounding box center [252, 173] width 50 height 6
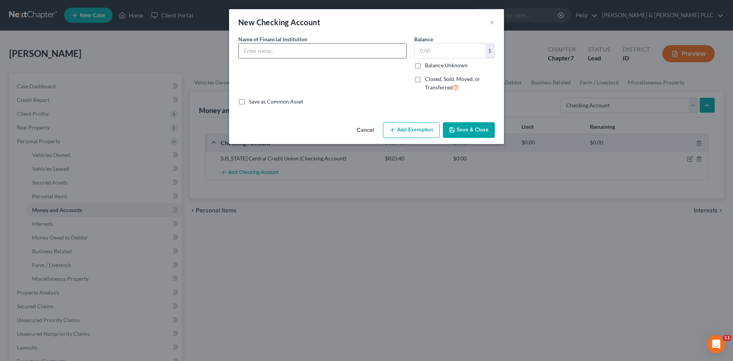
click at [284, 49] on input "text" at bounding box center [323, 51] width 168 height 15
click at [473, 125] on button "Save & Close" at bounding box center [469, 130] width 52 height 16
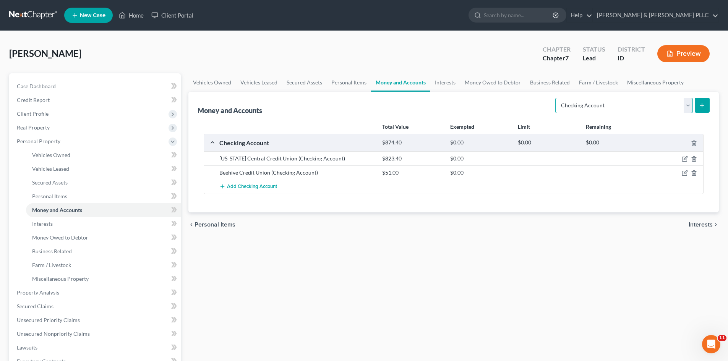
click at [688, 104] on select "Select Account Type Brokerage Cash on Hand Certificates of Deposit Checking Acc…" at bounding box center [624, 105] width 138 height 15
click at [557, 98] on select "Select Account Type Brokerage Cash on Hand Certificates of Deposit Checking Acc…" at bounding box center [624, 105] width 138 height 15
click at [699, 103] on icon "submit" at bounding box center [702, 105] width 6 height 6
click at [69, 170] on span "Vehicles Leased" at bounding box center [50, 168] width 37 height 6
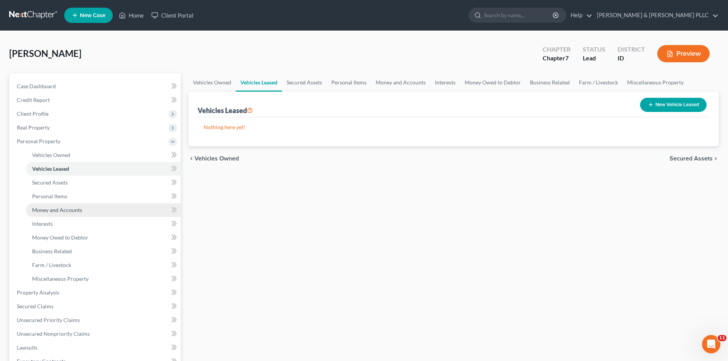
click at [73, 213] on link "Money and Accounts" at bounding box center [103, 210] width 155 height 14
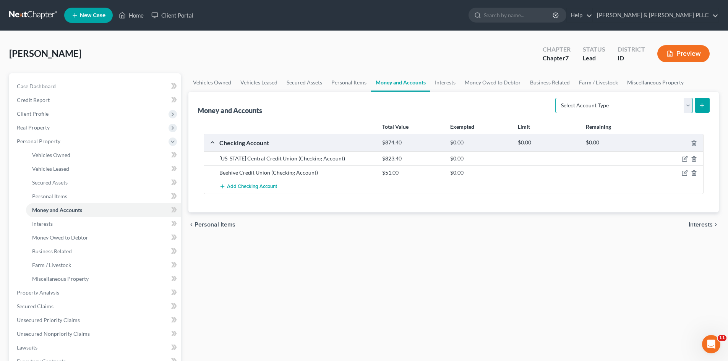
click at [690, 106] on select "Select Account Type Brokerage Cash on Hand Certificates of Deposit Checking Acc…" at bounding box center [624, 105] width 138 height 15
click at [557, 98] on select "Select Account Type Brokerage Cash on Hand Certificates of Deposit Checking Acc…" at bounding box center [624, 105] width 138 height 15
click at [700, 105] on line "submit" at bounding box center [701, 105] width 3 height 0
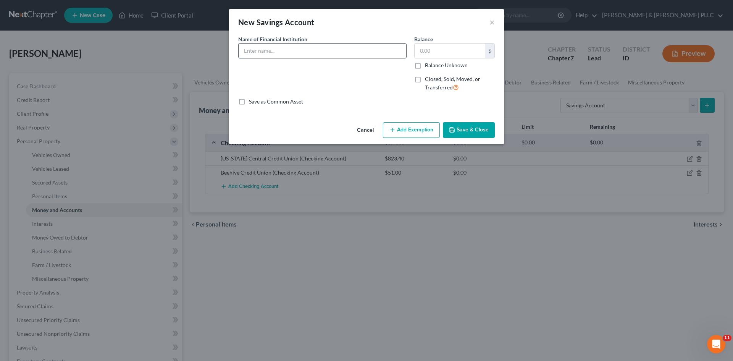
click at [325, 48] on input "text" at bounding box center [323, 51] width 168 height 15
click at [466, 131] on button "Save & Close" at bounding box center [469, 130] width 52 height 16
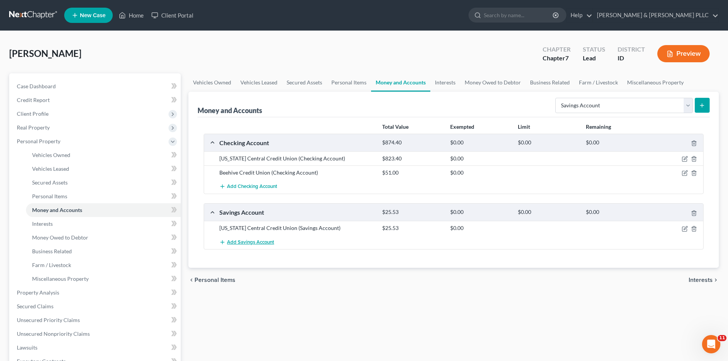
click at [260, 240] on span "Add Savings Account" at bounding box center [250, 242] width 47 height 6
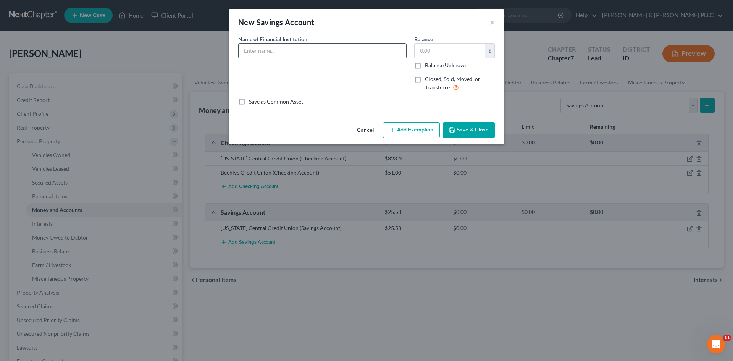
click at [309, 55] on input "text" at bounding box center [323, 51] width 168 height 15
click at [484, 129] on button "Save & Close" at bounding box center [469, 130] width 52 height 16
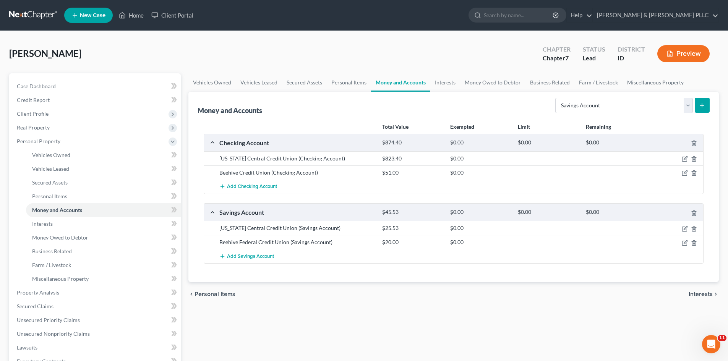
click at [247, 184] on span "Add Checking Account" at bounding box center [252, 187] width 50 height 6
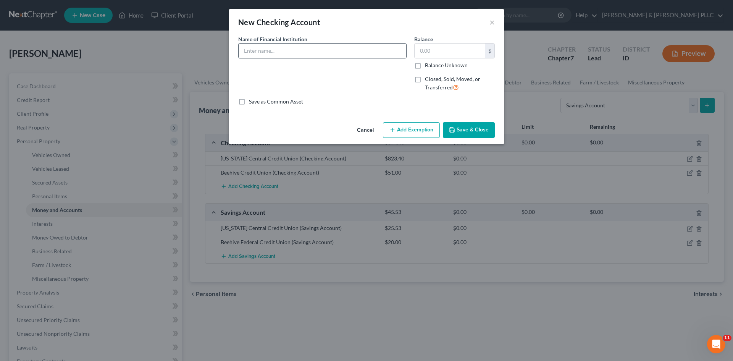
click at [273, 49] on input "text" at bounding box center [323, 51] width 168 height 15
click at [425, 66] on label "Balance Unknown" at bounding box center [446, 66] width 43 height 8
click at [428, 66] on input "Balance Unknown" at bounding box center [430, 64] width 5 height 5
click at [476, 128] on button "Save & Close" at bounding box center [469, 130] width 52 height 16
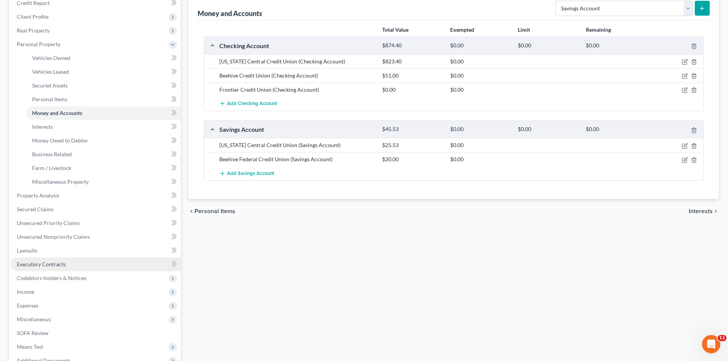
scroll to position [115, 0]
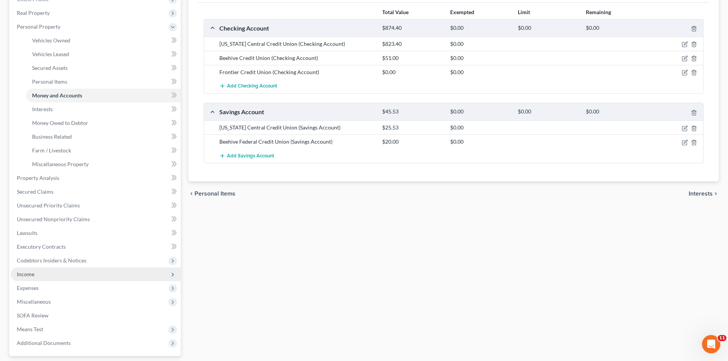
click at [28, 275] on span "Income" at bounding box center [26, 274] width 18 height 6
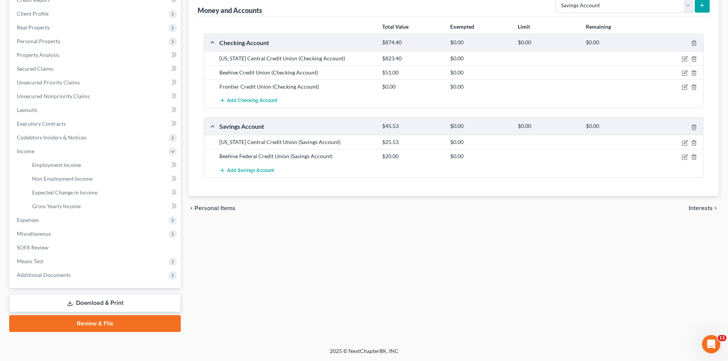
scroll to position [100, 0]
click at [45, 172] on link "Non Employment Income" at bounding box center [103, 179] width 155 height 14
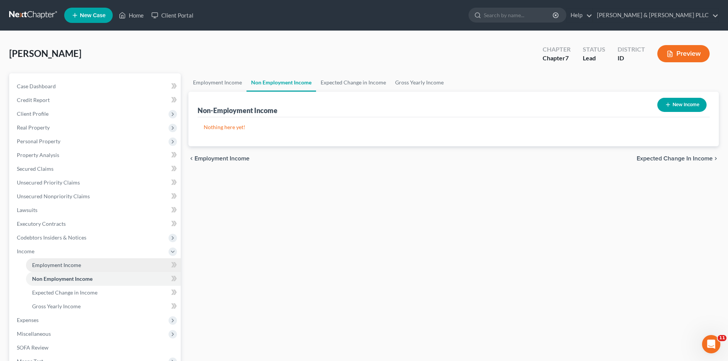
click at [59, 266] on span "Employment Income" at bounding box center [56, 265] width 49 height 6
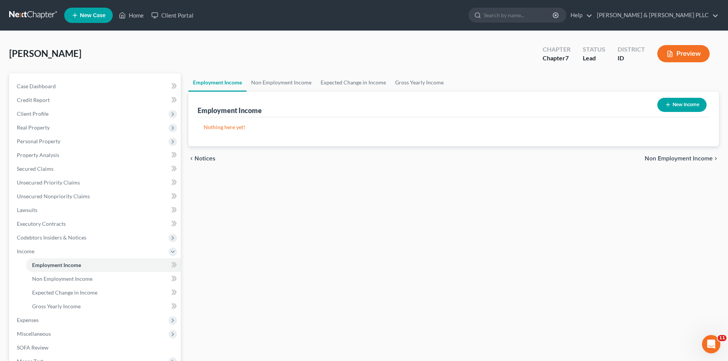
click at [682, 106] on button "New Income" at bounding box center [681, 105] width 49 height 14
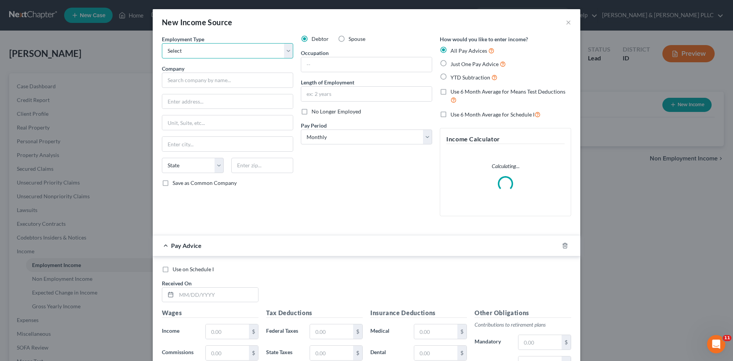
click at [285, 52] on select "Select Full or [DEMOGRAPHIC_DATA] Employment Self Employment" at bounding box center [227, 50] width 131 height 15
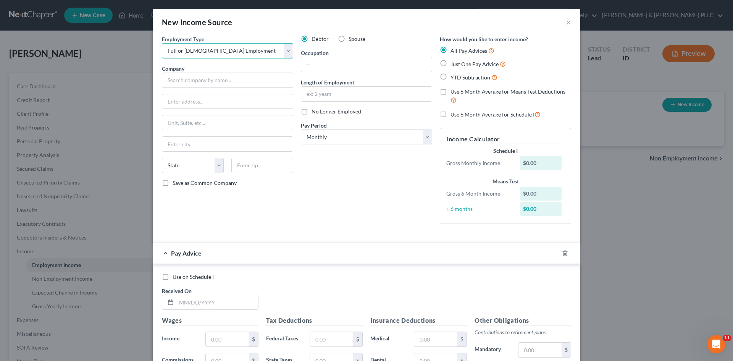
click at [162, 43] on select "Select Full or [DEMOGRAPHIC_DATA] Employment Self Employment" at bounding box center [227, 50] width 131 height 15
click at [256, 84] on input "text" at bounding box center [227, 80] width 131 height 15
click at [334, 65] on input "text" at bounding box center [366, 64] width 131 height 15
click at [339, 90] on input "text" at bounding box center [366, 94] width 131 height 15
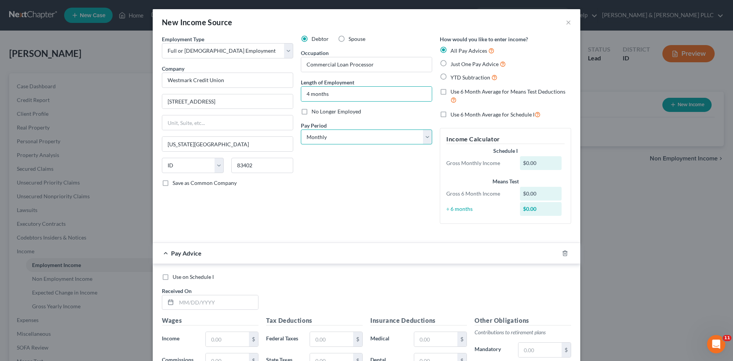
click at [423, 136] on select "Select Monthly Twice Monthly Every Other Week Weekly" at bounding box center [366, 137] width 131 height 15
click at [301, 130] on select "Select Monthly Twice Monthly Every Other Week Weekly" at bounding box center [366, 137] width 131 height 15
click at [451, 64] on label "Just One Pay Advice" at bounding box center [478, 64] width 55 height 9
click at [454, 64] on input "Just One Pay Advice" at bounding box center [456, 62] width 5 height 5
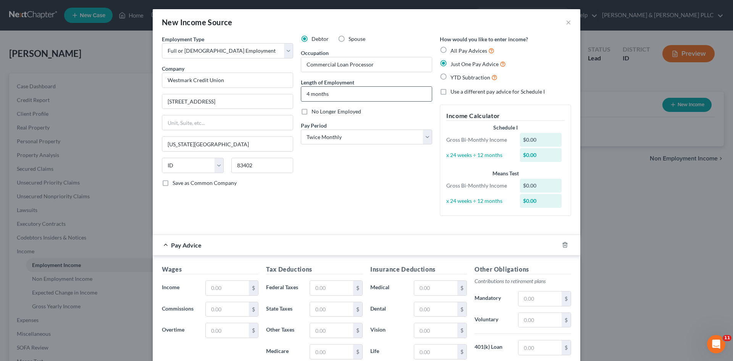
click at [306, 94] on input "4 months" at bounding box center [366, 94] width 131 height 15
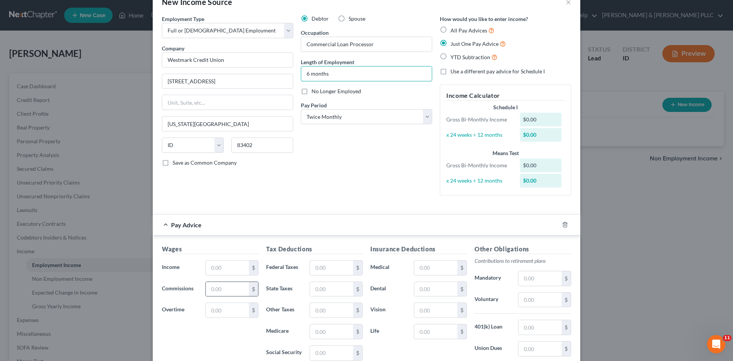
scroll to position [38, 0]
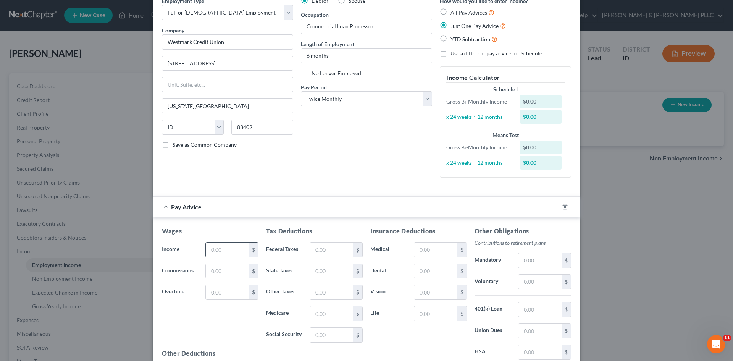
click at [239, 252] on input "text" at bounding box center [227, 250] width 43 height 15
click at [334, 248] on input "text" at bounding box center [331, 250] width 43 height 15
click at [327, 267] on input "text" at bounding box center [331, 271] width 43 height 15
click at [330, 313] on input "text" at bounding box center [331, 313] width 43 height 15
click at [331, 339] on input "text" at bounding box center [331, 335] width 43 height 15
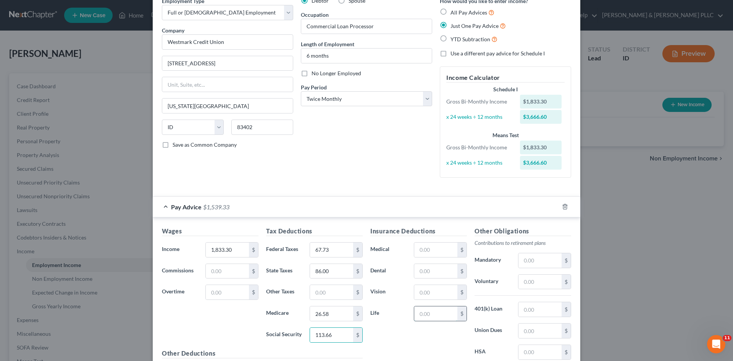
drag, startPoint x: 440, startPoint y: 316, endPoint x: 439, endPoint y: 320, distance: 4.1
click at [440, 316] on input "text" at bounding box center [435, 313] width 43 height 15
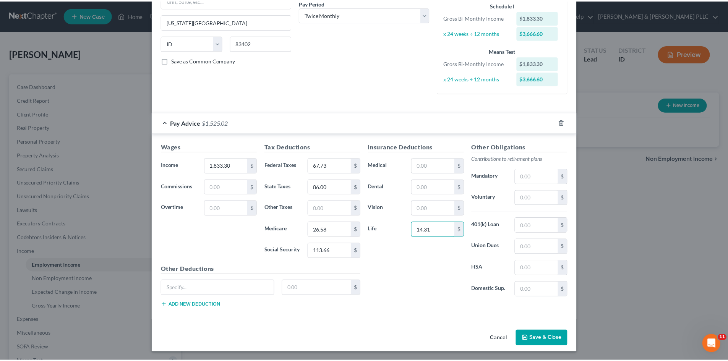
scroll to position [123, 0]
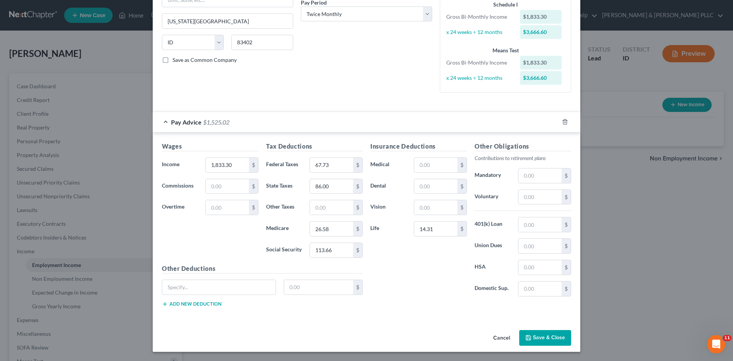
click at [543, 336] on button "Save & Close" at bounding box center [546, 338] width 52 height 16
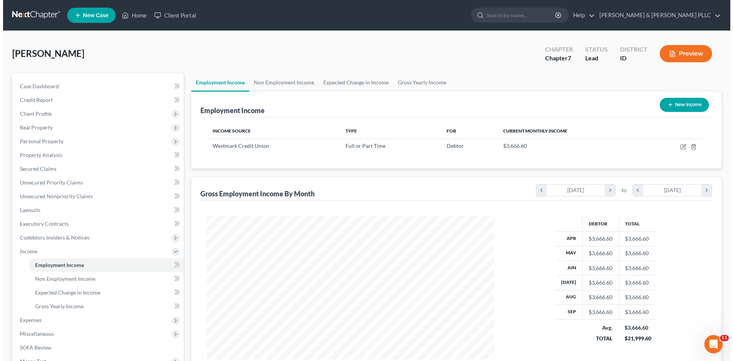
scroll to position [381879, 381721]
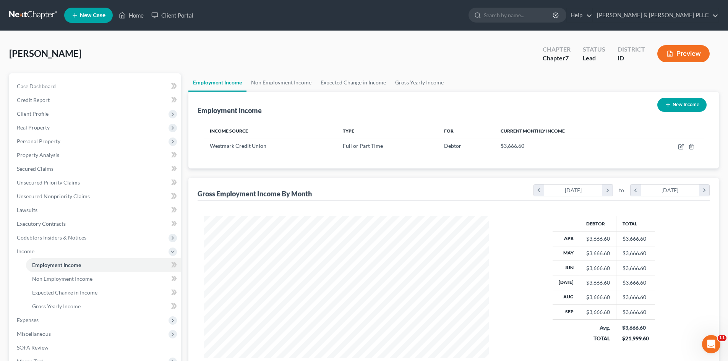
click at [693, 104] on button "New Income" at bounding box center [681, 105] width 49 height 14
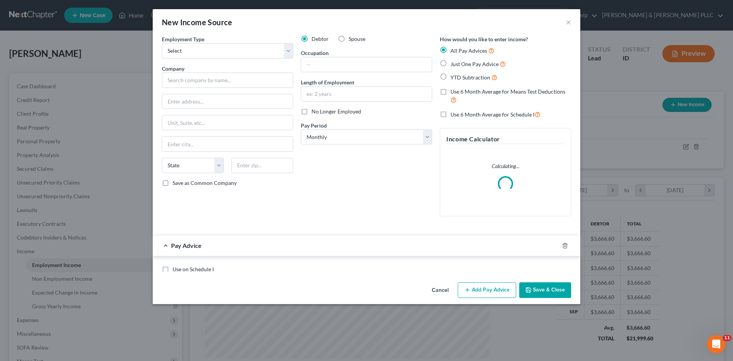
scroll to position [144, 303]
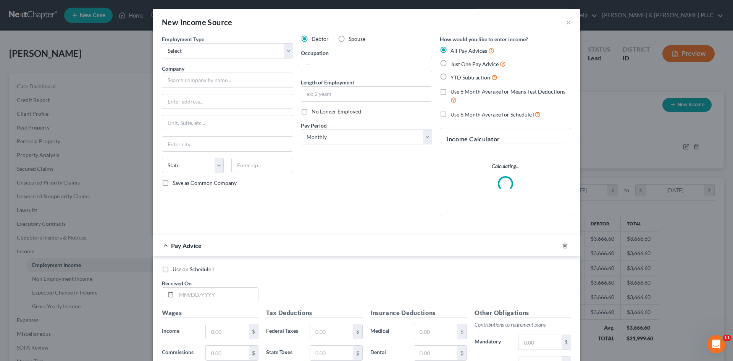
click at [349, 38] on label "Spouse" at bounding box center [357, 39] width 17 height 8
click at [352, 38] on input "Spouse" at bounding box center [354, 37] width 5 height 5
click at [283, 52] on select "Select Full or [DEMOGRAPHIC_DATA] Employment Self Employment" at bounding box center [227, 50] width 131 height 15
click at [162, 43] on select "Select Full or [DEMOGRAPHIC_DATA] Employment Self Employment" at bounding box center [227, 50] width 131 height 15
click at [243, 83] on input "text" at bounding box center [227, 80] width 131 height 15
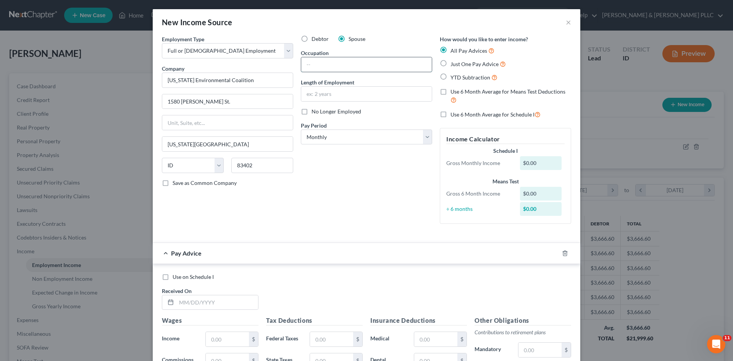
click at [367, 66] on input "text" at bounding box center [366, 64] width 131 height 15
drag, startPoint x: 319, startPoint y: 63, endPoint x: 206, endPoint y: 42, distance: 114.6
click at [220, 44] on div "Employment Type * Select Full or [DEMOGRAPHIC_DATA] Employment Self Employment …" at bounding box center [366, 135] width 417 height 201
click at [318, 97] on input "text" at bounding box center [366, 94] width 131 height 15
paste input "18 years"
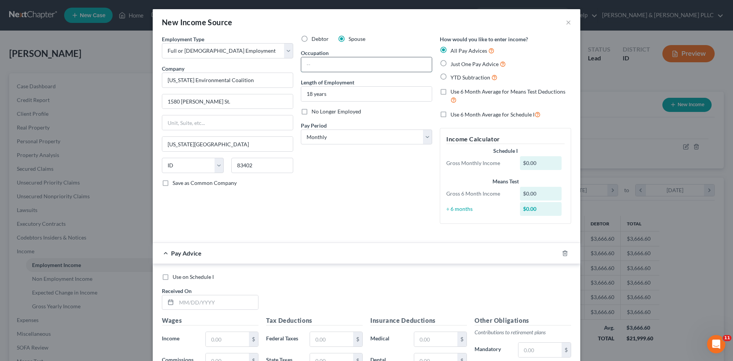
click at [319, 63] on input "text" at bounding box center [366, 64] width 131 height 15
click at [451, 63] on label "Just One Pay Advice" at bounding box center [478, 64] width 55 height 9
click at [454, 63] on input "Just One Pay Advice" at bounding box center [456, 62] width 5 height 5
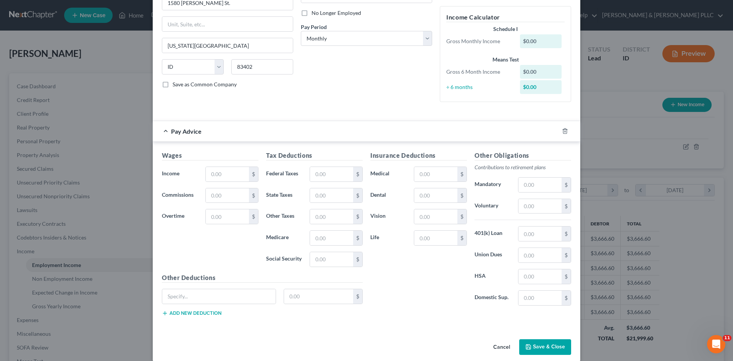
scroll to position [108, 0]
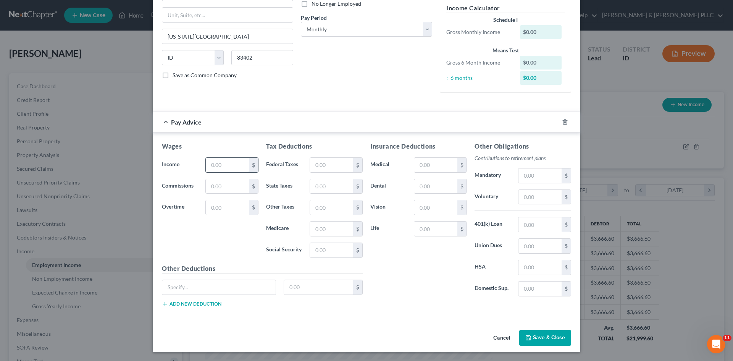
click at [238, 165] on input "text" at bounding box center [227, 165] width 43 height 15
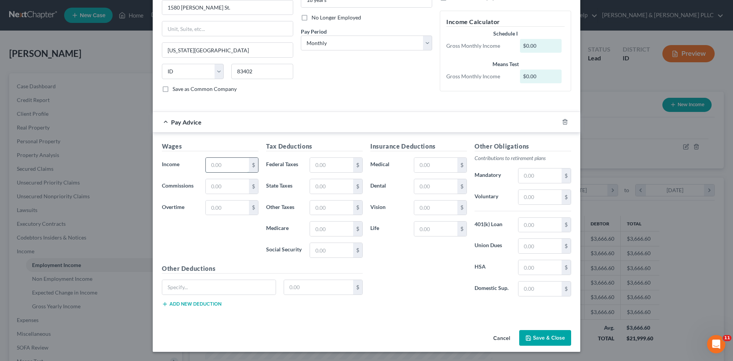
scroll to position [94, 0]
click at [422, 42] on select "Select Monthly Twice Monthly Every Other Week Weekly" at bounding box center [366, 43] width 131 height 15
click at [301, 36] on select "Select Monthly Twice Monthly Every Other Week Weekly" at bounding box center [366, 43] width 131 height 15
click at [341, 168] on input "text" at bounding box center [331, 165] width 43 height 15
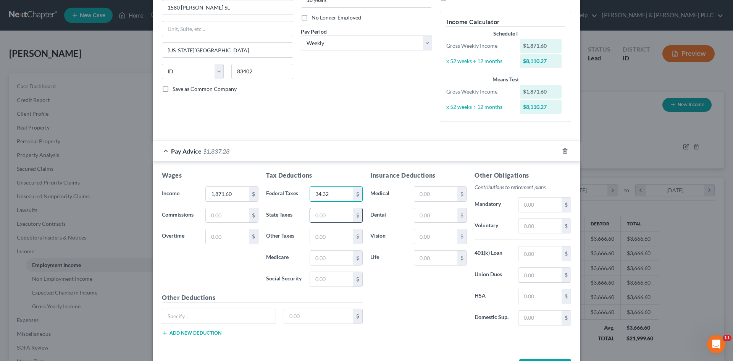
click at [335, 213] on input "text" at bounding box center [331, 215] width 43 height 15
click at [340, 261] on input "text" at bounding box center [331, 258] width 43 height 15
click at [338, 280] on input "text" at bounding box center [331, 279] width 43 height 15
click at [436, 259] on input "text" at bounding box center [435, 258] width 43 height 15
click at [428, 218] on input "text" at bounding box center [435, 215] width 43 height 15
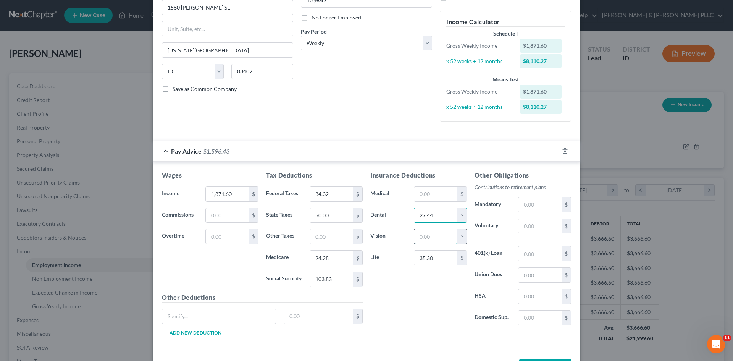
click at [439, 233] on input "text" at bounding box center [435, 236] width 43 height 15
click at [541, 314] on input "text" at bounding box center [540, 318] width 43 height 15
click at [437, 195] on input "text" at bounding box center [435, 194] width 43 height 15
click at [534, 250] on input "text" at bounding box center [540, 253] width 43 height 15
click at [540, 227] on input "text" at bounding box center [540, 226] width 43 height 15
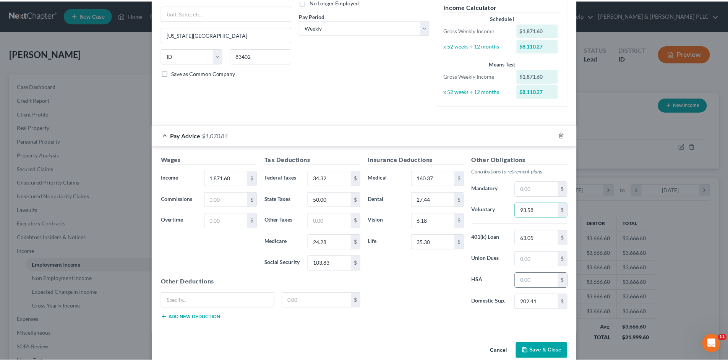
scroll to position [123, 0]
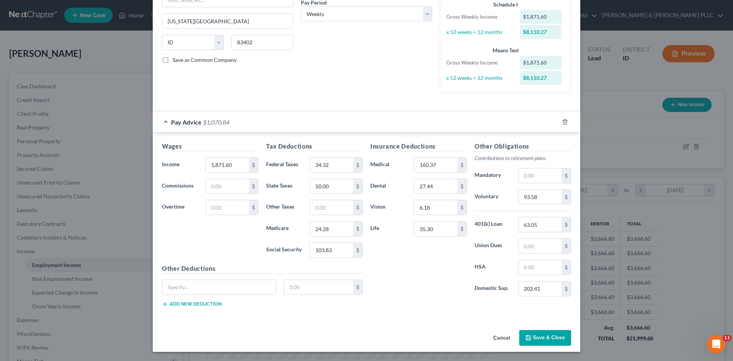
click at [548, 339] on button "Save & Close" at bounding box center [546, 338] width 52 height 16
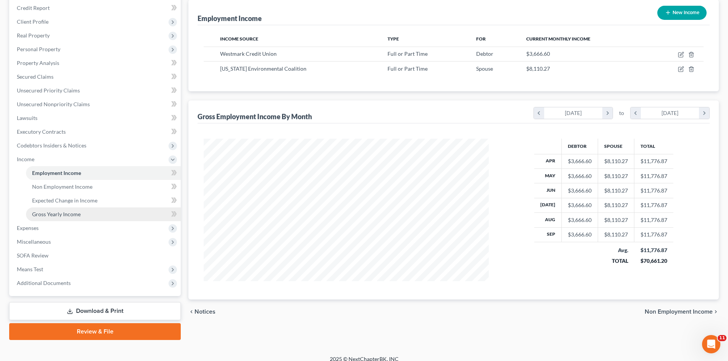
scroll to position [100, 0]
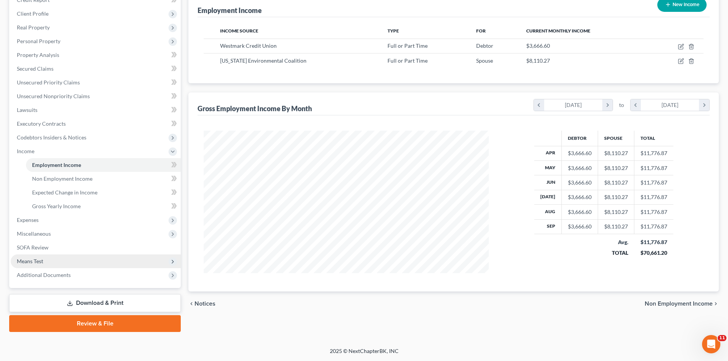
click at [44, 260] on span "Means Test" at bounding box center [96, 261] width 170 height 14
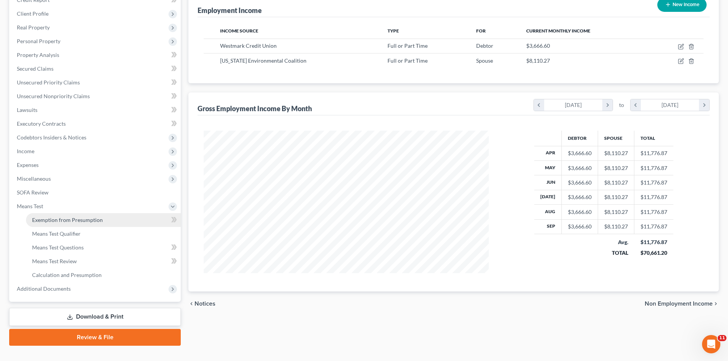
click at [84, 221] on span "Exemption from Presumption" at bounding box center [67, 220] width 71 height 6
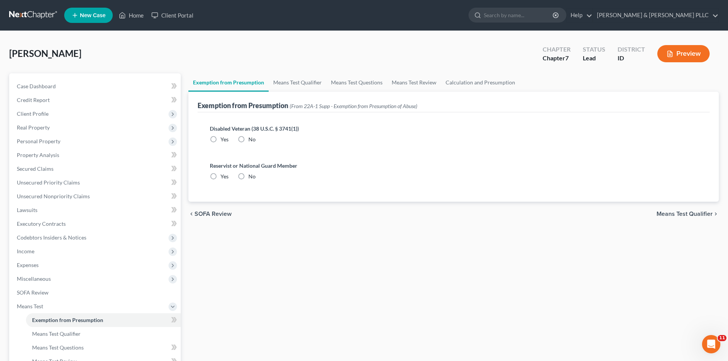
click at [248, 138] on label "No" at bounding box center [251, 140] width 7 height 8
click at [251, 138] on input "No" at bounding box center [253, 138] width 5 height 5
click at [248, 174] on label "No" at bounding box center [251, 177] width 7 height 8
click at [251, 174] on input "No" at bounding box center [253, 175] width 5 height 5
click at [683, 214] on span "Means Test Qualifier" at bounding box center [684, 214] width 56 height 6
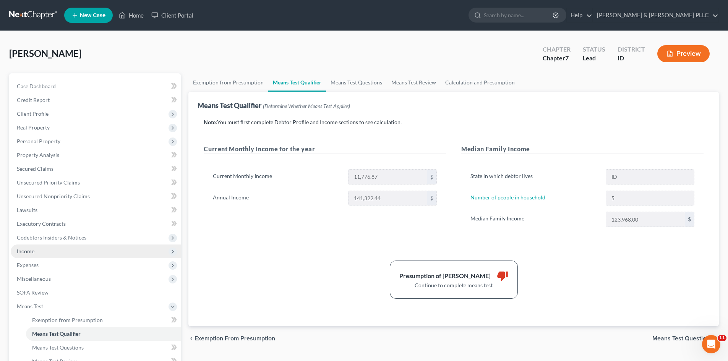
click at [31, 251] on span "Income" at bounding box center [26, 251] width 18 height 6
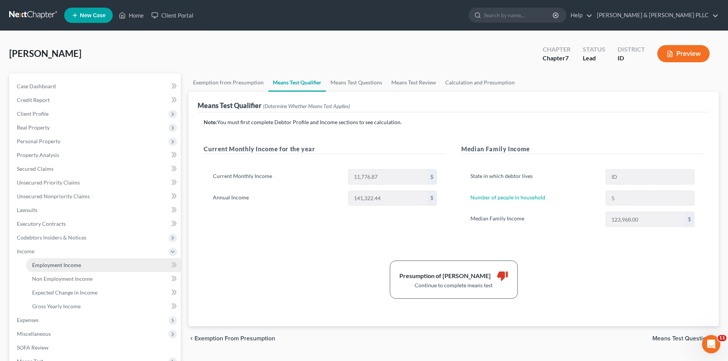
click at [75, 263] on span "Employment Income" at bounding box center [56, 265] width 49 height 6
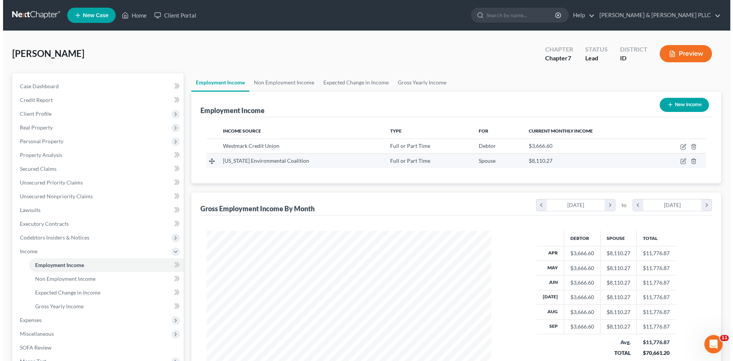
scroll to position [142, 300]
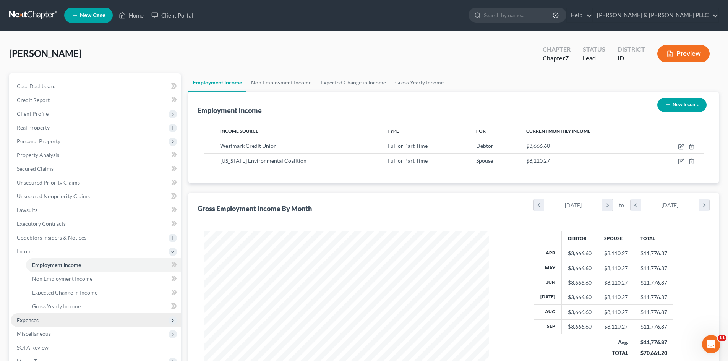
click at [24, 319] on span "Expenses" at bounding box center [28, 320] width 22 height 6
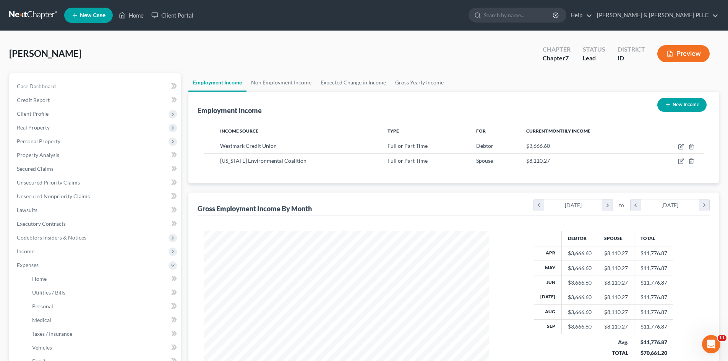
click at [687, 102] on button "New Income" at bounding box center [681, 105] width 49 height 14
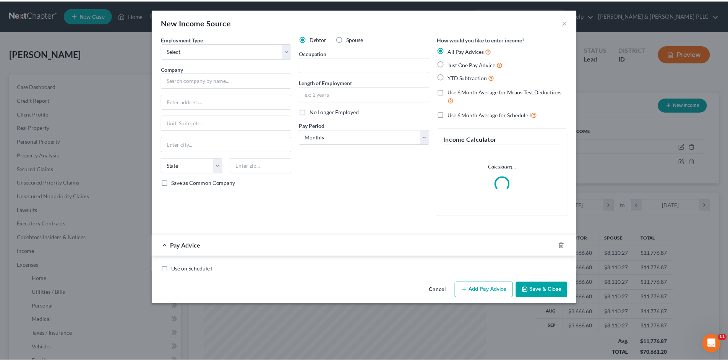
scroll to position [144, 303]
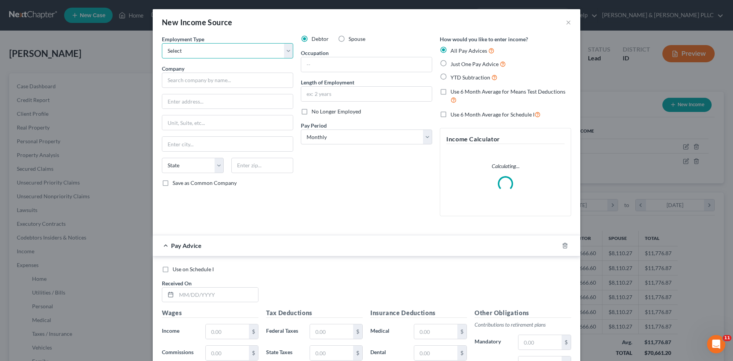
click at [287, 53] on select "Select Full or [DEMOGRAPHIC_DATA] Employment Self Employment" at bounding box center [227, 50] width 131 height 15
click at [162, 43] on select "Select Full or [DEMOGRAPHIC_DATA] Employment Self Employment" at bounding box center [227, 50] width 131 height 15
click at [233, 78] on input "text" at bounding box center [227, 80] width 131 height 15
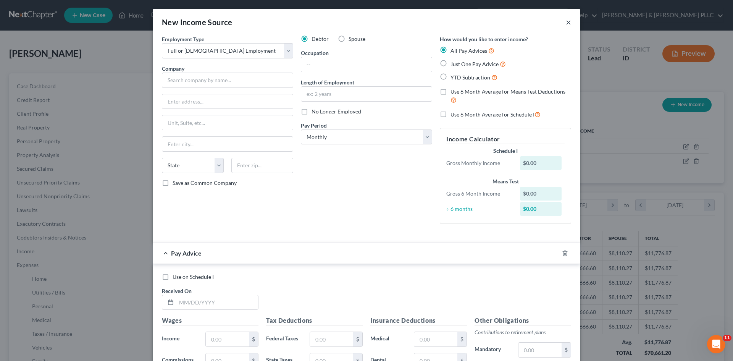
click at [566, 20] on button "×" at bounding box center [568, 22] width 5 height 9
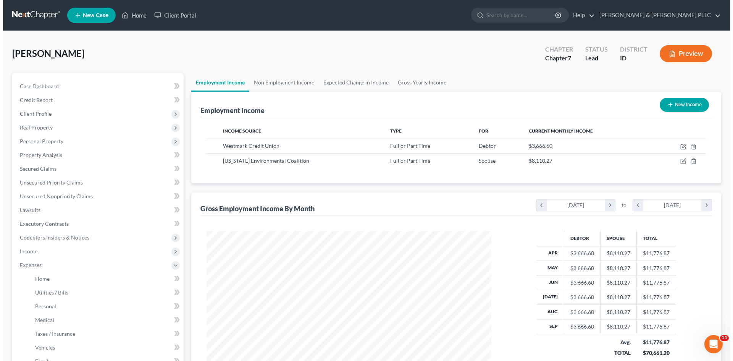
scroll to position [381879, 381721]
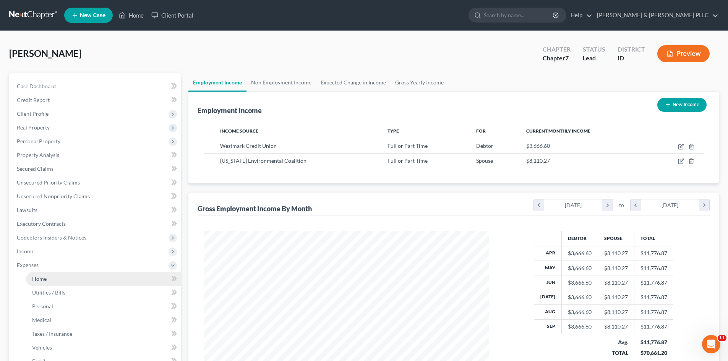
click at [39, 279] on span "Home" at bounding box center [39, 278] width 15 height 6
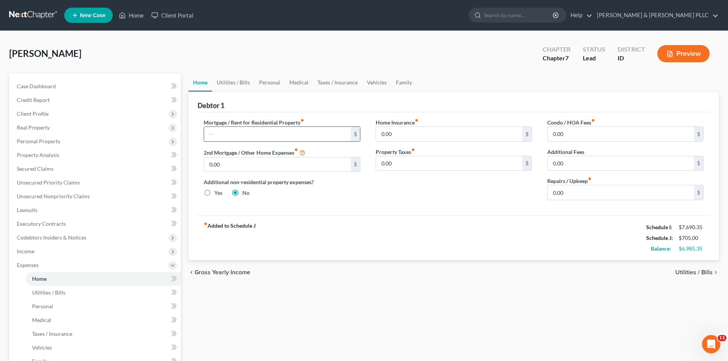
click at [285, 134] on input "text" at bounding box center [277, 134] width 146 height 15
click at [306, 81] on link "Medical" at bounding box center [299, 82] width 28 height 18
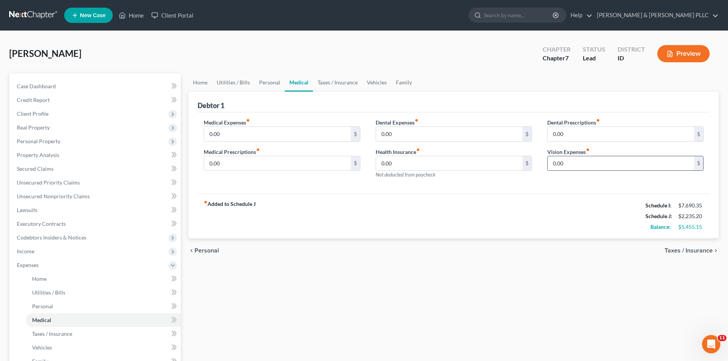
click at [561, 165] on input "0.00" at bounding box center [620, 163] width 146 height 15
click at [343, 81] on link "Taxes / Insurance" at bounding box center [337, 82] width 49 height 18
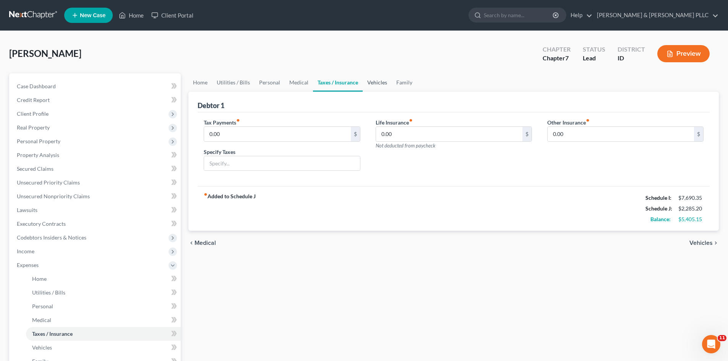
click at [377, 81] on link "Vehicles" at bounding box center [377, 82] width 29 height 18
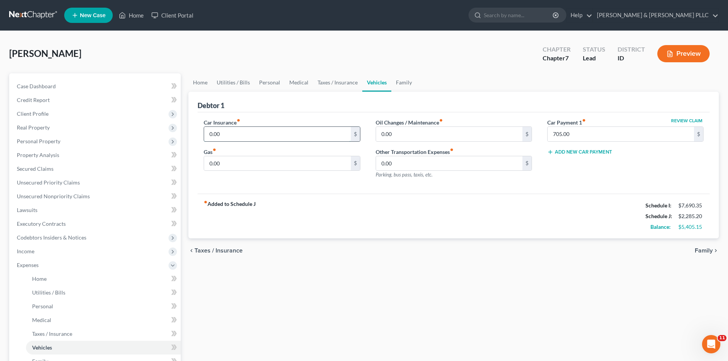
click at [244, 134] on input "0.00" at bounding box center [277, 134] width 146 height 15
click at [225, 160] on input "0.00" at bounding box center [277, 163] width 146 height 15
click at [402, 136] on input "0.00" at bounding box center [449, 134] width 146 height 15
click at [300, 84] on link "Medical" at bounding box center [299, 82] width 28 height 18
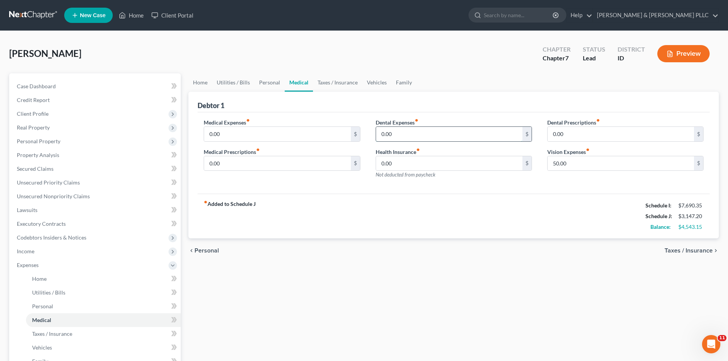
click at [384, 131] on input "0.00" at bounding box center [449, 134] width 146 height 15
click at [195, 79] on link "Home" at bounding box center [200, 82] width 24 height 18
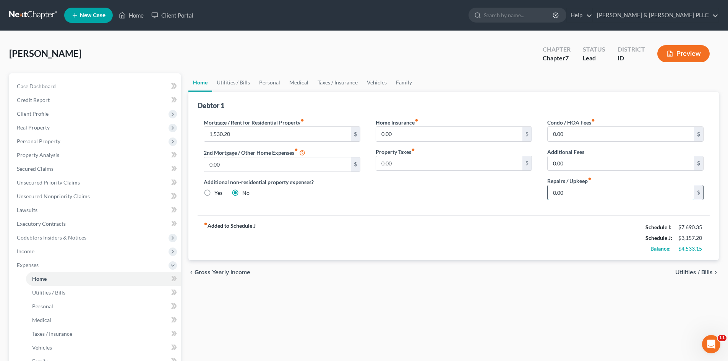
click at [576, 188] on input "0.00" at bounding box center [620, 192] width 146 height 15
click at [231, 80] on link "Utilities / Bills" at bounding box center [233, 82] width 42 height 18
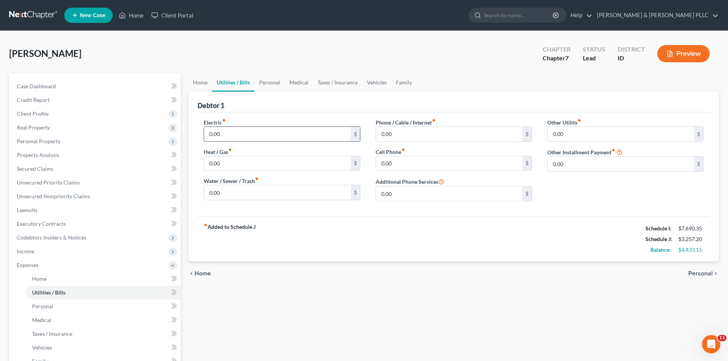
click at [222, 137] on input "0.00" at bounding box center [277, 134] width 146 height 15
click at [215, 194] on input "0.00" at bounding box center [277, 192] width 146 height 15
click at [404, 134] on input "0.00" at bounding box center [449, 134] width 146 height 15
click at [401, 166] on input "0.00" at bounding box center [449, 163] width 146 height 15
click at [267, 88] on link "Personal" at bounding box center [269, 82] width 30 height 18
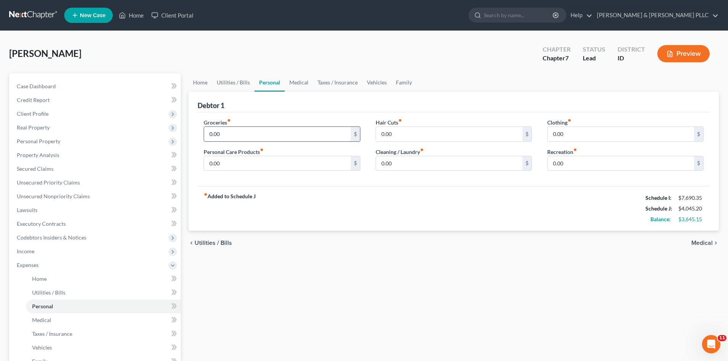
click at [237, 135] on input "0.00" at bounding box center [277, 134] width 146 height 15
click at [234, 162] on input "0.00" at bounding box center [277, 163] width 146 height 15
click at [411, 136] on input "0.00" at bounding box center [449, 134] width 146 height 15
click at [420, 164] on input "0.00" at bounding box center [449, 163] width 146 height 15
click at [551, 136] on input "0.00" at bounding box center [620, 134] width 146 height 15
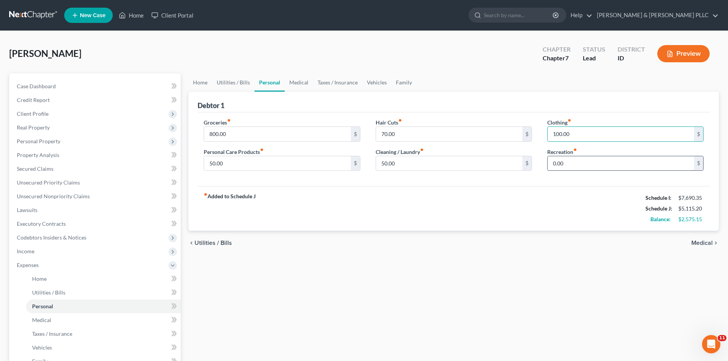
click at [572, 159] on input "0.00" at bounding box center [620, 163] width 146 height 15
click at [296, 84] on link "Medical" at bounding box center [299, 82] width 28 height 18
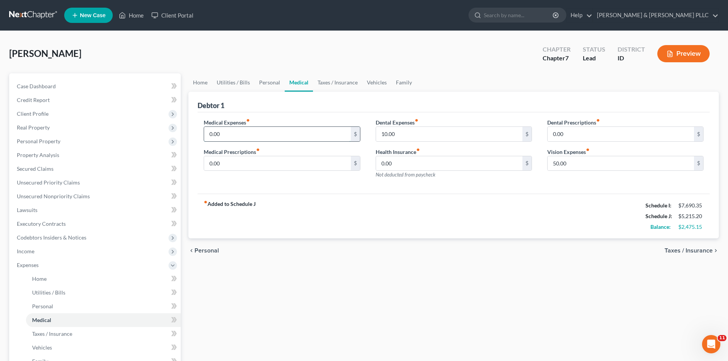
click at [270, 130] on input "0.00" at bounding box center [277, 134] width 146 height 15
click at [309, 164] on input "0.00" at bounding box center [277, 163] width 146 height 15
click at [68, 198] on span "Unsecured Nonpriority Claims" at bounding box center [53, 196] width 73 height 6
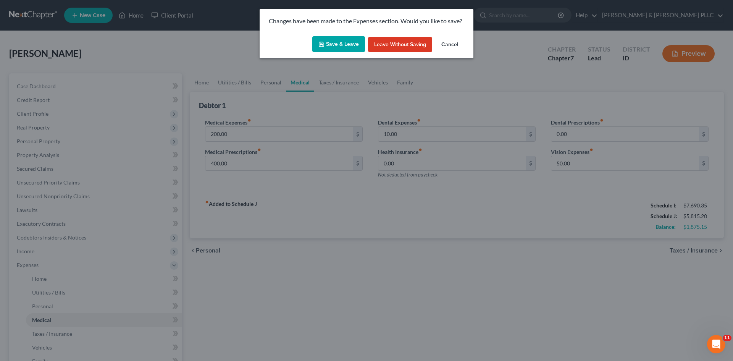
click at [332, 46] on button "Save & Leave" at bounding box center [338, 44] width 53 height 16
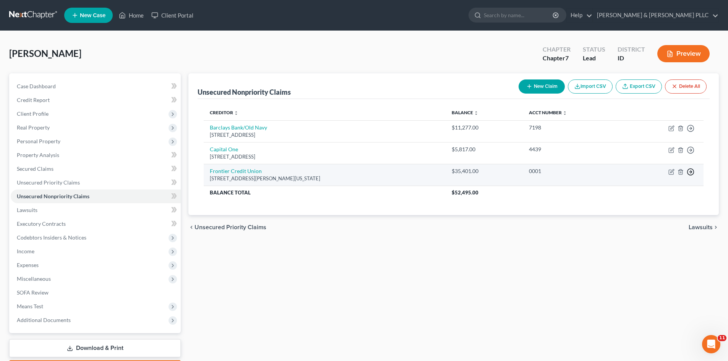
click at [692, 175] on circle "button" at bounding box center [690, 172] width 6 height 6
click at [661, 180] on link "Move to D" at bounding box center [655, 177] width 64 height 13
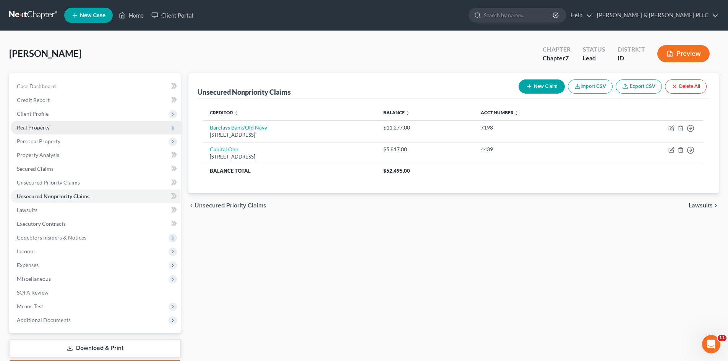
click at [41, 128] on span "Real Property" at bounding box center [33, 127] width 33 height 6
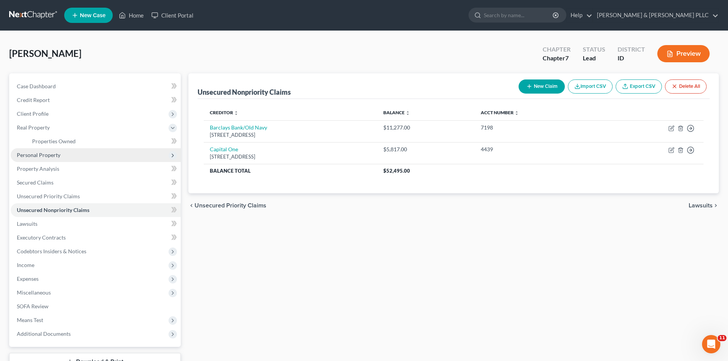
click at [55, 157] on span "Personal Property" at bounding box center [39, 155] width 44 height 6
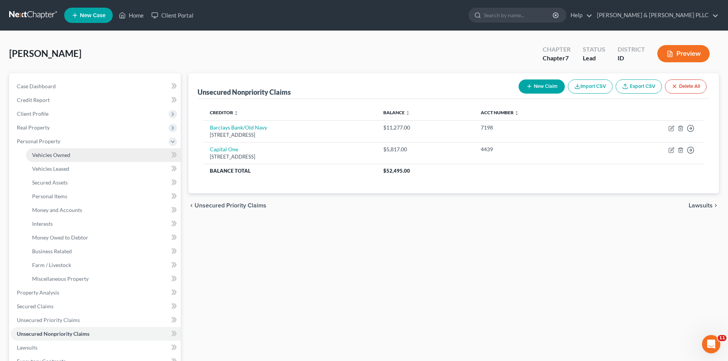
click at [62, 155] on span "Vehicles Owned" at bounding box center [51, 155] width 38 height 6
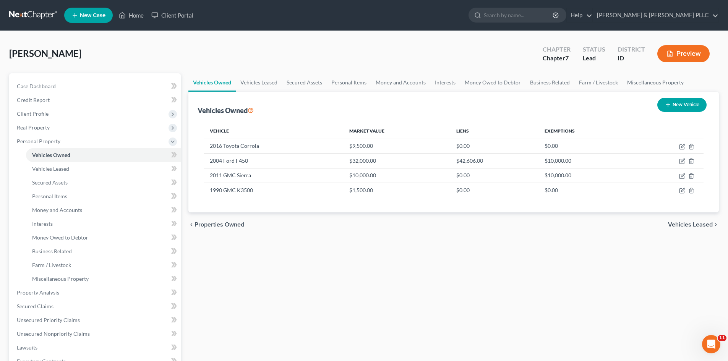
click at [676, 107] on button "New Vehicle" at bounding box center [681, 105] width 49 height 14
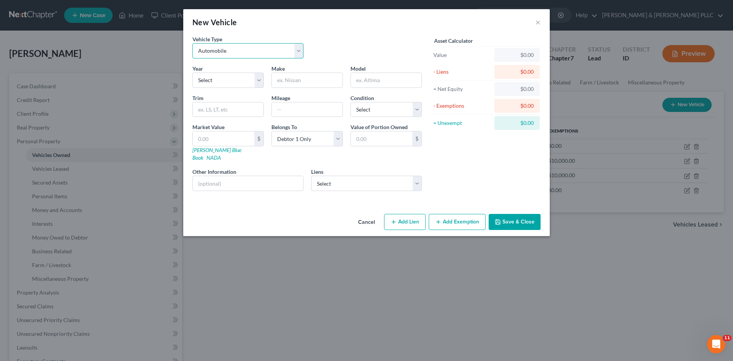
click at [295, 48] on select "Select Automobile Truck Trailer Watercraft Aircraft Motor Home Atv Other Vehicle" at bounding box center [248, 50] width 111 height 15
click at [193, 43] on select "Select Automobile Truck Trailer Watercraft Aircraft Motor Home Atv Other Vehicle" at bounding box center [248, 50] width 111 height 15
click at [257, 82] on select "Select 2026 2025 2024 2023 2022 2021 2020 2019 2018 2017 2016 2015 2014 2013 20…" at bounding box center [228, 80] width 71 height 15
click at [193, 73] on select "Select 2026 2025 2024 2023 2022 2021 2020 2019 2018 2017 2016 2015 2014 2013 20…" at bounding box center [228, 80] width 71 height 15
click at [300, 80] on input "text" at bounding box center [307, 80] width 71 height 15
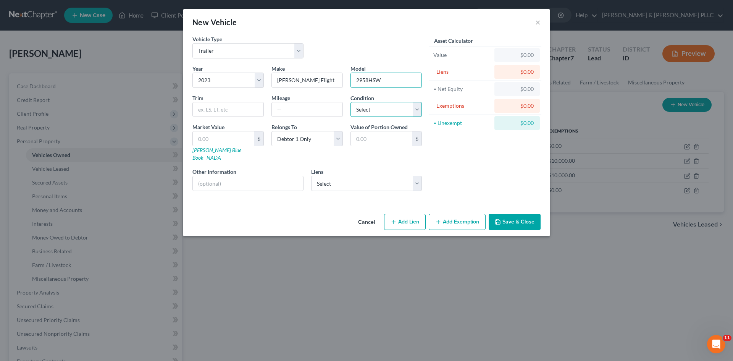
click at [419, 113] on select "Select Excellent Very Good Good Fair Poor" at bounding box center [386, 109] width 71 height 15
click at [351, 102] on select "Select Excellent Very Good Good Fair Poor" at bounding box center [386, 109] width 71 height 15
click at [233, 139] on input "text" at bounding box center [224, 138] width 62 height 15
click at [415, 176] on select "Select Frontier Credit Union - $35,401.00" at bounding box center [366, 183] width 111 height 15
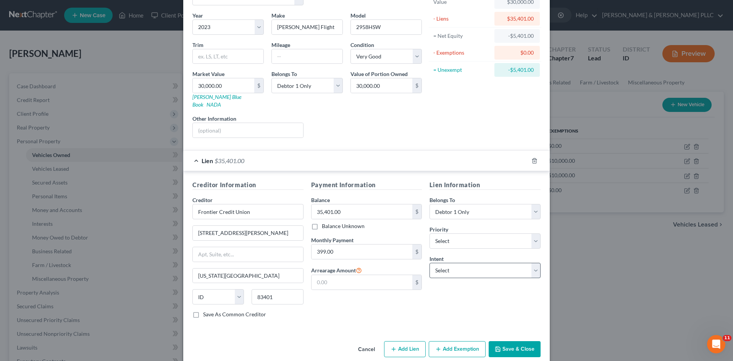
scroll to position [57, 0]
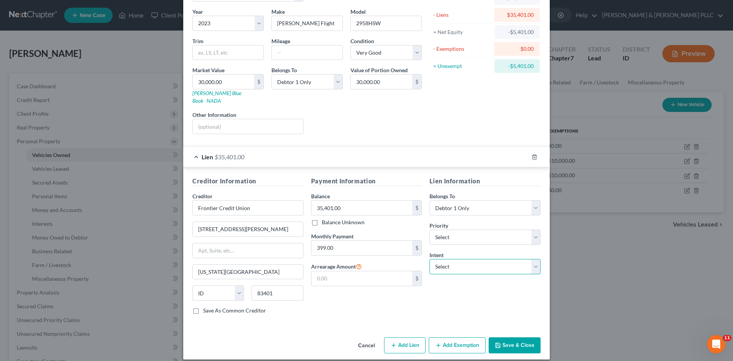
click at [530, 261] on select "Select Surrender Redeem Reaffirm Avoid Other" at bounding box center [485, 266] width 111 height 15
click at [430, 259] on select "Select Surrender Redeem Reaffirm Avoid Other" at bounding box center [485, 266] width 111 height 15
click at [510, 337] on button "Save & Close" at bounding box center [515, 345] width 52 height 16
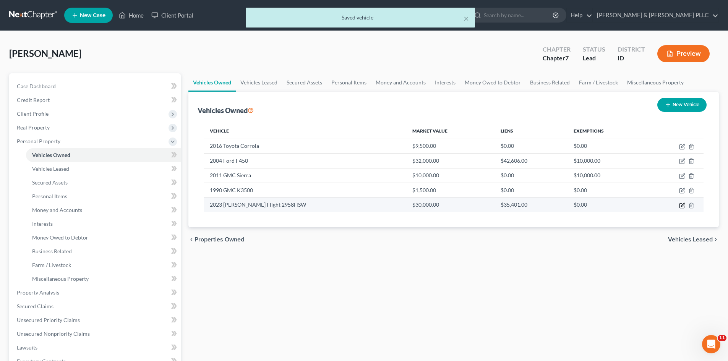
click at [679, 207] on icon "button" at bounding box center [681, 205] width 5 height 5
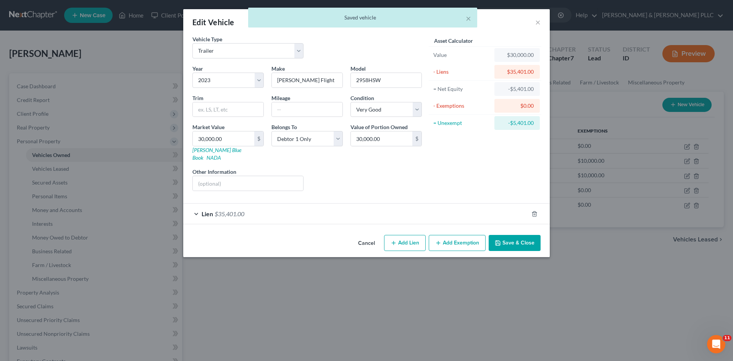
click at [382, 205] on div "Lien $35,401.00" at bounding box center [355, 214] width 345 height 20
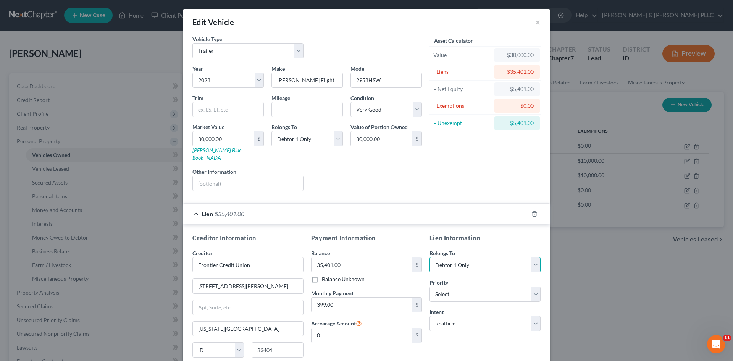
click at [533, 257] on select "Select Debtor 1 Only Debtor 2 Only Debtor 1 And Debtor 2 Only At Least One Of T…" at bounding box center [485, 264] width 111 height 15
click at [430, 257] on select "Select Debtor 1 Only Debtor 2 Only Debtor 1 And Debtor 2 Only At Least One Of T…" at bounding box center [485, 264] width 111 height 15
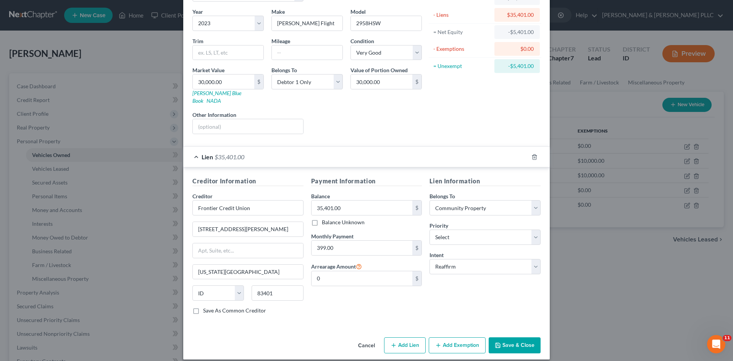
click at [519, 337] on button "Save & Close" at bounding box center [515, 345] width 52 height 16
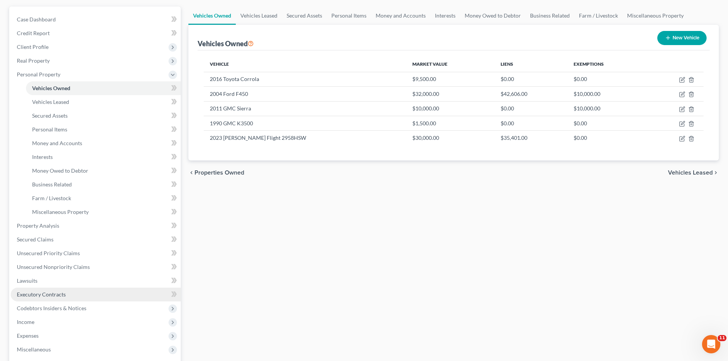
scroll to position [76, 0]
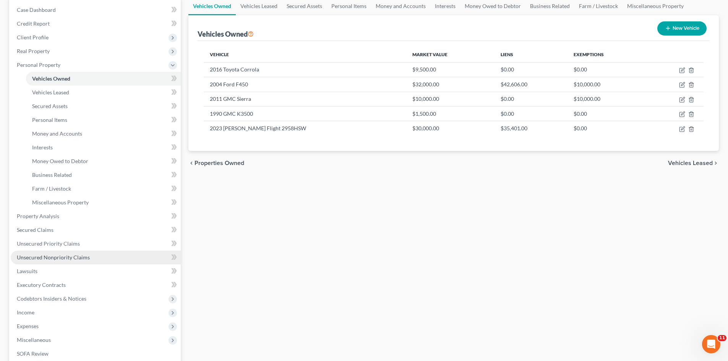
drag, startPoint x: 70, startPoint y: 260, endPoint x: 89, endPoint y: 257, distance: 19.3
click at [70, 260] on span "Unsecured Nonpriority Claims" at bounding box center [53, 257] width 73 height 6
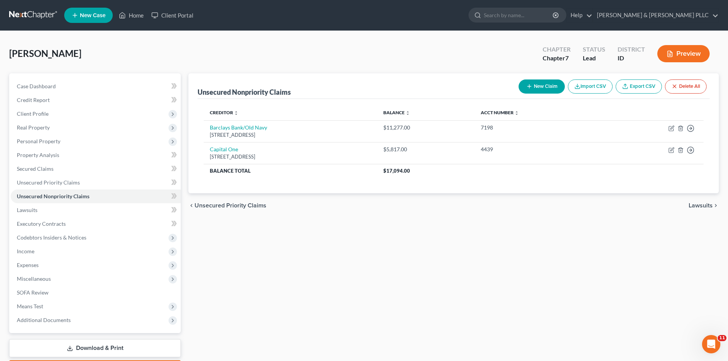
click at [539, 84] on button "New Claim" at bounding box center [541, 86] width 46 height 14
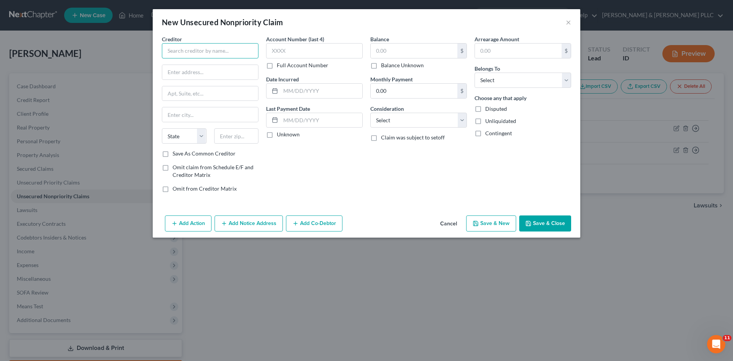
click at [244, 50] on input "text" at bounding box center [210, 50] width 97 height 15
click at [381, 65] on label "Balance Unknown" at bounding box center [402, 66] width 43 height 8
click at [384, 65] on input "Balance Unknown" at bounding box center [386, 64] width 5 height 5
click at [465, 118] on select "Select Cable / Satellite Services Collection Agency Credit Card Debt Debt Couns…" at bounding box center [419, 120] width 97 height 15
click at [371, 113] on select "Select Cable / Satellite Services Collection Agency Credit Card Debt Debt Couns…" at bounding box center [419, 120] width 97 height 15
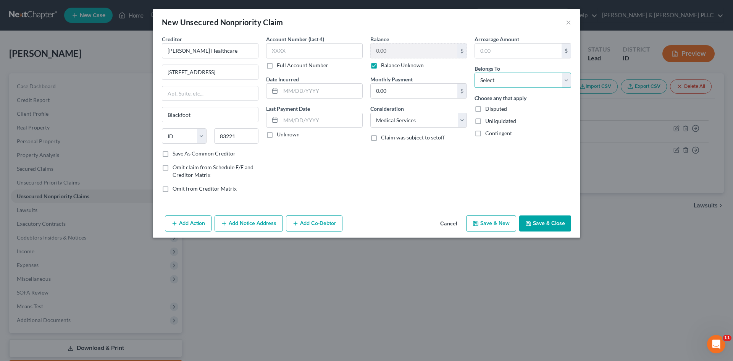
click at [563, 80] on select "Select Debtor 1 Only Debtor 2 Only Debtor 1 And Debtor 2 Only At Least One Of T…" at bounding box center [523, 80] width 97 height 15
click at [475, 73] on select "Select Debtor 1 Only Debtor 2 Only Debtor 1 And Debtor 2 Only At Least One Of T…" at bounding box center [523, 80] width 97 height 15
click at [541, 216] on button "Save & Close" at bounding box center [546, 223] width 52 height 16
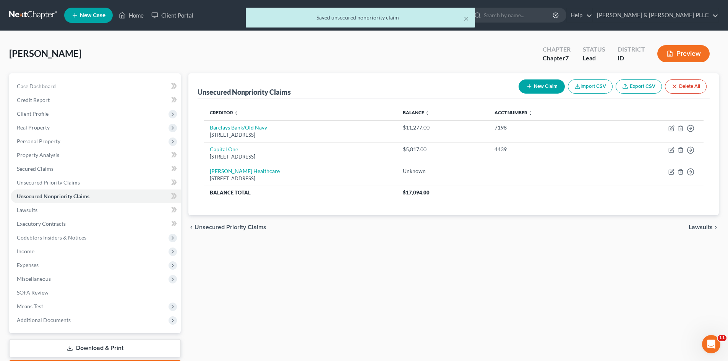
click at [544, 92] on button "New Claim" at bounding box center [541, 86] width 46 height 14
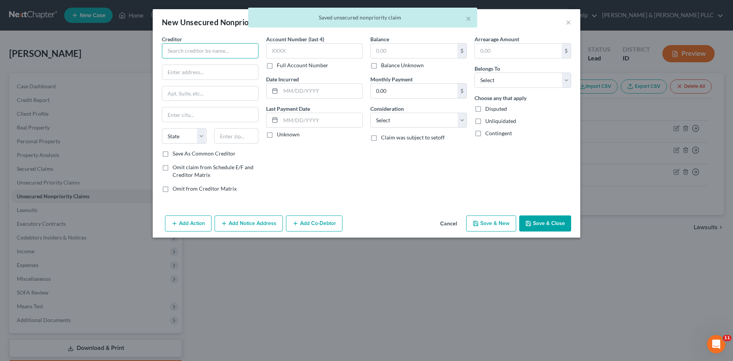
click at [234, 51] on input "text" at bounding box center [210, 50] width 97 height 15
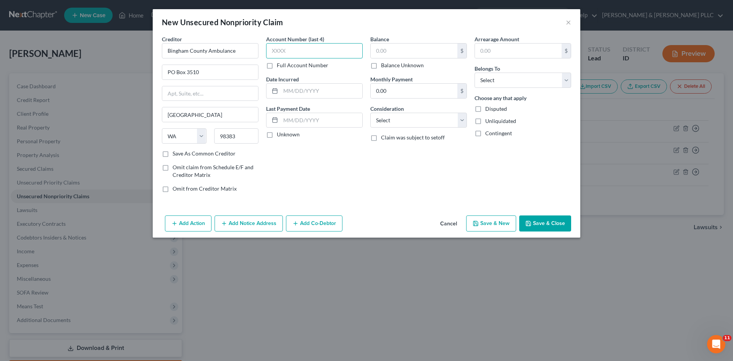
click at [316, 48] on input "text" at bounding box center [314, 50] width 97 height 15
click at [373, 48] on input "text" at bounding box center [414, 51] width 87 height 15
click at [327, 89] on input "text" at bounding box center [322, 91] width 82 height 15
click at [461, 120] on select "Select Cable / Satellite Services Collection Agency Credit Card Debt Debt Couns…" at bounding box center [419, 120] width 97 height 15
click at [371, 113] on select "Select Cable / Satellite Services Collection Agency Credit Card Debt Debt Couns…" at bounding box center [419, 120] width 97 height 15
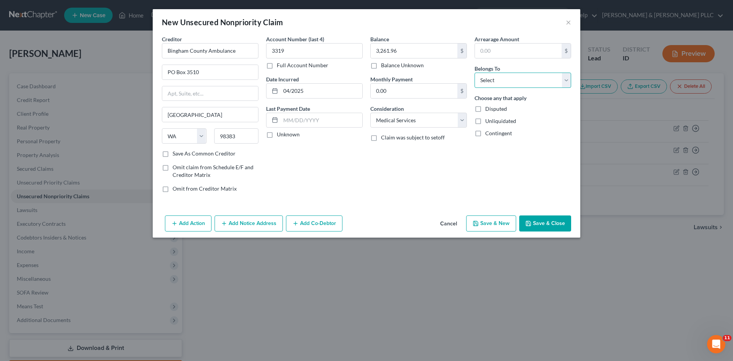
click at [565, 84] on select "Select Debtor 1 Only Debtor 2 Only Debtor 1 And Debtor 2 Only At Least One Of T…" at bounding box center [523, 80] width 97 height 15
click at [475, 73] on select "Select Debtor 1 Only Debtor 2 Only Debtor 1 And Debtor 2 Only At Least One Of T…" at bounding box center [523, 80] width 97 height 15
click at [543, 222] on button "Save & Close" at bounding box center [546, 223] width 52 height 16
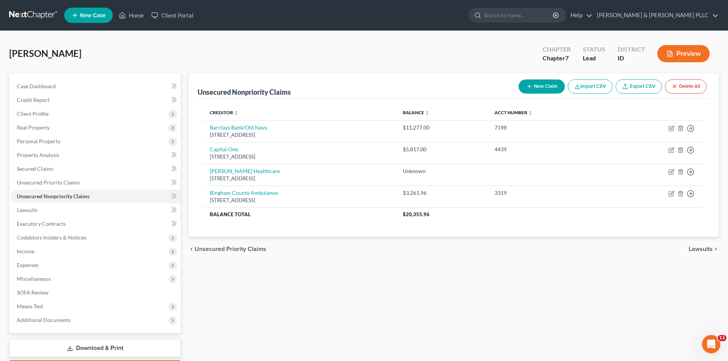
click at [543, 84] on button "New Claim" at bounding box center [541, 86] width 46 height 14
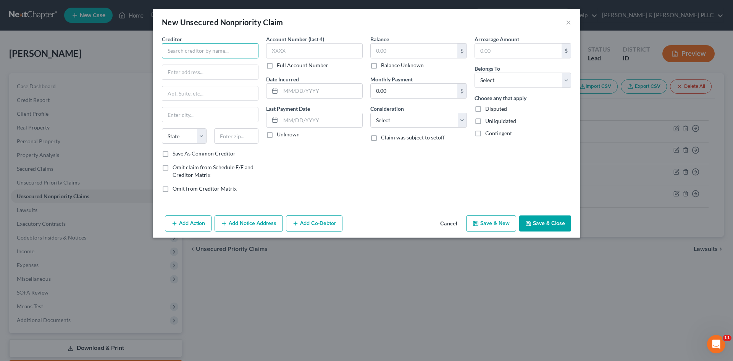
click at [212, 52] on input "text" at bounding box center [210, 50] width 97 height 15
click at [399, 52] on input "text" at bounding box center [414, 51] width 87 height 15
click at [345, 89] on input "text" at bounding box center [322, 91] width 82 height 15
click at [461, 121] on select "Select Cable / Satellite Services Collection Agency Credit Card Debt Debt Couns…" at bounding box center [419, 120] width 97 height 15
click at [371, 113] on select "Select Cable / Satellite Services Collection Agency Credit Card Debt Debt Couns…" at bounding box center [419, 120] width 97 height 15
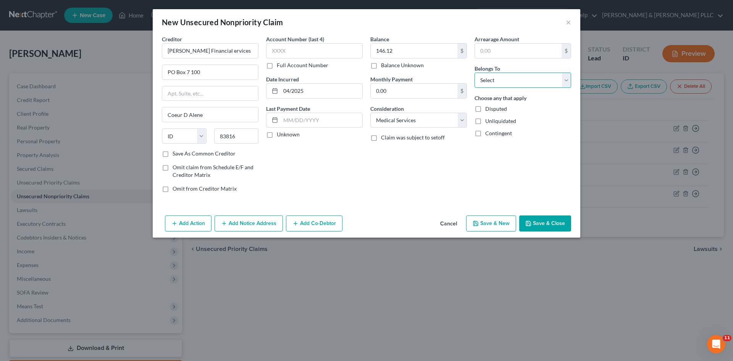
click at [568, 82] on select "Select Debtor 1 Only Debtor 2 Only Debtor 1 And Debtor 2 Only At Least One Of T…" at bounding box center [523, 80] width 97 height 15
click at [475, 73] on select "Select Debtor 1 Only Debtor 2 Only Debtor 1 And Debtor 2 Only At Least One Of T…" at bounding box center [523, 80] width 97 height 15
click at [496, 223] on button "Save & New" at bounding box center [491, 223] width 50 height 16
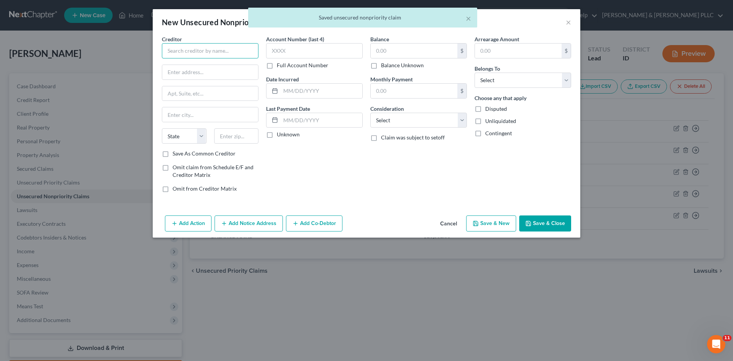
click at [227, 47] on input "text" at bounding box center [210, 50] width 97 height 15
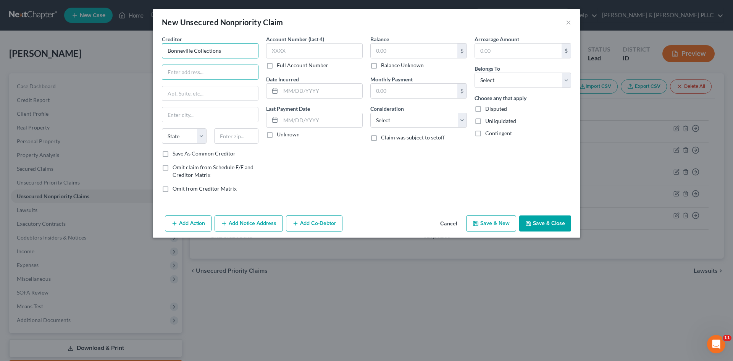
click at [229, 49] on input "Bonneville Collections" at bounding box center [210, 50] width 97 height 15
click at [196, 49] on input "Bonneville Collections" at bounding box center [210, 50] width 97 height 15
drag, startPoint x: 234, startPoint y: 49, endPoint x: 67, endPoint y: 28, distance: 167.9
click at [120, 34] on div "New Unsecured Nonpriority Claim × Creditor * Bonneville Collections State [US_S…" at bounding box center [366, 180] width 733 height 361
click at [234, 114] on input "text" at bounding box center [210, 114] width 96 height 15
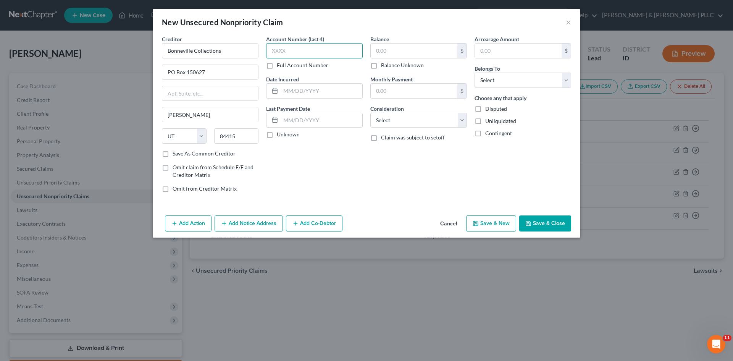
click at [308, 51] on input "text" at bounding box center [314, 50] width 97 height 15
click at [430, 53] on input "text" at bounding box center [414, 51] width 87 height 15
click at [337, 89] on input "text" at bounding box center [322, 91] width 82 height 15
click at [460, 122] on select "Select Cable / Satellite Services Collection Agency Credit Card Debt Debt Couns…" at bounding box center [419, 120] width 97 height 15
click at [371, 113] on select "Select Cable / Satellite Services Collection Agency Credit Card Debt Debt Couns…" at bounding box center [419, 120] width 97 height 15
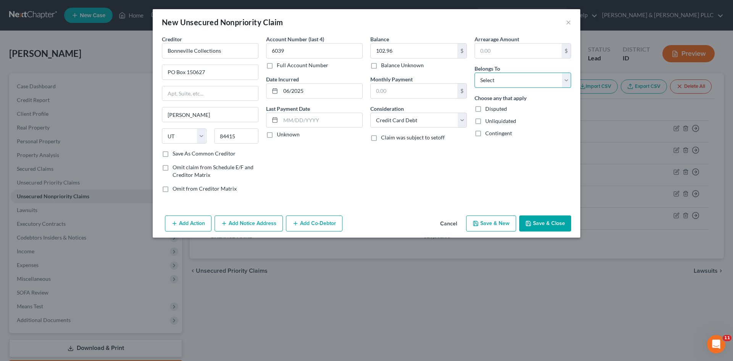
click at [567, 83] on select "Select Debtor 1 Only Debtor 2 Only Debtor 1 And Debtor 2 Only At Least One Of T…" at bounding box center [523, 80] width 97 height 15
click at [475, 73] on select "Select Debtor 1 Only Debtor 2 Only Debtor 1 And Debtor 2 Only At Least One Of T…" at bounding box center [523, 80] width 97 height 15
drag, startPoint x: 534, startPoint y: 220, endPoint x: 534, endPoint y: 213, distance: 7.3
click at [535, 219] on button "Save & Close" at bounding box center [546, 223] width 52 height 16
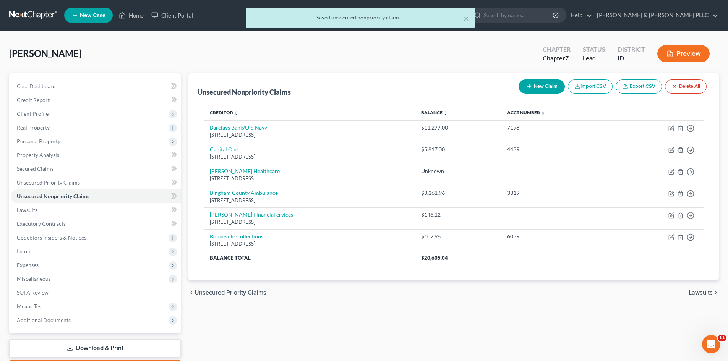
click at [539, 89] on button "New Claim" at bounding box center [541, 86] width 46 height 14
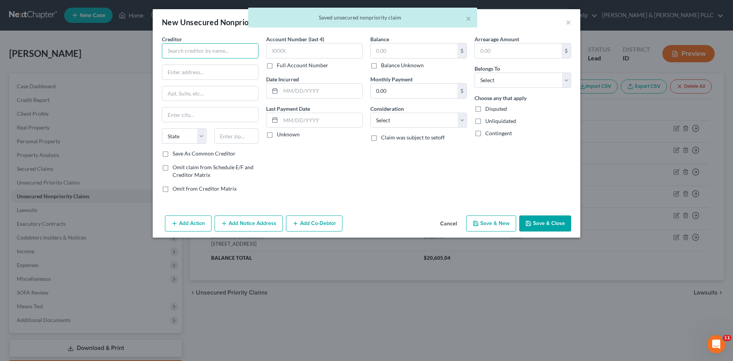
click at [251, 52] on input "text" at bounding box center [210, 50] width 97 height 15
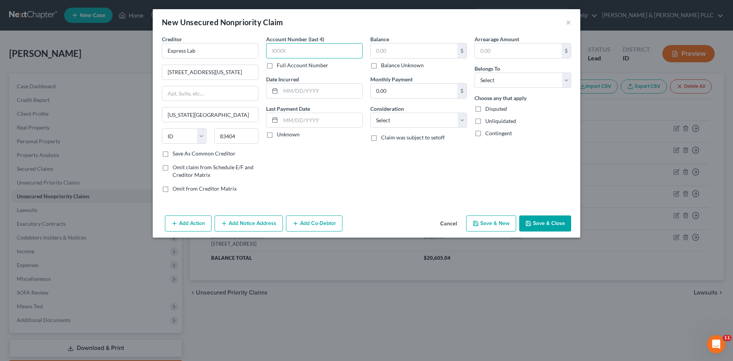
click at [323, 44] on input "text" at bounding box center [314, 50] width 97 height 15
click at [430, 53] on input "text" at bounding box center [414, 51] width 87 height 15
click at [460, 120] on select "Select Cable / Satellite Services Collection Agency Credit Card Debt Debt Couns…" at bounding box center [419, 120] width 97 height 15
click at [371, 113] on select "Select Cable / Satellite Services Collection Agency Credit Card Debt Debt Couns…" at bounding box center [419, 120] width 97 height 15
drag, startPoint x: 565, startPoint y: 83, endPoint x: 563, endPoint y: 87, distance: 5.0
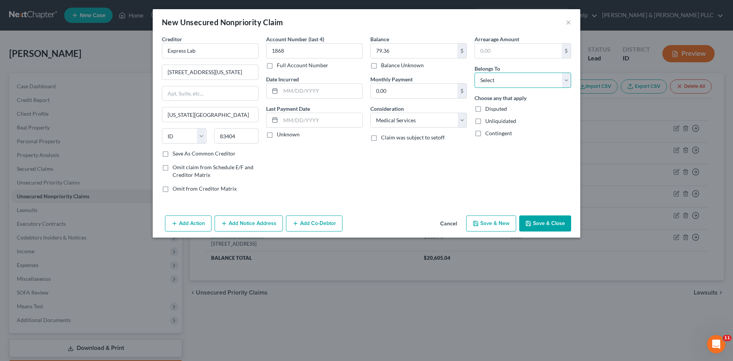
click at [565, 83] on select "Select Debtor 1 Only Debtor 2 Only Debtor 1 And Debtor 2 Only At Least One Of T…" at bounding box center [523, 80] width 97 height 15
click at [475, 73] on select "Select Debtor 1 Only Debtor 2 Only Debtor 1 And Debtor 2 Only At Least One Of T…" at bounding box center [523, 80] width 97 height 15
click at [500, 218] on button "Save & New" at bounding box center [491, 223] width 50 height 16
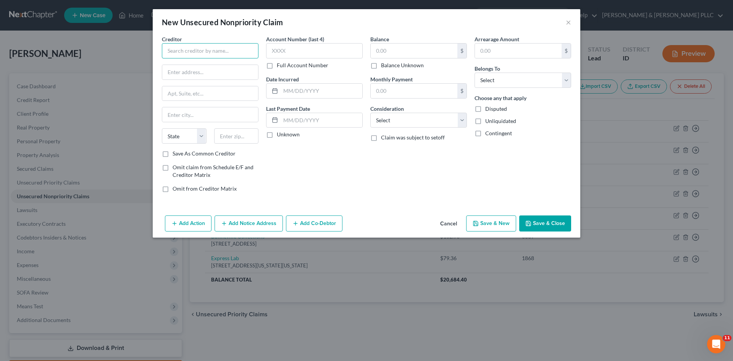
click at [223, 53] on input "text" at bounding box center [210, 50] width 97 height 15
click at [309, 47] on input "text" at bounding box center [314, 50] width 97 height 15
click at [392, 48] on input "text" at bounding box center [414, 51] width 87 height 15
click at [329, 91] on input "text" at bounding box center [322, 91] width 82 height 15
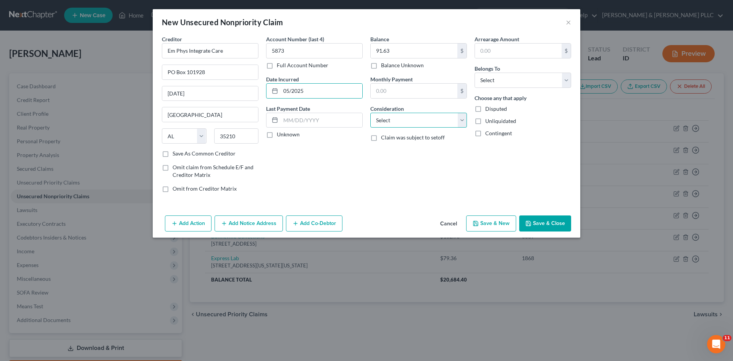
click at [462, 122] on select "Select Cable / Satellite Services Collection Agency Credit Card Debt Debt Couns…" at bounding box center [419, 120] width 97 height 15
click at [371, 113] on select "Select Cable / Satellite Services Collection Agency Credit Card Debt Debt Couns…" at bounding box center [419, 120] width 97 height 15
click at [569, 80] on select "Select Debtor 1 Only Debtor 2 Only Debtor 1 And Debtor 2 Only At Least One Of T…" at bounding box center [523, 80] width 97 height 15
click at [475, 73] on select "Select Debtor 1 Only Debtor 2 Only Debtor 1 And Debtor 2 Only At Least One Of T…" at bounding box center [523, 80] width 97 height 15
click at [547, 222] on button "Save & Close" at bounding box center [546, 223] width 52 height 16
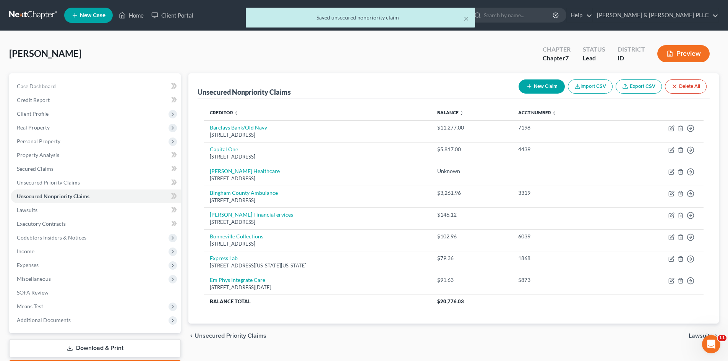
click at [541, 86] on button "New Claim" at bounding box center [541, 86] width 46 height 14
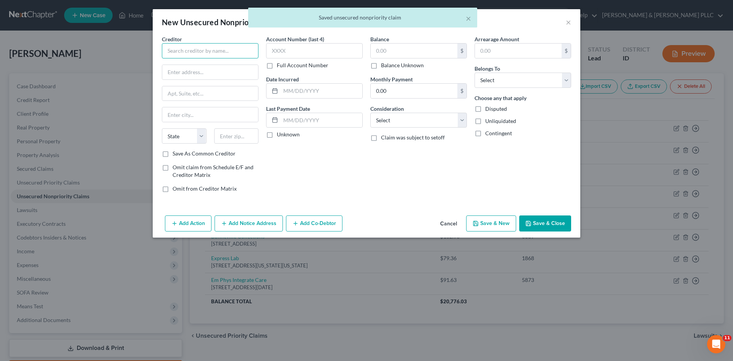
click at [241, 49] on input "text" at bounding box center [210, 50] width 97 height 15
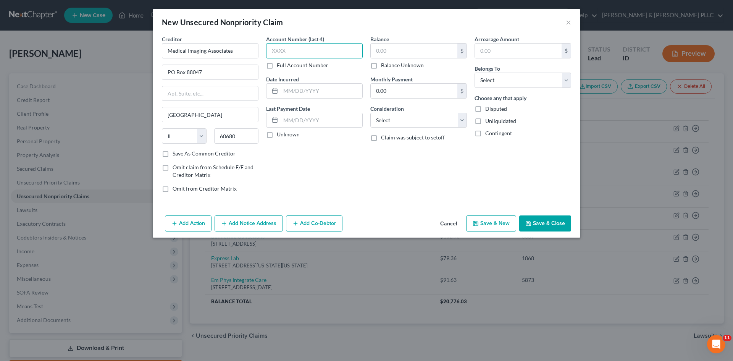
click at [316, 49] on input "text" at bounding box center [314, 50] width 97 height 15
click at [416, 47] on input "text" at bounding box center [414, 51] width 87 height 15
click at [340, 89] on input "text" at bounding box center [322, 91] width 82 height 15
click at [462, 115] on select "Select Cable / Satellite Services Collection Agency Credit Card Debt Debt Couns…" at bounding box center [419, 120] width 97 height 15
click at [371, 113] on select "Select Cable / Satellite Services Collection Agency Credit Card Debt Debt Couns…" at bounding box center [419, 120] width 97 height 15
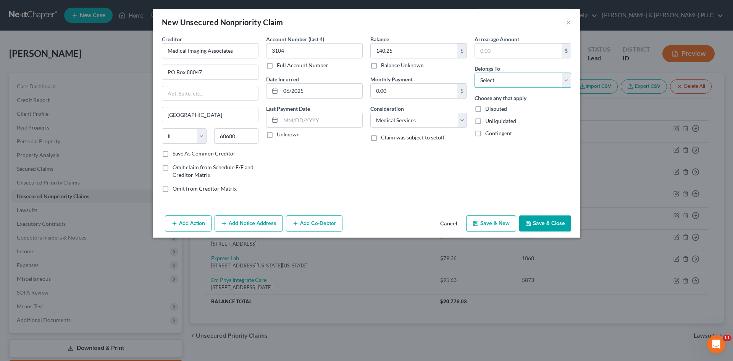
click at [567, 83] on select "Select Debtor 1 Only Debtor 2 Only Debtor 1 And Debtor 2 Only At Least One Of T…" at bounding box center [523, 80] width 97 height 15
click at [475, 73] on select "Select Debtor 1 Only Debtor 2 Only Debtor 1 And Debtor 2 Only At Least One Of T…" at bounding box center [523, 80] width 97 height 15
click at [499, 220] on button "Save & New" at bounding box center [491, 223] width 50 height 16
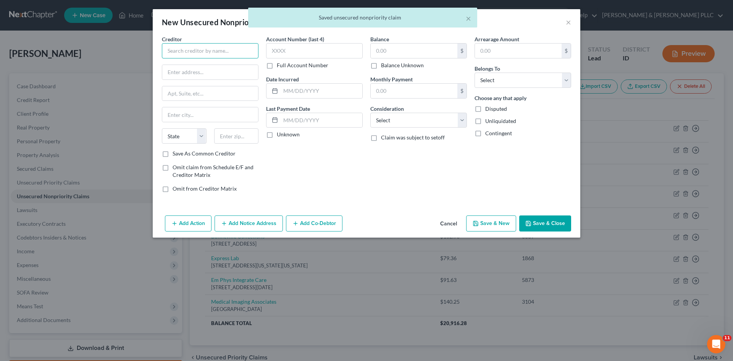
click at [246, 50] on input "text" at bounding box center [210, 50] width 97 height 15
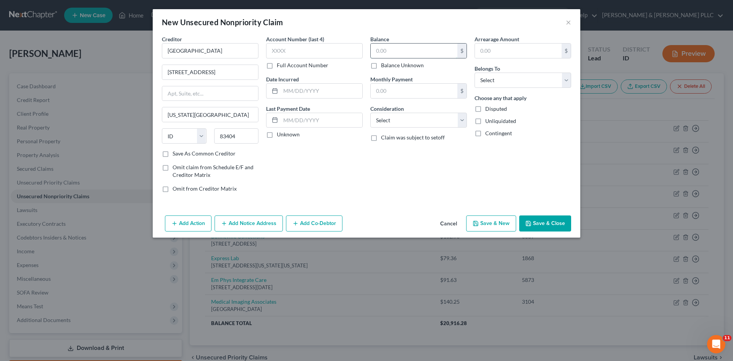
click at [394, 50] on input "text" at bounding box center [414, 51] width 87 height 15
click at [308, 87] on input "text" at bounding box center [322, 91] width 82 height 15
click at [459, 120] on select "Select Cable / Satellite Services Collection Agency Credit Card Debt Debt Couns…" at bounding box center [419, 120] width 97 height 15
click at [371, 113] on select "Select Cable / Satellite Services Collection Agency Credit Card Debt Debt Couns…" at bounding box center [419, 120] width 97 height 15
click at [564, 81] on select "Select Debtor 1 Only Debtor 2 Only Debtor 1 And Debtor 2 Only At Least One Of T…" at bounding box center [523, 80] width 97 height 15
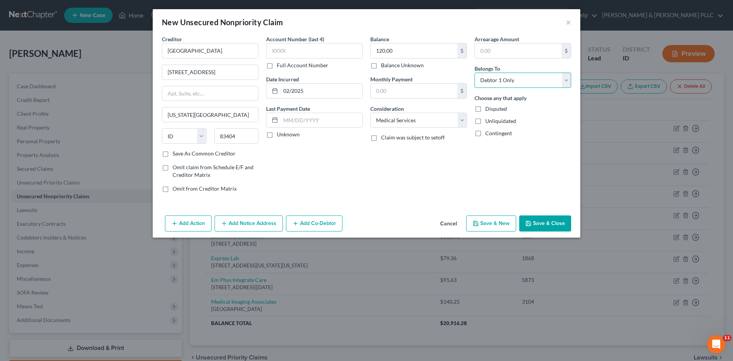
click at [475, 73] on select "Select Debtor 1 Only Debtor 2 Only Debtor 1 And Debtor 2 Only At Least One Of T…" at bounding box center [523, 80] width 97 height 15
drag, startPoint x: 548, startPoint y: 215, endPoint x: 546, endPoint y: 209, distance: 6.4
click at [548, 215] on button "Save & Close" at bounding box center [546, 223] width 52 height 16
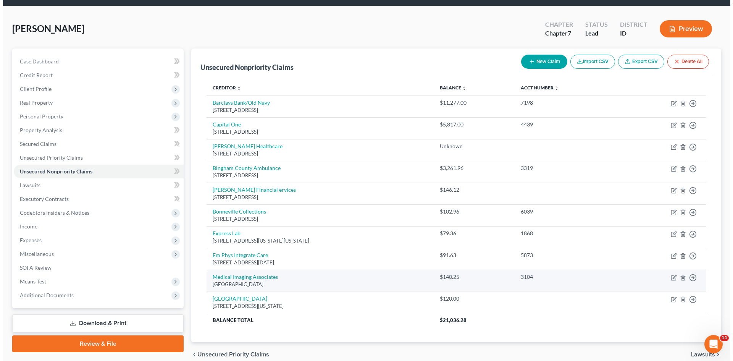
scroll to position [60, 0]
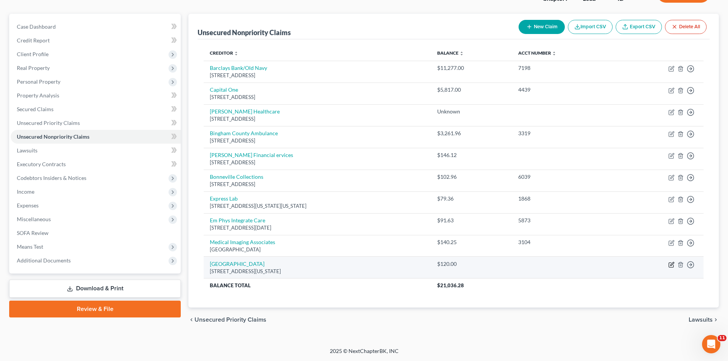
click at [673, 266] on icon "button" at bounding box center [671, 264] width 5 height 5
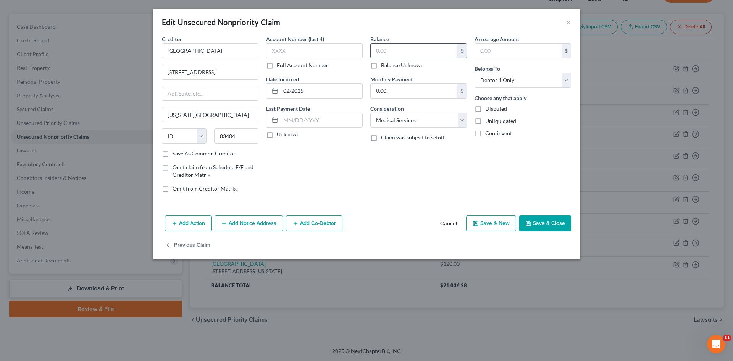
click at [389, 45] on input "text" at bounding box center [414, 51] width 87 height 15
click at [548, 225] on button "Save & Close" at bounding box center [546, 223] width 52 height 16
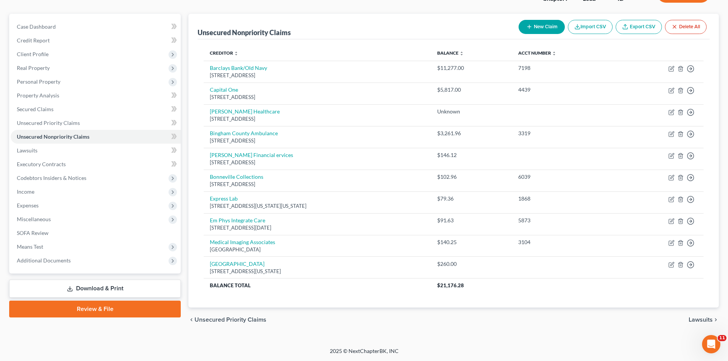
click at [540, 26] on button "New Claim" at bounding box center [541, 27] width 46 height 14
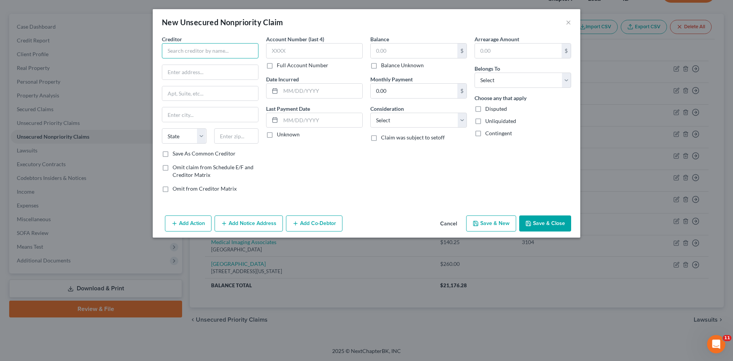
click at [241, 48] on input "text" at bounding box center [210, 50] width 97 height 15
drag, startPoint x: 221, startPoint y: 70, endPoint x: 240, endPoint y: 67, distance: 18.6
click at [222, 70] on div "[GEOGRAPHIC_DATA]-0429" at bounding box center [207, 71] width 79 height 6
click at [298, 54] on input "text" at bounding box center [314, 50] width 97 height 15
click at [399, 50] on input "text" at bounding box center [414, 51] width 87 height 15
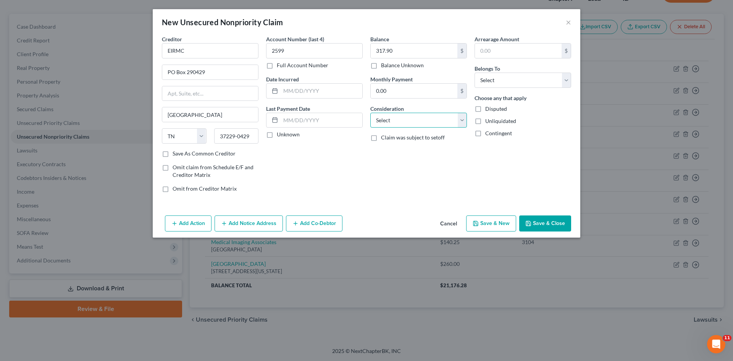
click at [461, 123] on select "Select Cable / Satellite Services Collection Agency Credit Card Debt Debt Couns…" at bounding box center [419, 120] width 97 height 15
click at [371, 113] on select "Select Cable / Satellite Services Collection Agency Credit Card Debt Debt Couns…" at bounding box center [419, 120] width 97 height 15
click at [565, 81] on select "Select Debtor 1 Only Debtor 2 Only Debtor 1 And Debtor 2 Only At Least One Of T…" at bounding box center [523, 80] width 97 height 15
click at [475, 73] on select "Select Debtor 1 Only Debtor 2 Only Debtor 1 And Debtor 2 Only At Least One Of T…" at bounding box center [523, 80] width 97 height 15
click at [266, 222] on button "Add Notice Address" at bounding box center [249, 223] width 68 height 16
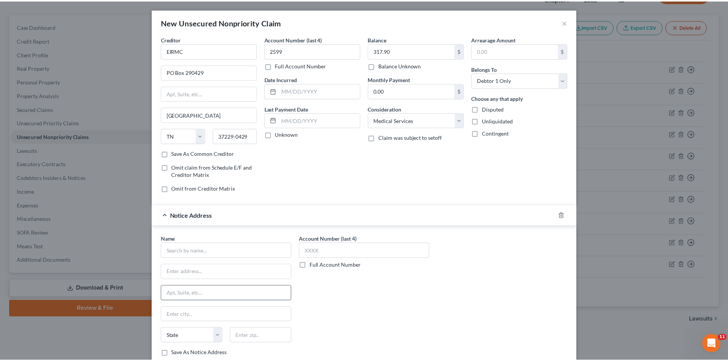
scroll to position [38, 0]
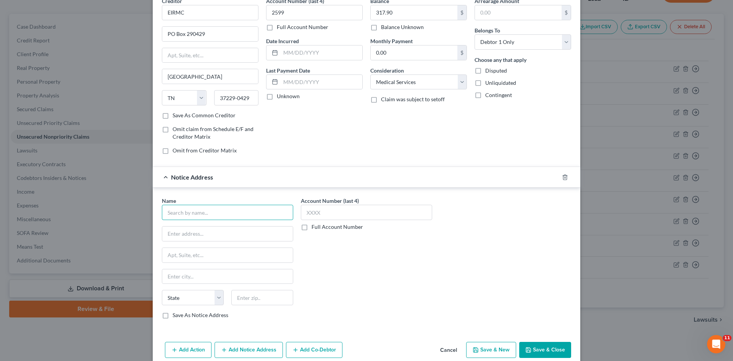
click at [231, 214] on input "text" at bounding box center [227, 212] width 131 height 15
click at [531, 346] on button "Save & Close" at bounding box center [546, 350] width 52 height 16
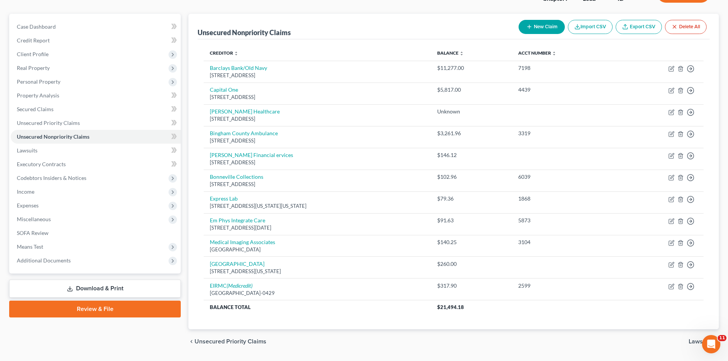
click at [538, 26] on button "New Claim" at bounding box center [541, 27] width 46 height 14
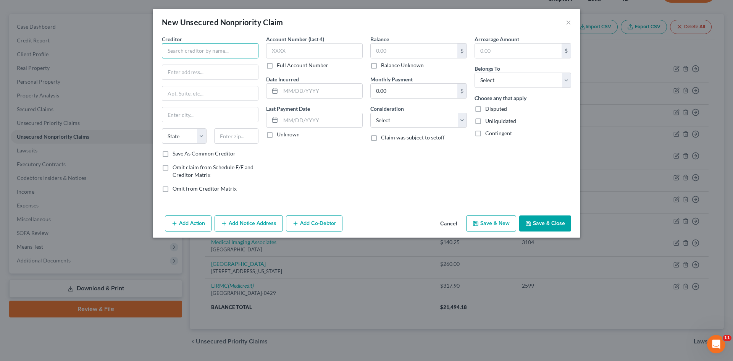
click at [218, 50] on input "text" at bounding box center [210, 50] width 97 height 15
click at [218, 66] on div "CBP Affiliated Service" at bounding box center [207, 64] width 79 height 8
click at [411, 52] on input "text" at bounding box center [414, 51] width 87 height 15
click at [461, 117] on select "Select Cable / Satellite Services Collection Agency Credit Card Debt Debt Couns…" at bounding box center [419, 120] width 97 height 15
click at [371, 113] on select "Select Cable / Satellite Services Collection Agency Credit Card Debt Debt Couns…" at bounding box center [419, 120] width 97 height 15
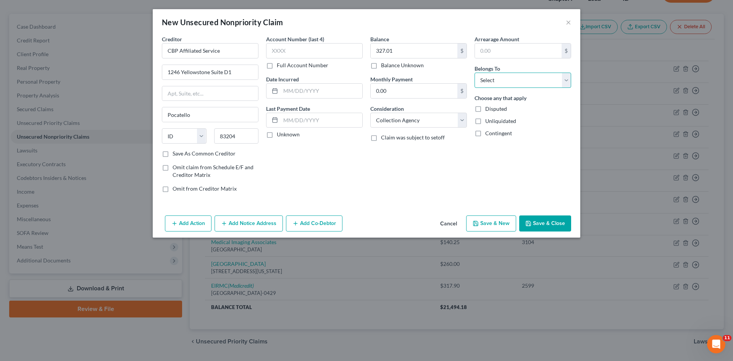
click at [565, 82] on select "Select Debtor 1 Only Debtor 2 Only Debtor 1 And Debtor 2 Only At Least One Of T…" at bounding box center [523, 80] width 97 height 15
click at [475, 73] on select "Select Debtor 1 Only Debtor 2 Only Debtor 1 And Debtor 2 Only At Least One Of T…" at bounding box center [523, 80] width 97 height 15
click at [552, 218] on button "Save & Close" at bounding box center [546, 223] width 52 height 16
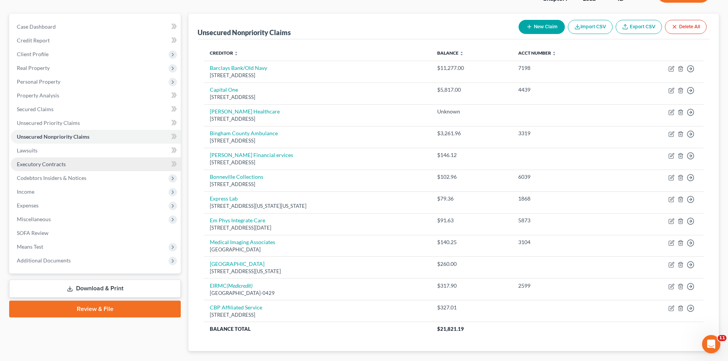
click at [56, 161] on span "Executory Contracts" at bounding box center [41, 164] width 49 height 6
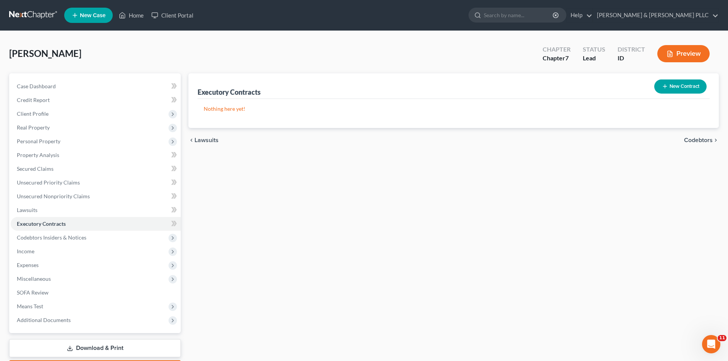
click at [669, 86] on button "New Contract" at bounding box center [680, 86] width 52 height 14
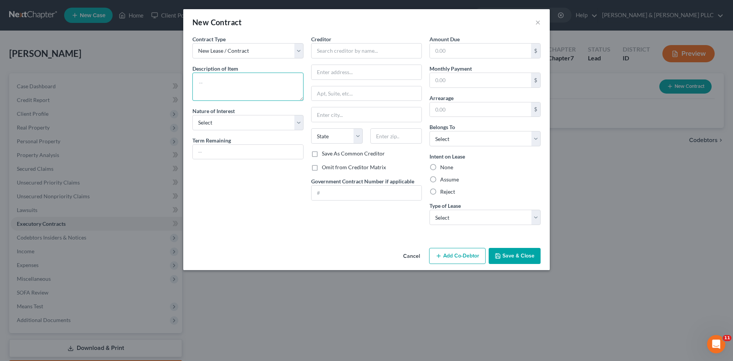
click at [262, 85] on textarea at bounding box center [248, 87] width 111 height 28
click at [298, 125] on select "Select Purchaser Agent Lessor Lessee" at bounding box center [248, 122] width 111 height 15
click at [193, 115] on select "Select Purchaser Agent Lessor Lessee" at bounding box center [248, 122] width 111 height 15
click at [369, 49] on input "text" at bounding box center [366, 50] width 111 height 15
click at [445, 79] on input "text" at bounding box center [480, 80] width 101 height 15
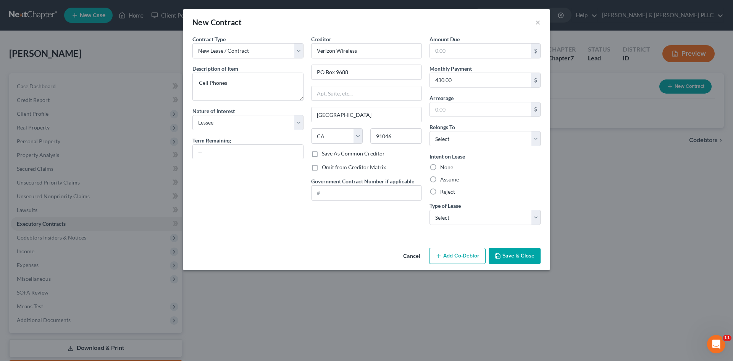
click at [440, 178] on label "Assume" at bounding box center [449, 180] width 19 height 8
click at [444, 178] on input "Assume" at bounding box center [446, 178] width 5 height 5
click at [534, 215] on select "Select Real Estate Car Other" at bounding box center [485, 217] width 111 height 15
click at [430, 210] on select "Select Real Estate Car Other" at bounding box center [485, 217] width 111 height 15
click at [513, 261] on button "Save & Close" at bounding box center [515, 256] width 52 height 16
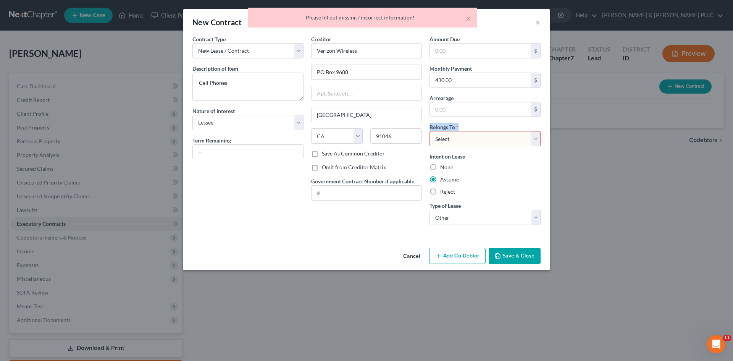
click at [538, 134] on div "Amount Due $ Monthly Payment 430.00 $ Arrearage $ Belongs To * Select Debtor 1 …" at bounding box center [485, 133] width 119 height 196
click at [537, 137] on select "Select Debtor 1 Only Debtor 2 Only Debtor 1 And Debtor 2 Only At Least One Of T…" at bounding box center [485, 138] width 111 height 15
click at [430, 131] on select "Select Debtor 1 Only Debtor 2 Only Debtor 1 And Debtor 2 Only At Least One Of T…" at bounding box center [485, 138] width 111 height 15
click at [510, 251] on button "Save & Close" at bounding box center [515, 256] width 52 height 16
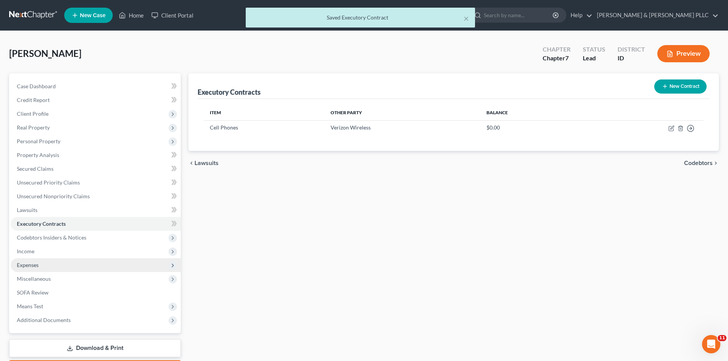
click at [43, 266] on span "Expenses" at bounding box center [96, 265] width 170 height 14
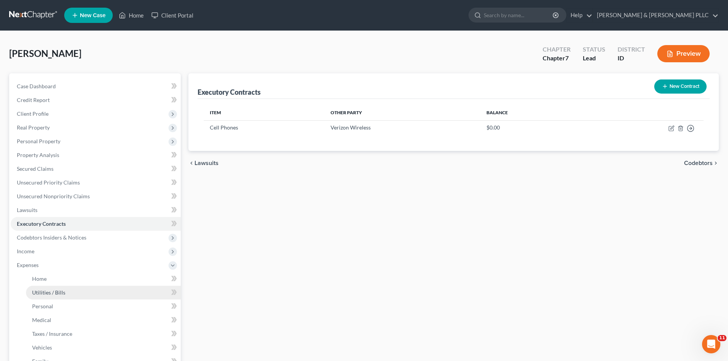
click at [53, 293] on span "Utilities / Bills" at bounding box center [48, 292] width 33 height 6
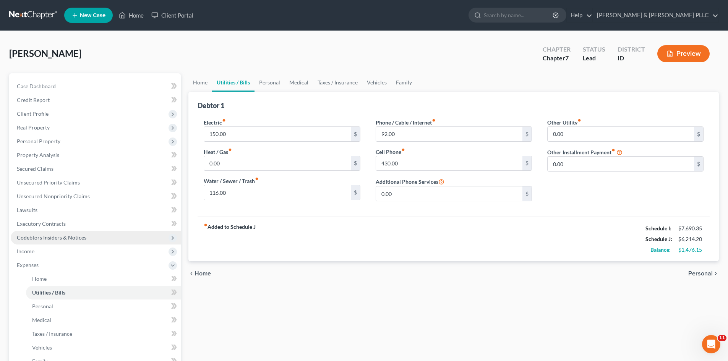
click at [47, 236] on span "Codebtors Insiders & Notices" at bounding box center [52, 237] width 70 height 6
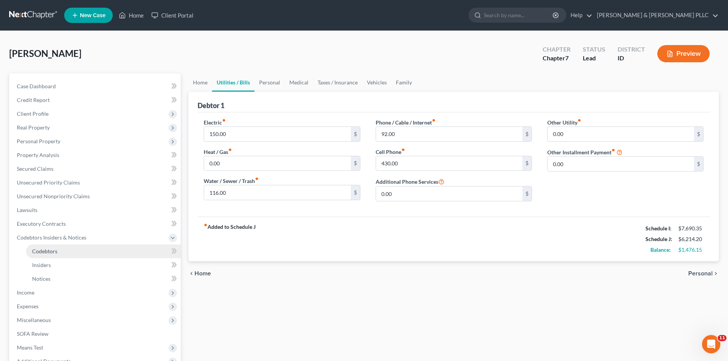
click at [53, 249] on span "Codebtors" at bounding box center [44, 251] width 25 height 6
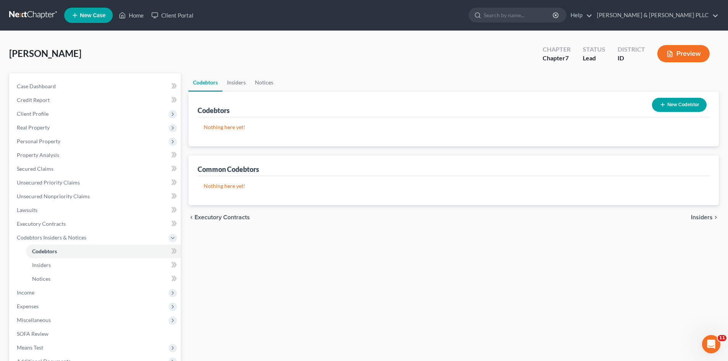
click at [684, 104] on button "New Codebtor" at bounding box center [679, 105] width 55 height 14
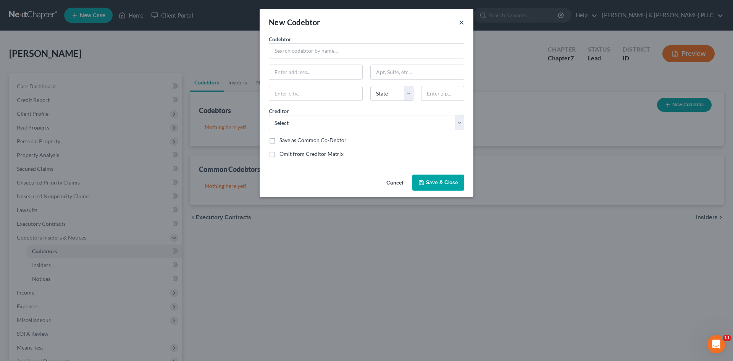
click at [461, 25] on button "×" at bounding box center [461, 22] width 5 height 9
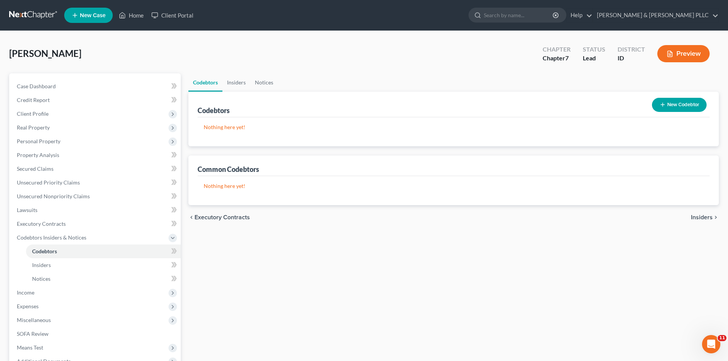
click at [681, 103] on button "New Codebtor" at bounding box center [679, 105] width 55 height 14
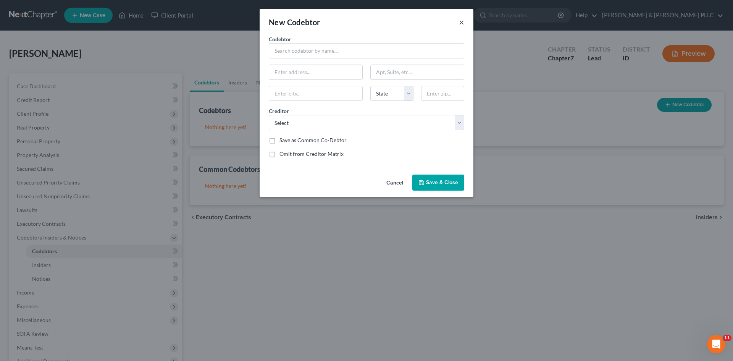
drag, startPoint x: 460, startPoint y: 21, endPoint x: 459, endPoint y: 26, distance: 5.2
click at [460, 20] on button "×" at bounding box center [461, 22] width 5 height 9
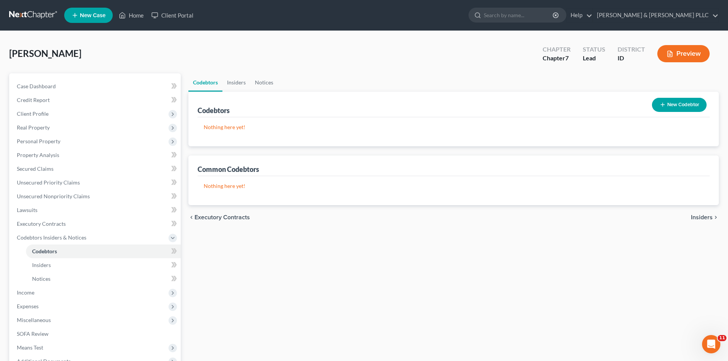
click at [234, 169] on div "Common Codebtors" at bounding box center [229, 169] width 62 height 9
click at [231, 187] on p "Nothing here yet!" at bounding box center [454, 186] width 500 height 8
click at [674, 103] on button "New Codebtor" at bounding box center [679, 105] width 55 height 14
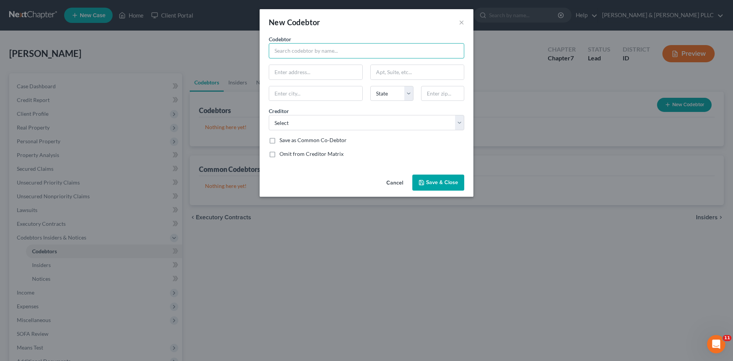
click at [339, 52] on input "text" at bounding box center [367, 50] width 196 height 15
click at [460, 122] on select "Select Id Centrl Cu The Bank Of Commerce Id Centrl Cu Barclays Bank/Old Navy Ca…" at bounding box center [367, 122] width 196 height 15
click at [269, 115] on select "Select Id Centrl Cu The Bank Of Commerce Id Centrl Cu Barclays Bank/Old Navy Ca…" at bounding box center [367, 122] width 196 height 15
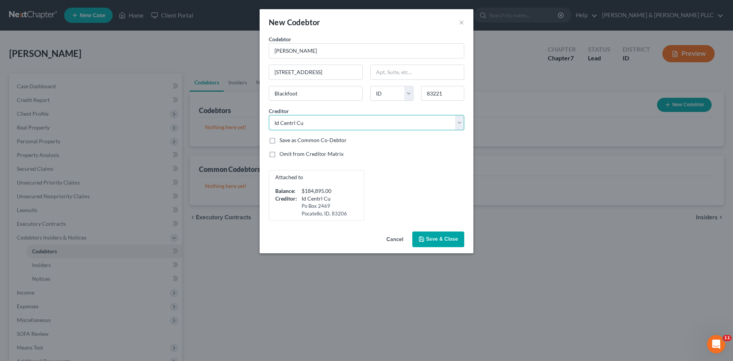
click at [459, 122] on select "Select Id Centrl Cu The Bank Of Commerce Id Centrl Cu Barclays Bank/Old Navy Ca…" at bounding box center [367, 122] width 196 height 15
click at [269, 115] on select "Select Id Centrl Cu The Bank Of Commerce Id Centrl Cu Barclays Bank/Old Navy Ca…" at bounding box center [367, 122] width 196 height 15
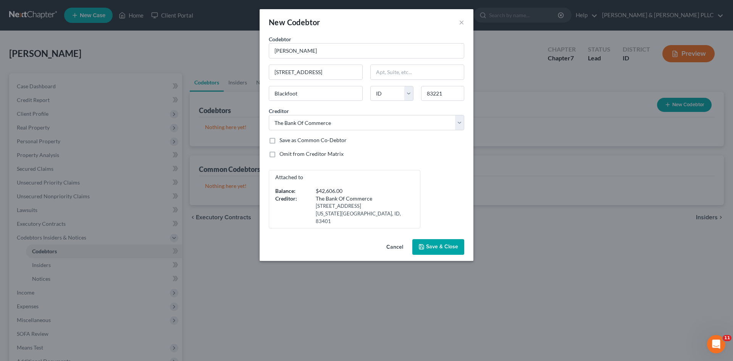
click at [443, 244] on span "Save & Close" at bounding box center [442, 247] width 32 height 6
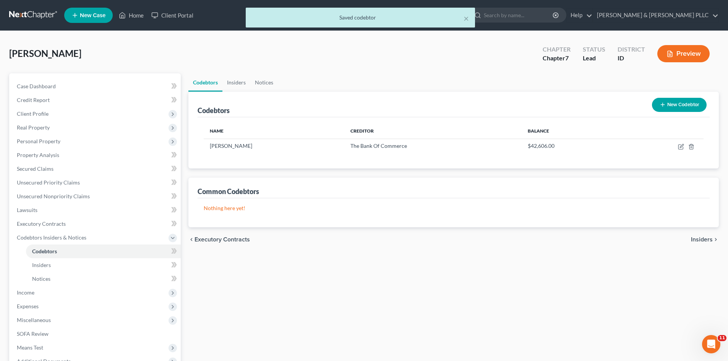
click at [679, 105] on button "New Codebtor" at bounding box center [679, 105] width 55 height 14
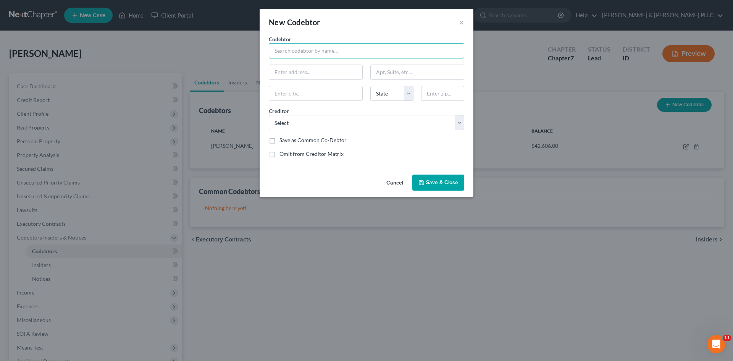
click at [338, 49] on input "text" at bounding box center [367, 50] width 196 height 15
click at [458, 126] on select "Select Id Centrl Cu The Bank Of Commerce Id Centrl Cu Barclays Bank/Old Navy Ca…" at bounding box center [367, 122] width 196 height 15
click at [269, 115] on select "Select Id Centrl Cu The Bank Of Commerce Id Centrl Cu Barclays Bank/Old Navy Ca…" at bounding box center [367, 122] width 196 height 15
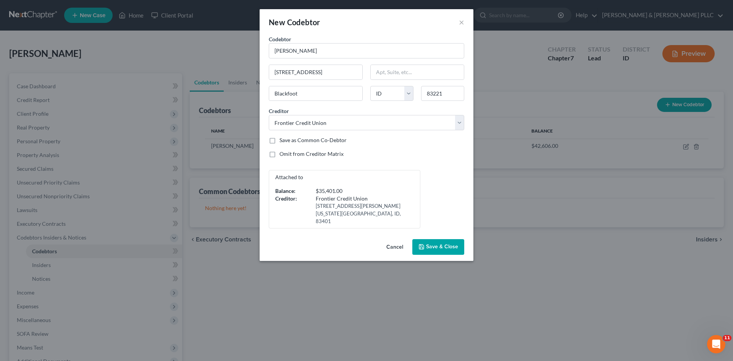
click at [442, 244] on span "Save & Close" at bounding box center [442, 247] width 32 height 6
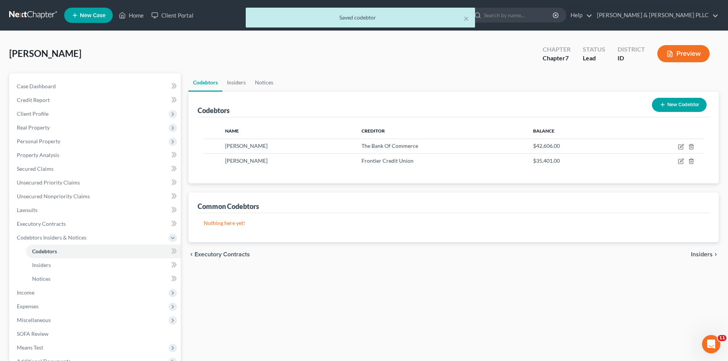
click at [682, 104] on button "New Codebtor" at bounding box center [679, 105] width 55 height 14
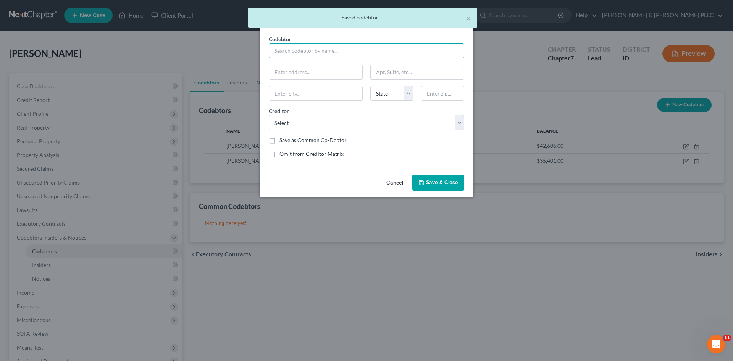
click at [379, 53] on input "text" at bounding box center [367, 50] width 196 height 15
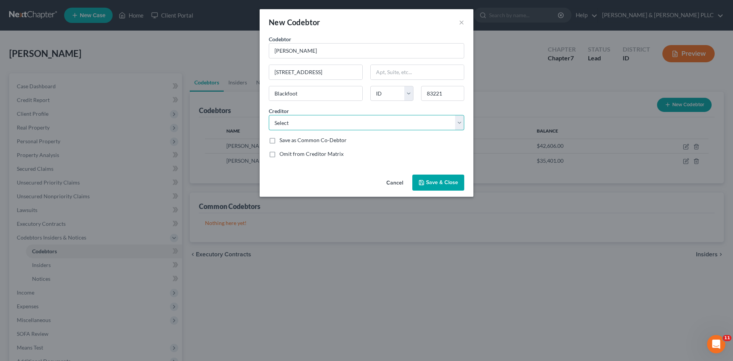
click at [460, 121] on select "Select Id Centrl Cu The Bank Of Commerce Id Centrl Cu Barclays Bank/Old Navy Ca…" at bounding box center [367, 122] width 196 height 15
click at [269, 115] on select "Select Id Centrl Cu The Bank Of Commerce Id Centrl Cu Barclays Bank/Old Navy Ca…" at bounding box center [367, 122] width 196 height 15
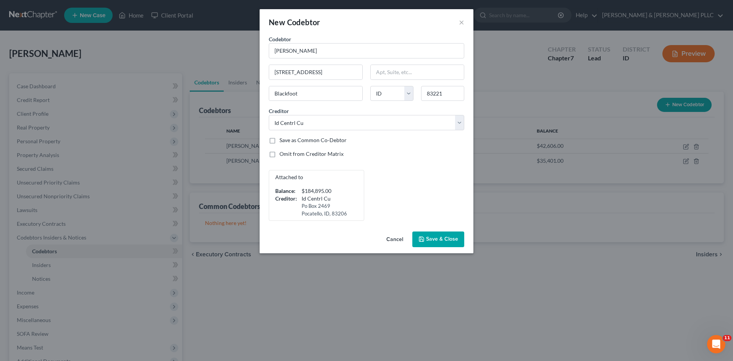
click at [457, 241] on span "Save & Close" at bounding box center [442, 239] width 32 height 6
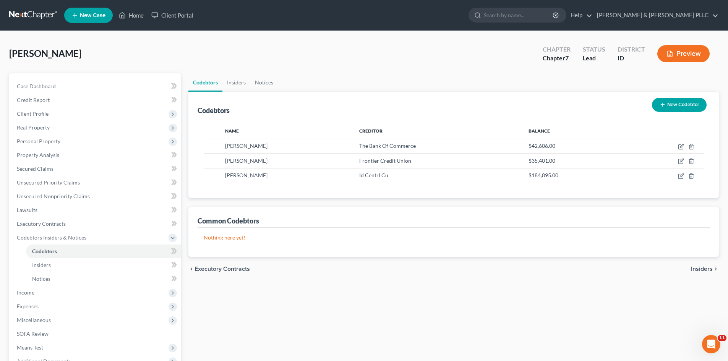
click at [660, 104] on icon "button" at bounding box center [662, 105] width 6 height 6
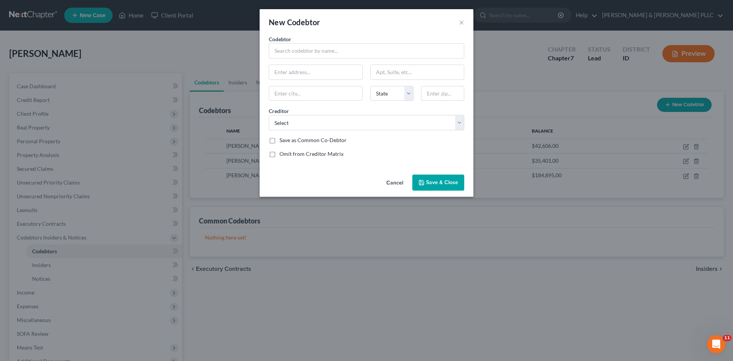
click at [280, 141] on label "Save as Common Co-Debtor" at bounding box center [313, 140] width 67 height 8
click at [283, 141] on input "Save as Common Co-Debtor" at bounding box center [285, 138] width 5 height 5
click at [429, 184] on span "Save & Close" at bounding box center [442, 182] width 32 height 6
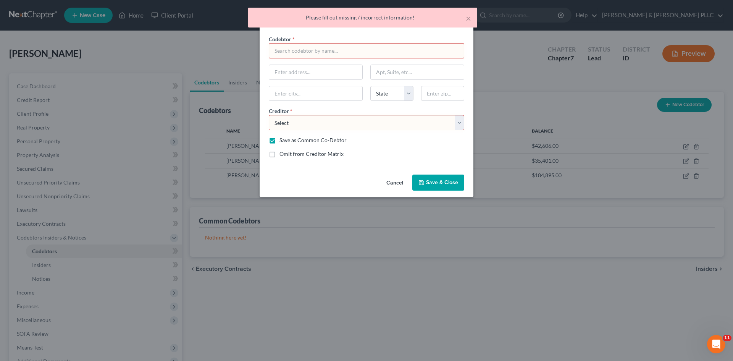
click at [417, 55] on input "text" at bounding box center [367, 50] width 196 height 15
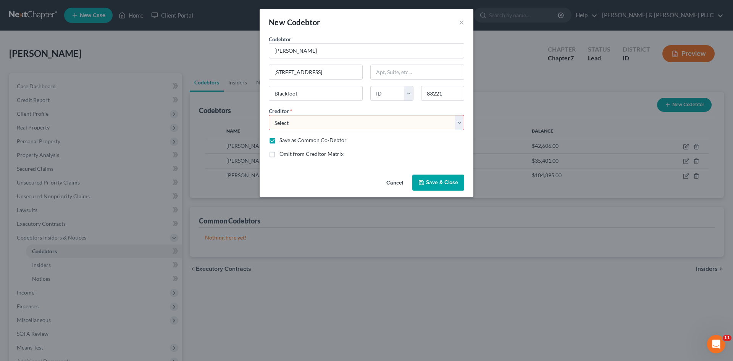
click at [458, 118] on select "Select Id Centrl Cu The Bank Of Commerce Id Centrl Cu Barclays Bank/Old Navy Ca…" at bounding box center [367, 122] width 196 height 15
click at [461, 118] on select "Select Id Centrl Cu The Bank Of Commerce Id Centrl Cu Barclays Bank/Old Navy Ca…" at bounding box center [367, 122] width 196 height 15
click at [269, 115] on select "Select Id Centrl Cu The Bank Of Commerce Id Centrl Cu Barclays Bank/Old Navy Ca…" at bounding box center [367, 122] width 196 height 15
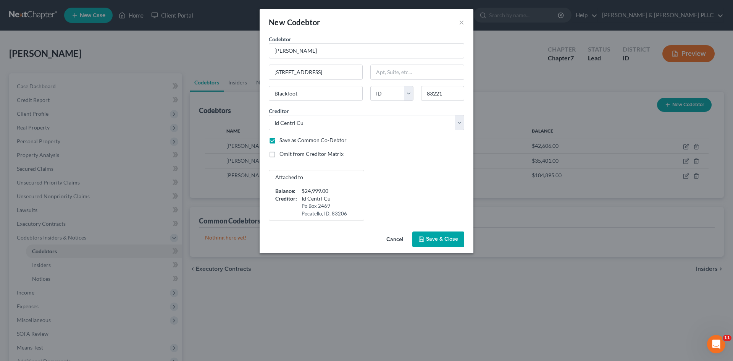
click at [447, 235] on button "Save & Close" at bounding box center [439, 240] width 52 height 16
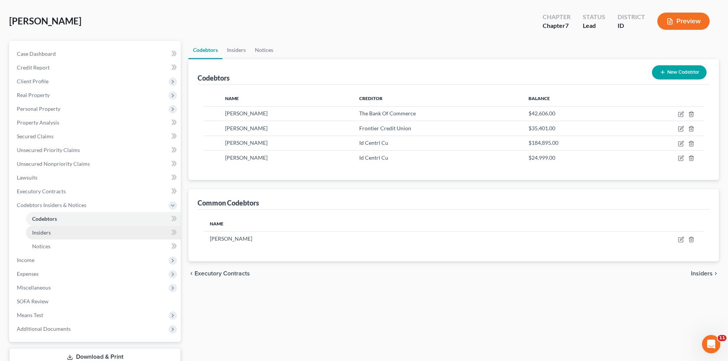
scroll to position [86, 0]
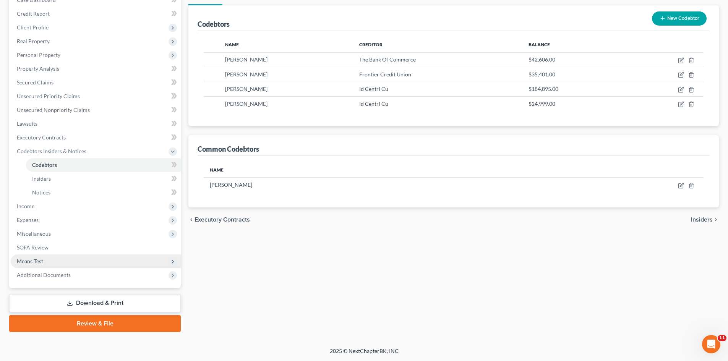
click at [38, 257] on span "Means Test" at bounding box center [96, 261] width 170 height 14
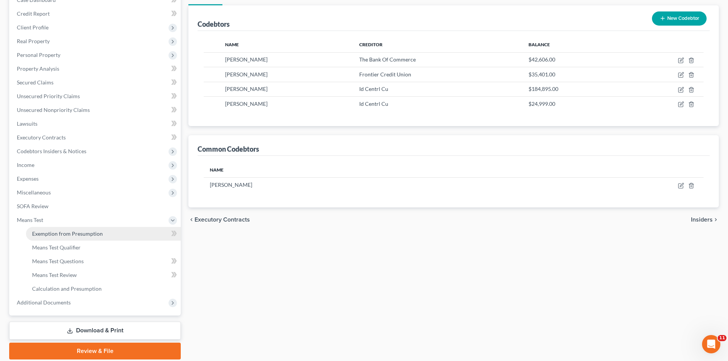
click at [83, 235] on span "Exemption from Presumption" at bounding box center [67, 233] width 71 height 6
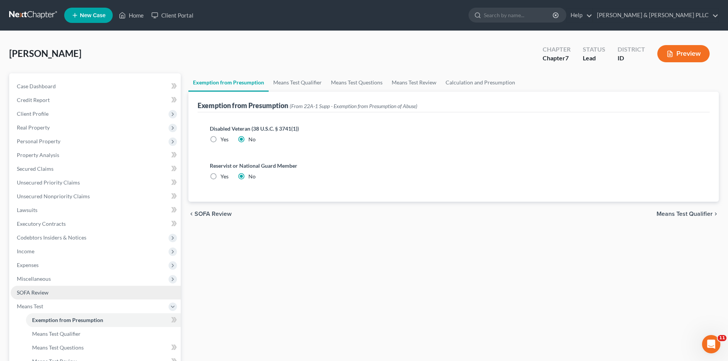
click at [41, 289] on span "SOFA Review" at bounding box center [33, 292] width 32 height 6
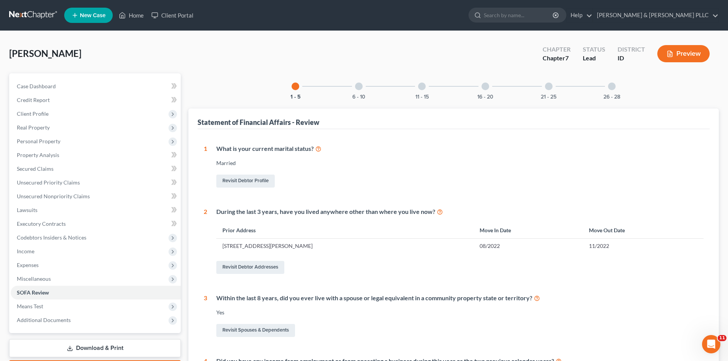
scroll to position [115, 0]
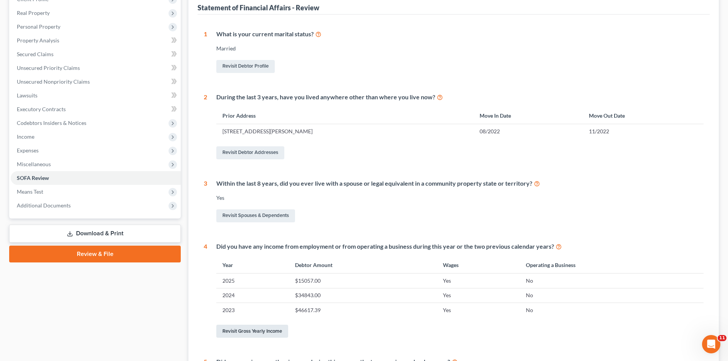
click at [274, 330] on link "Revisit Gross Yearly Income" at bounding box center [252, 331] width 72 height 13
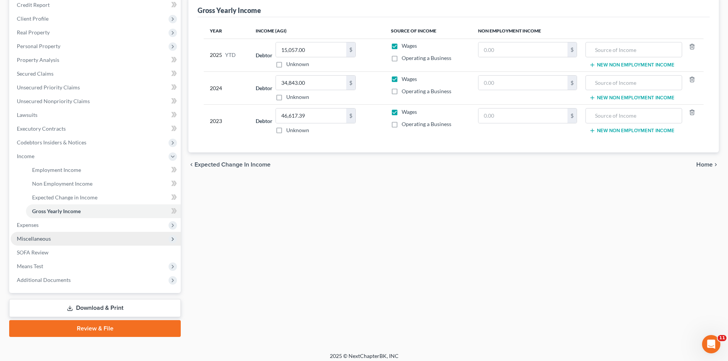
scroll to position [100, 0]
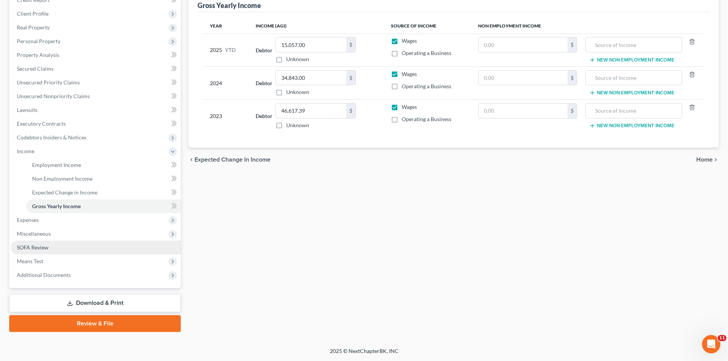
click at [39, 244] on span "SOFA Review" at bounding box center [33, 247] width 32 height 6
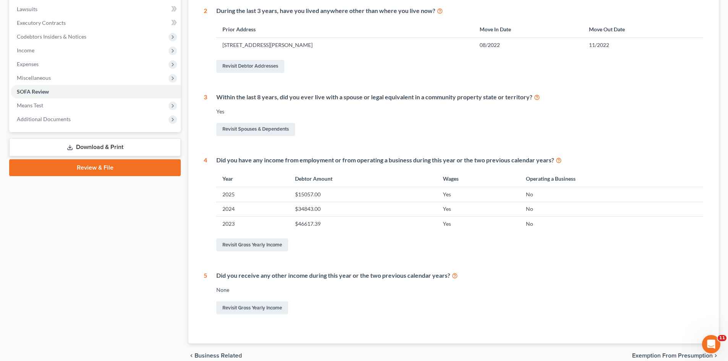
scroll to position [237, 0]
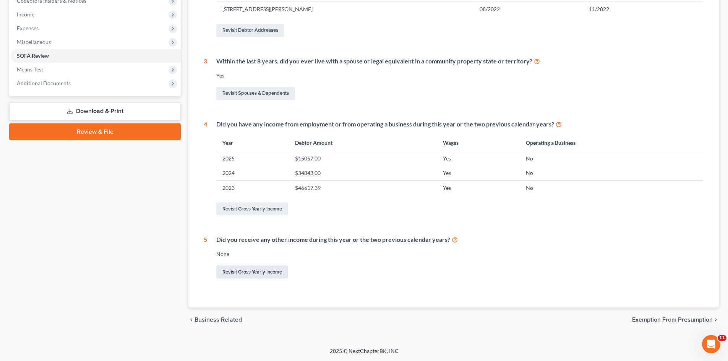
drag, startPoint x: 279, startPoint y: 271, endPoint x: 263, endPoint y: 268, distance: 16.0
click at [261, 270] on link "Revisit Gross Yearly Income" at bounding box center [252, 272] width 72 height 13
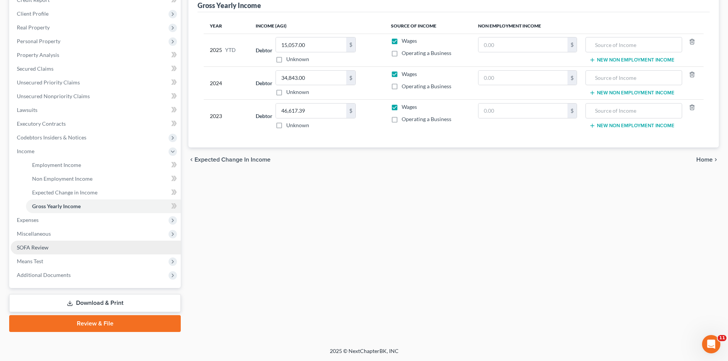
click at [35, 248] on span "SOFA Review" at bounding box center [33, 247] width 32 height 6
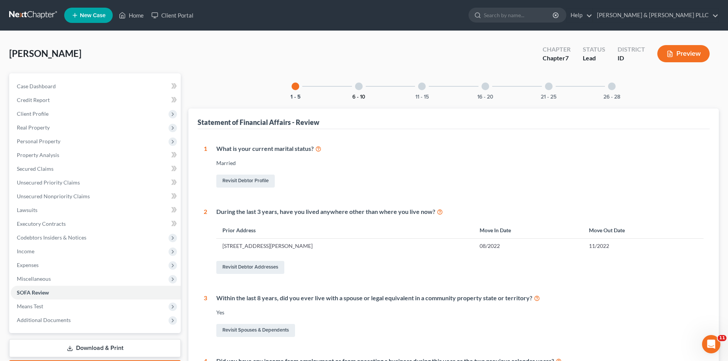
click at [352, 96] on button "6 - 10" at bounding box center [358, 96] width 13 height 5
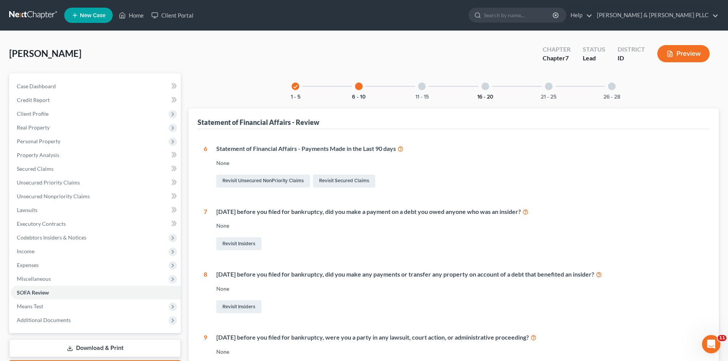
click at [484, 97] on button "16 - 20" at bounding box center [485, 96] width 16 height 5
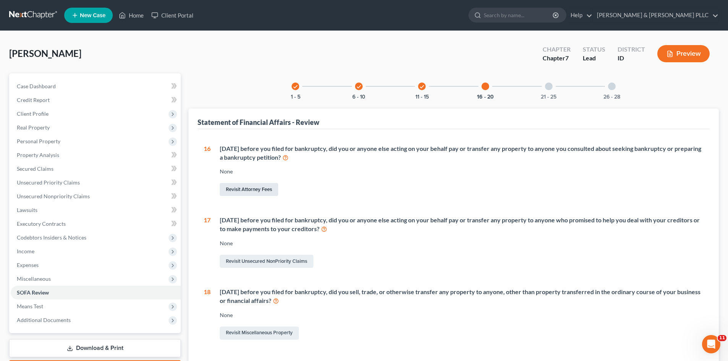
click at [261, 187] on link "Revisit Attorney Fees" at bounding box center [249, 189] width 58 height 13
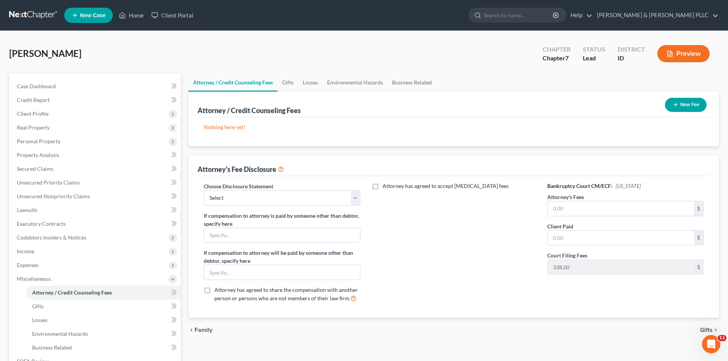
click at [694, 106] on button "New Fee" at bounding box center [686, 105] width 42 height 14
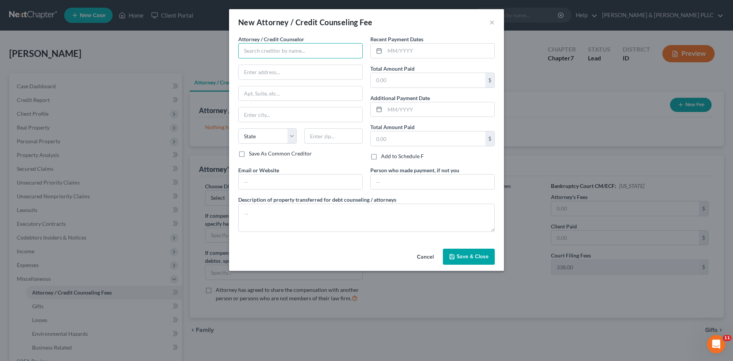
click at [317, 52] on input "text" at bounding box center [300, 50] width 125 height 15
click at [311, 113] on input "text" at bounding box center [301, 114] width 124 height 15
click at [458, 264] on button "Save & Close" at bounding box center [469, 257] width 52 height 16
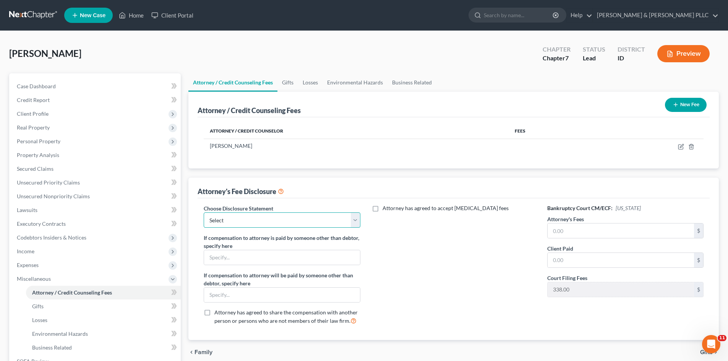
click at [355, 222] on select "Select None" at bounding box center [282, 219] width 156 height 15
click at [204, 212] on select "Select None" at bounding box center [282, 219] width 156 height 15
